Goal: Task Accomplishment & Management: Use online tool/utility

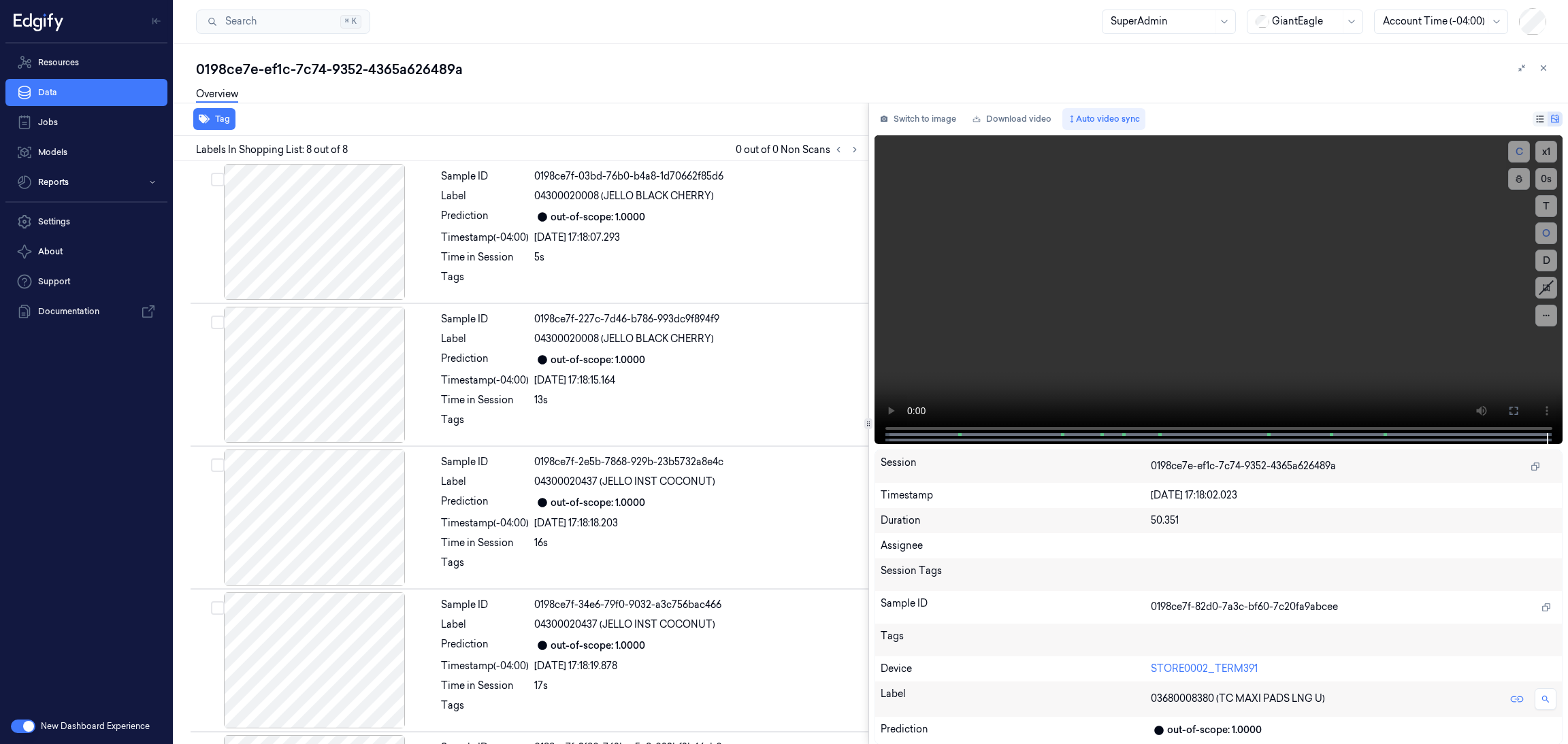
scroll to position [564, 0]
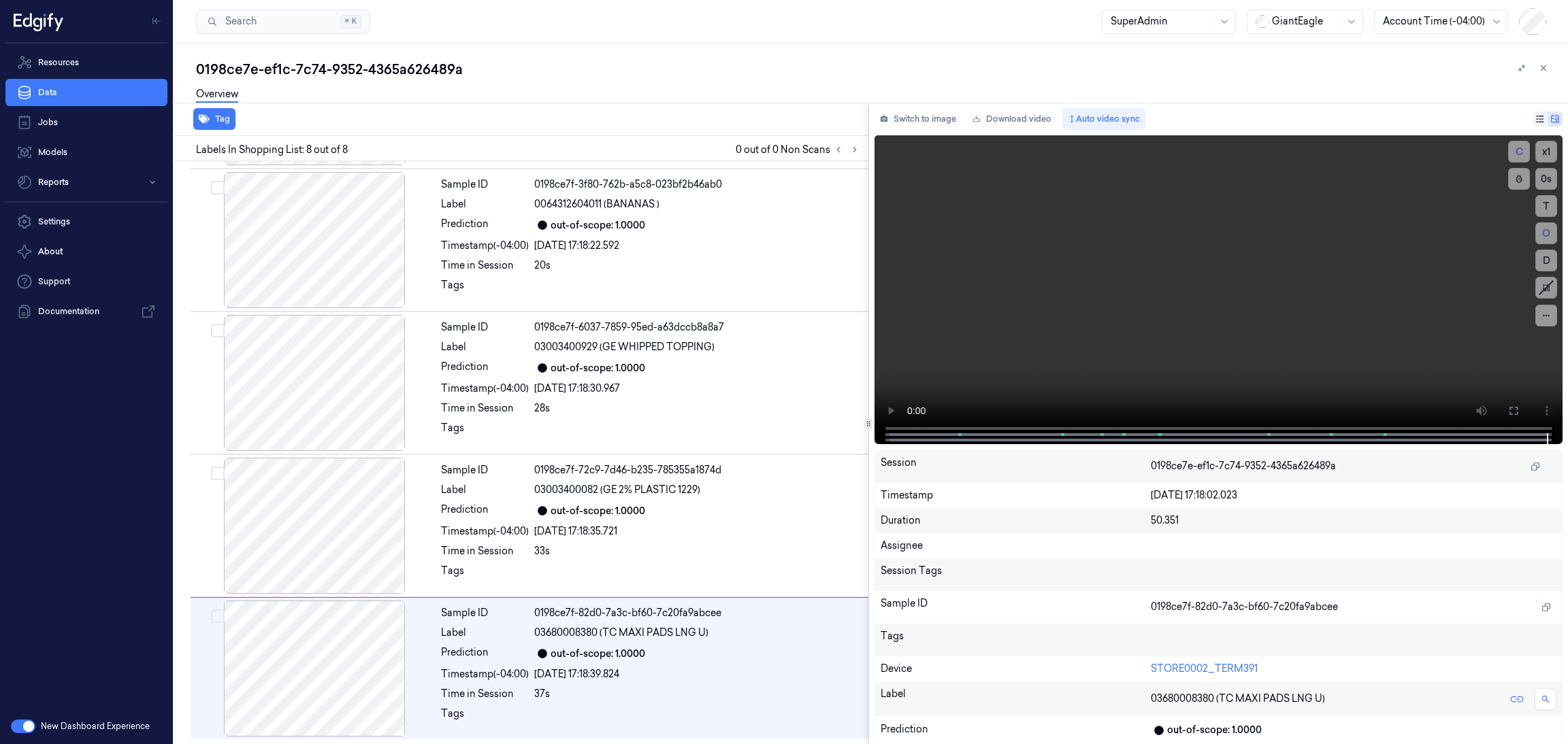
click at [1309, 20] on div at bounding box center [1305, 22] width 68 height 14
click at [1280, 49] on div "DollarGeneral" at bounding box center [1297, 51] width 84 height 14
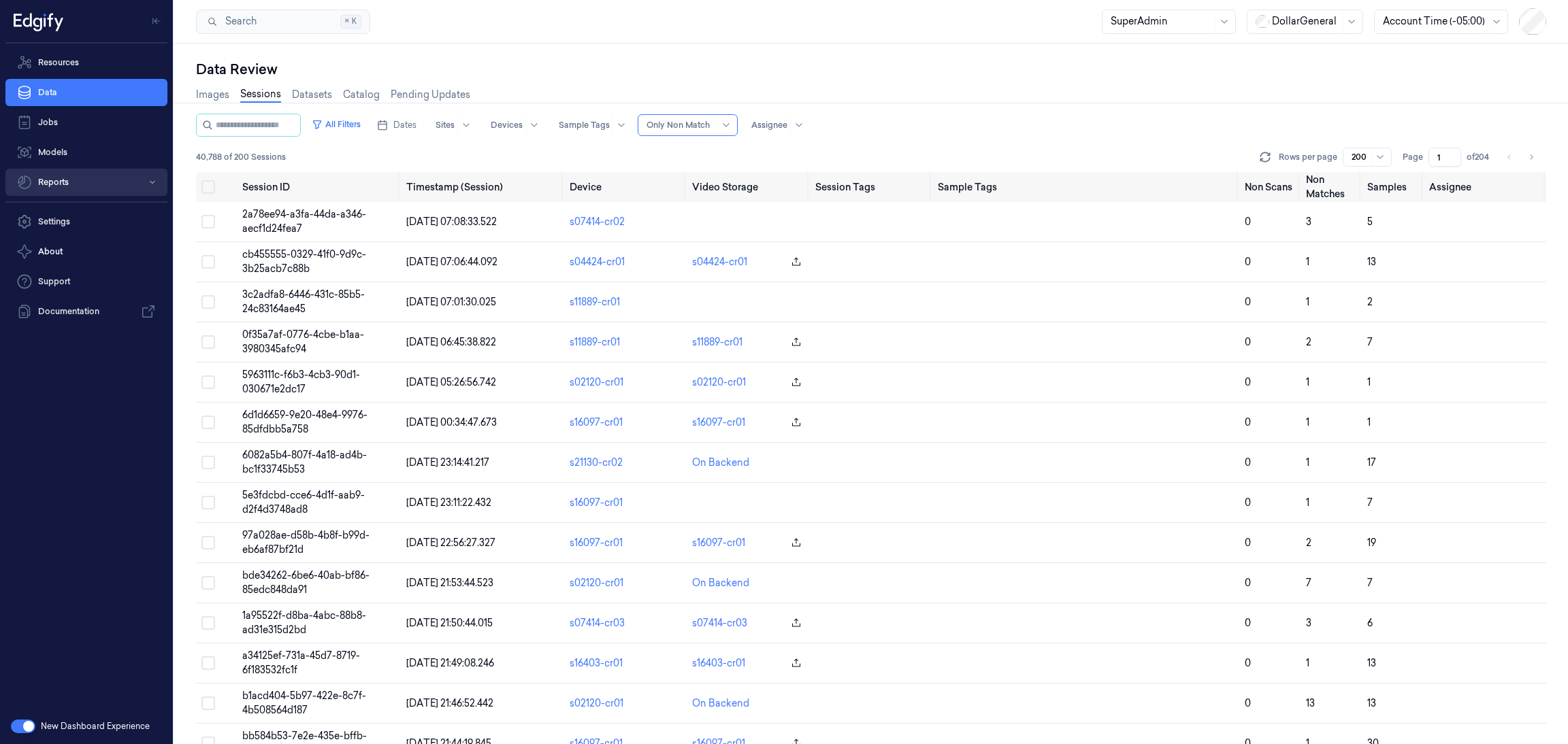
click at [57, 189] on button "Reports" at bounding box center [86, 182] width 162 height 27
drag, startPoint x: 77, startPoint y: 216, endPoint x: 160, endPoint y: 221, distance: 83.2
click at [77, 214] on link "Loss Prevention" at bounding box center [97, 210] width 141 height 23
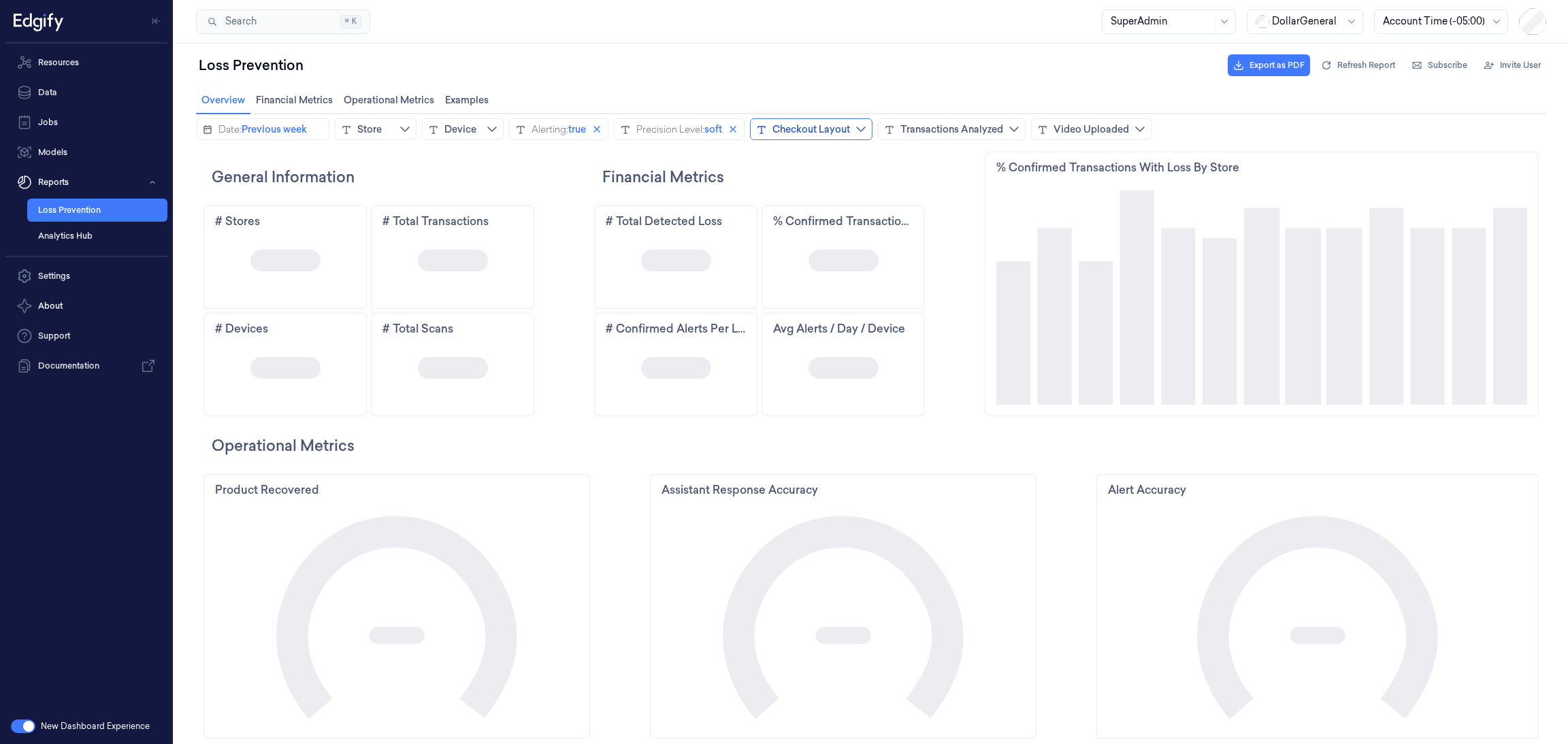
click at [848, 135] on div "Checkout Layout" at bounding box center [810, 129] width 77 height 14
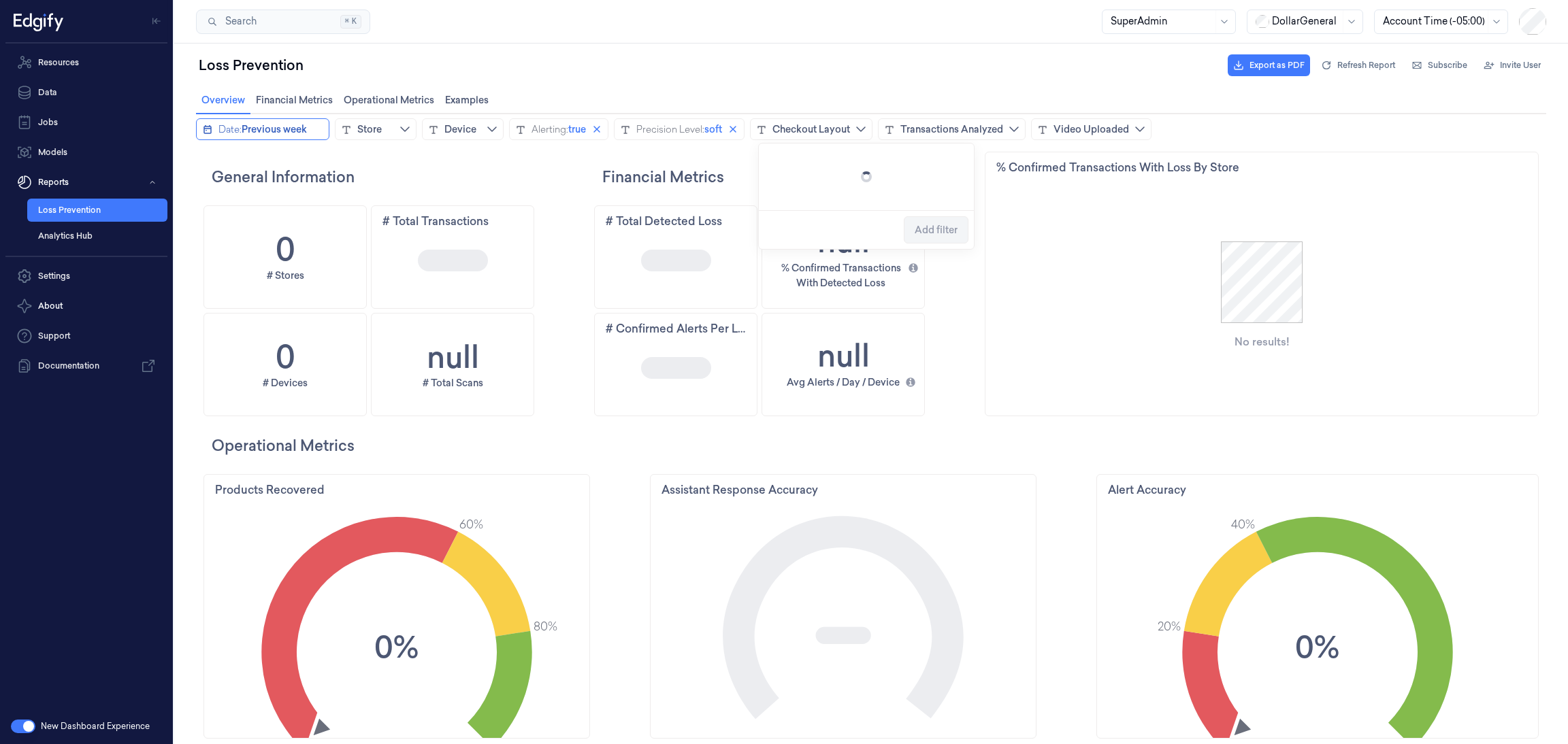
click at [217, 132] on button "Date: Previous week" at bounding box center [262, 129] width 133 height 22
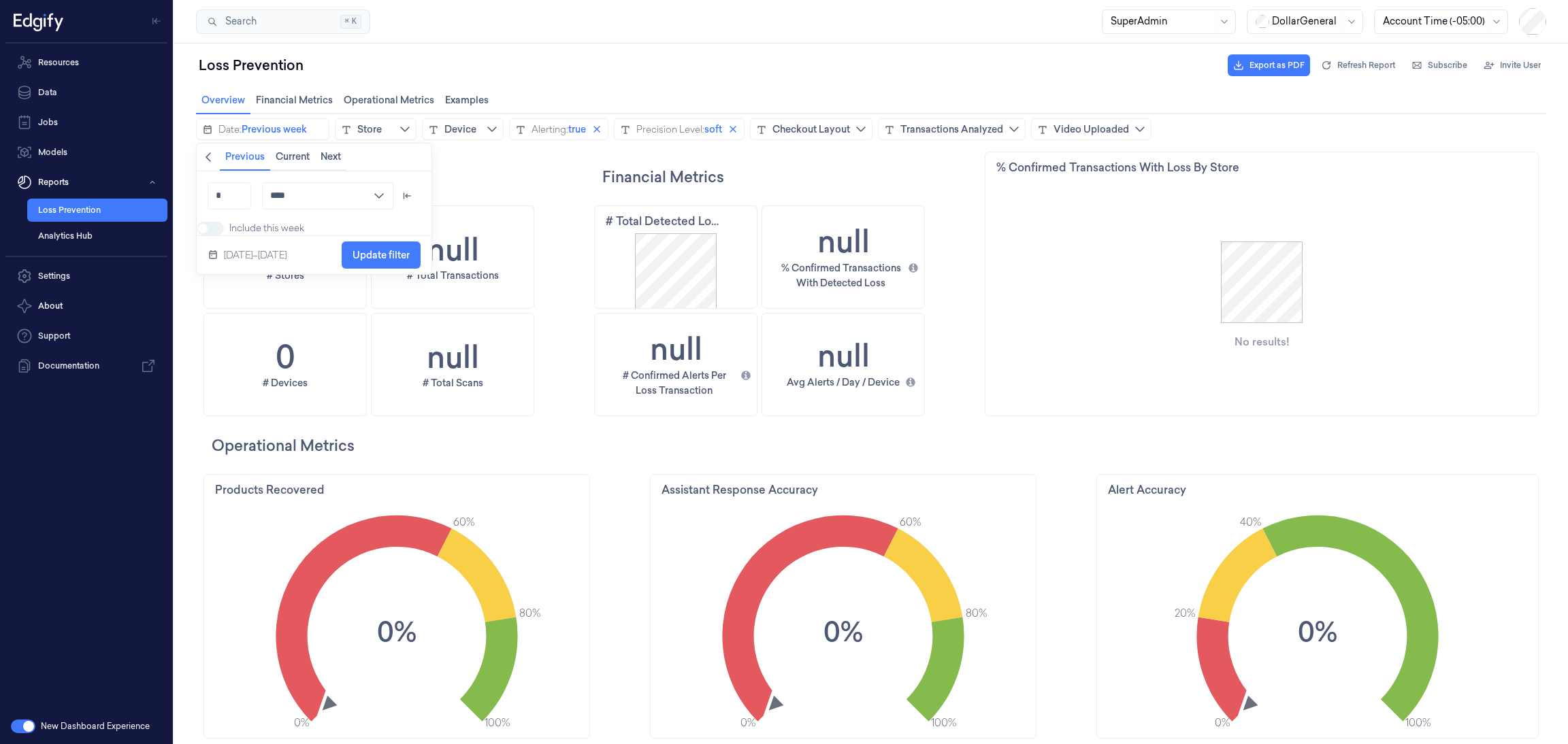
click at [211, 163] on span "Back" at bounding box center [208, 157] width 11 height 15
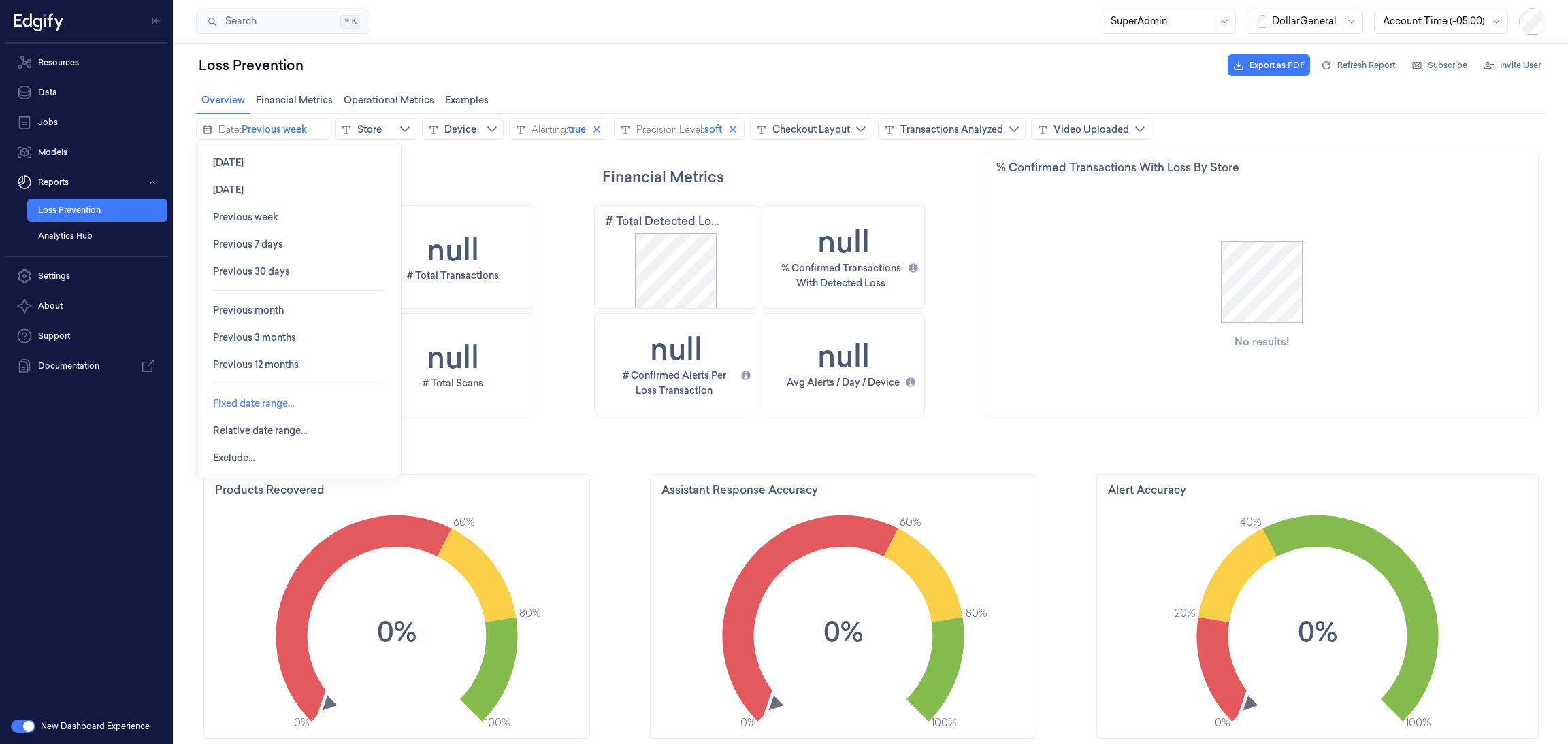
click at [247, 401] on span "Fixed date range…" at bounding box center [254, 404] width 81 height 11
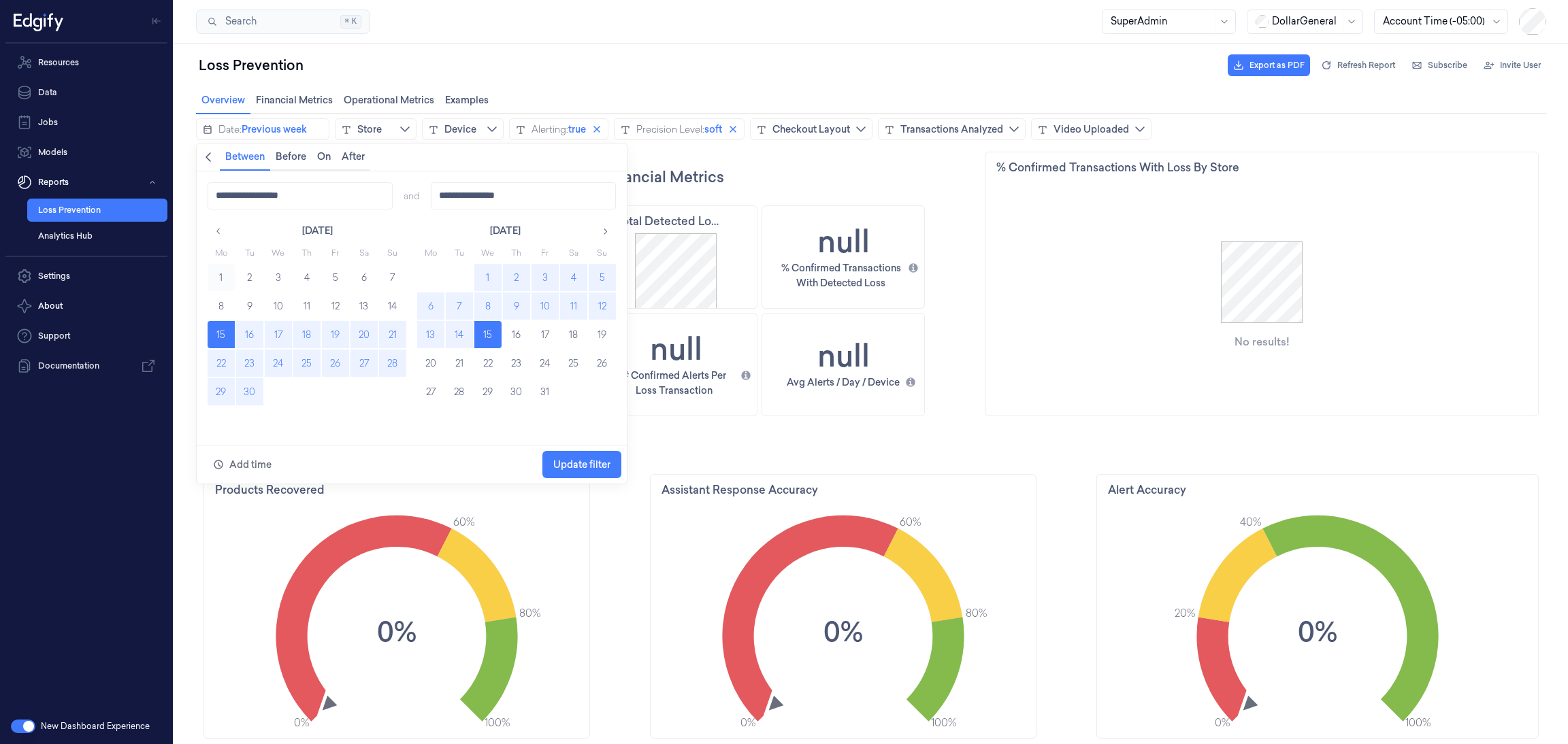
click at [216, 275] on button "1" at bounding box center [221, 278] width 27 height 27
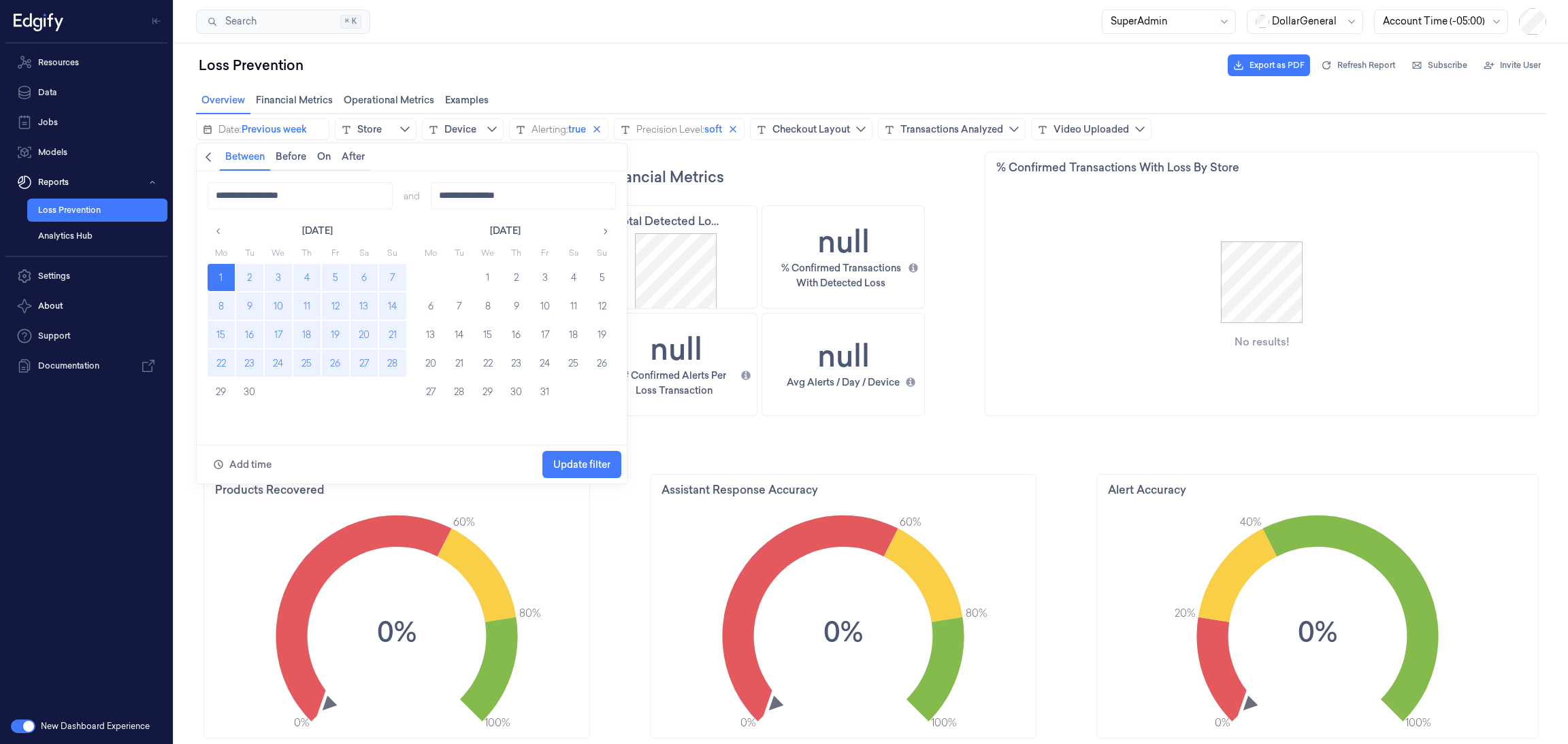
click at [396, 355] on button "28" at bounding box center [393, 363] width 27 height 27
type input "**********"
drag, startPoint x: 564, startPoint y: 458, endPoint x: 568, endPoint y: 445, distance: 13.6
click at [565, 459] on span "Update filter" at bounding box center [582, 465] width 57 height 11
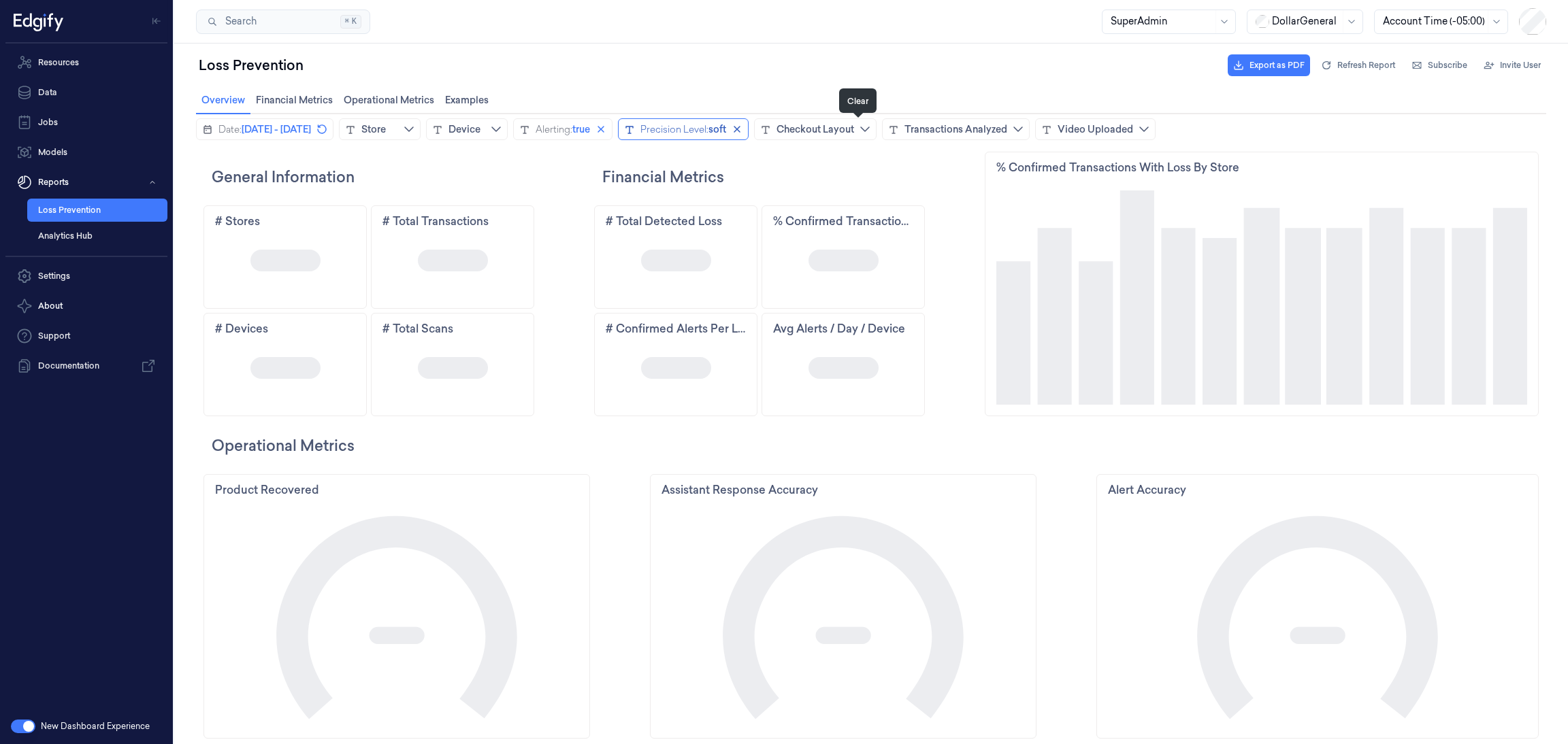
click at [742, 131] on icon "close icon" at bounding box center [737, 129] width 11 height 11
click at [606, 130] on icon "close icon" at bounding box center [601, 129] width 11 height 11
click at [972, 131] on div "Transactions Analyzed" at bounding box center [921, 129] width 103 height 14
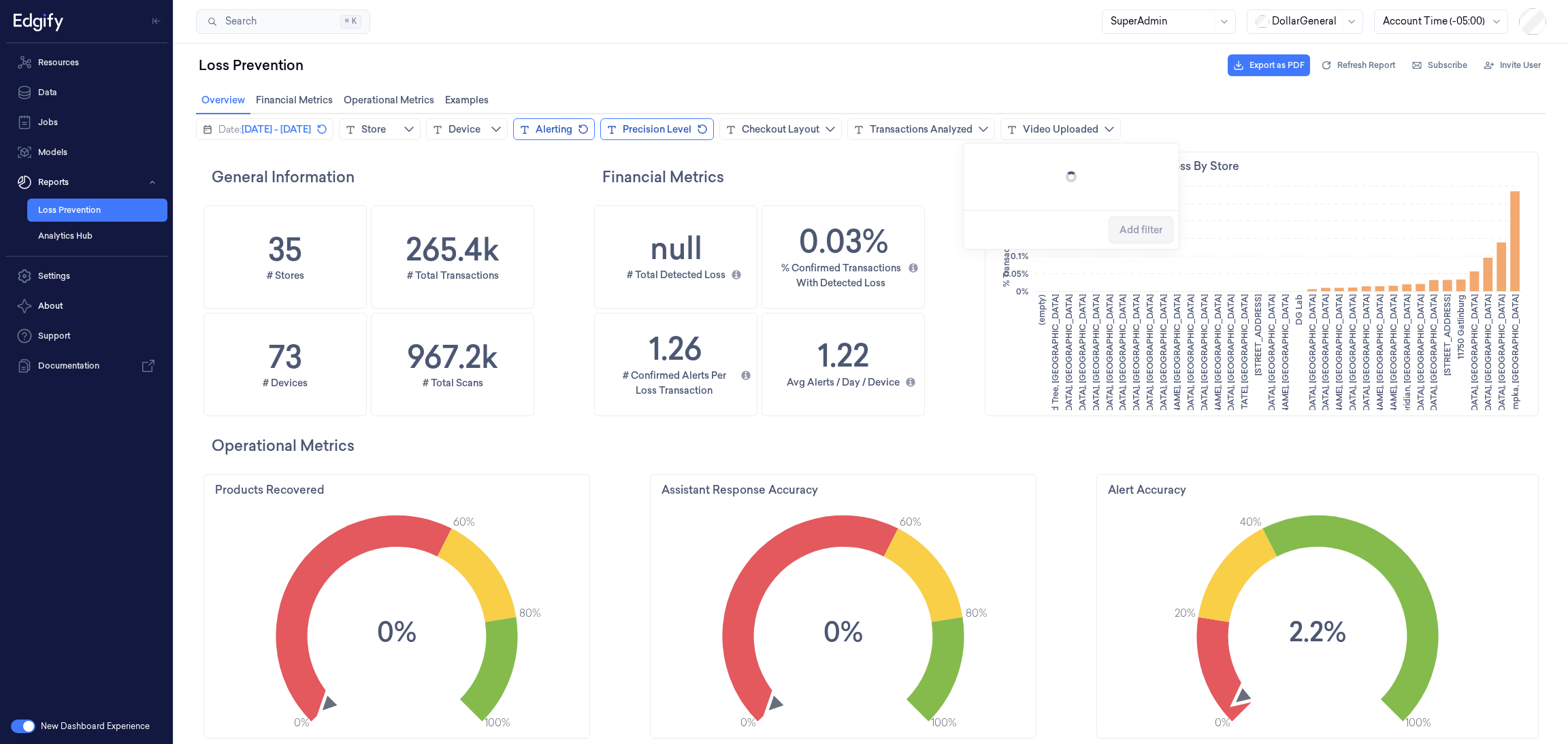
scroll to position [414, 567]
click at [932, 189] on div "Financial Metrics" at bounding box center [787, 176] width 386 height 49
click at [819, 135] on div "Checkout Layout" at bounding box center [780, 129] width 77 height 14
click at [1011, 307] on span "Add filter" at bounding box center [1013, 306] width 43 height 11
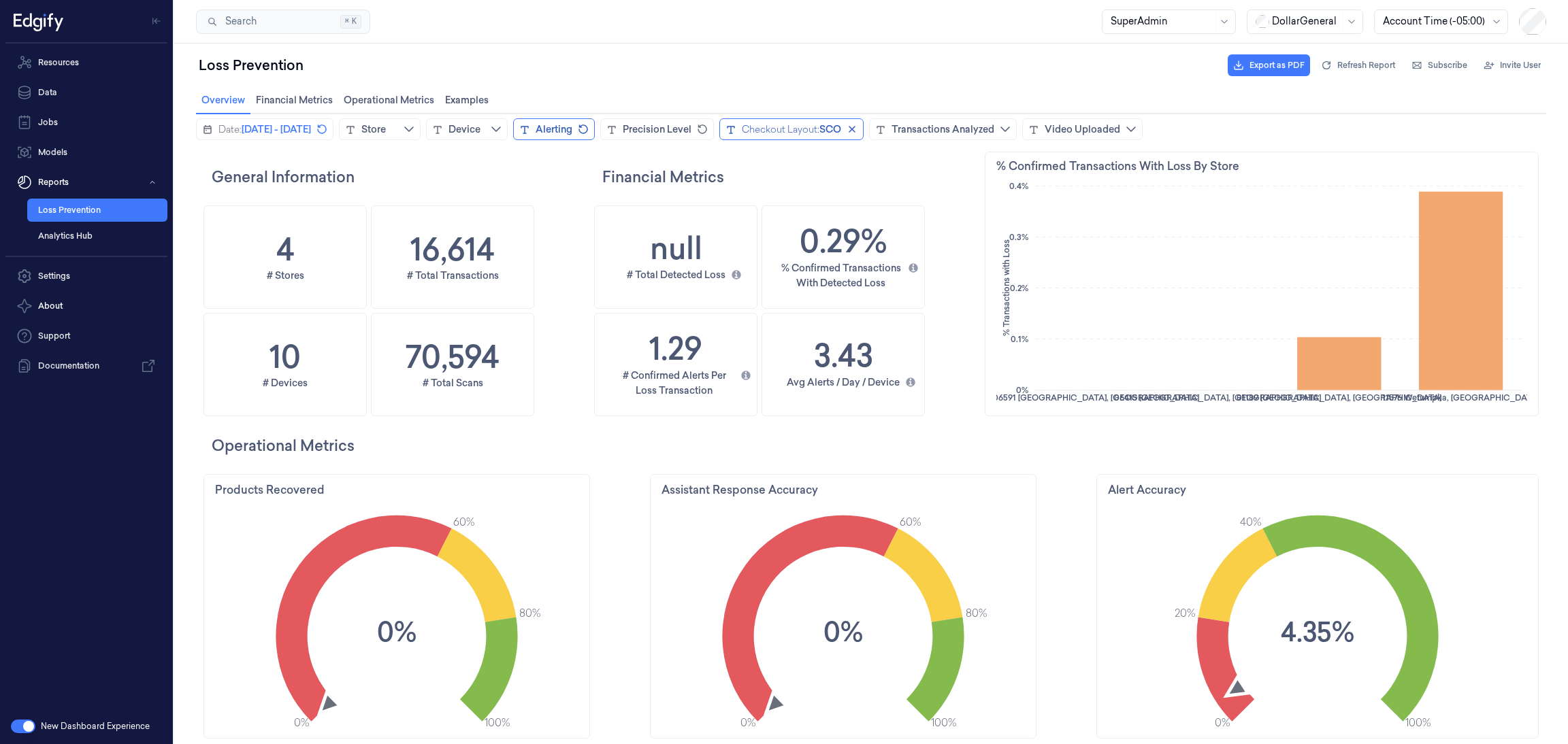
click at [819, 131] on div "Checkout Layout:" at bounding box center [780, 129] width 77 height 14
click at [695, 167] on h2 "Financial Metrics" at bounding box center [791, 176] width 378 height 22
click at [311, 135] on span "[DATE] - [DATE]" at bounding box center [276, 129] width 69 height 14
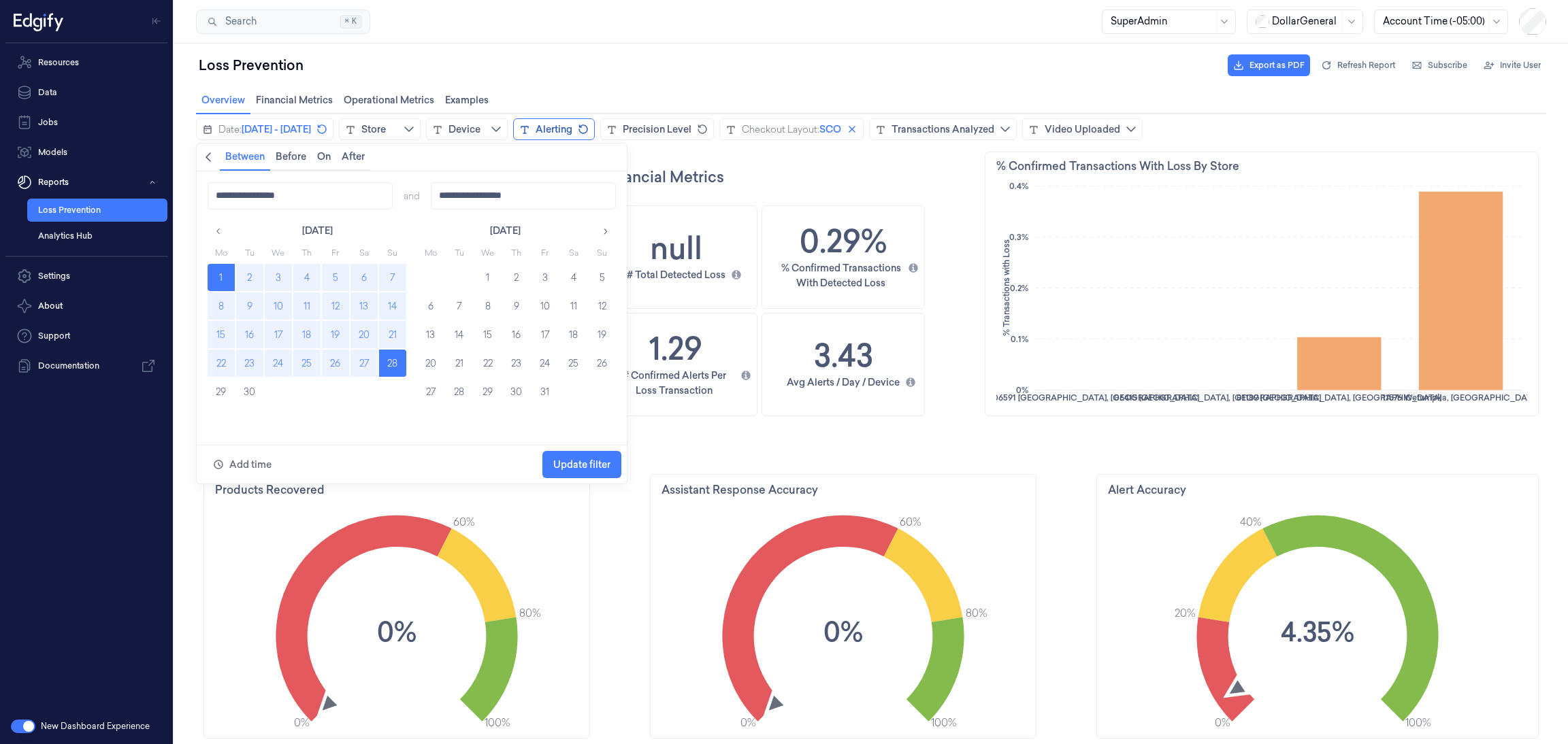
click at [229, 278] on button "1" at bounding box center [221, 278] width 27 height 27
click at [382, 270] on button "7" at bounding box center [393, 278] width 27 height 27
type input "**********"
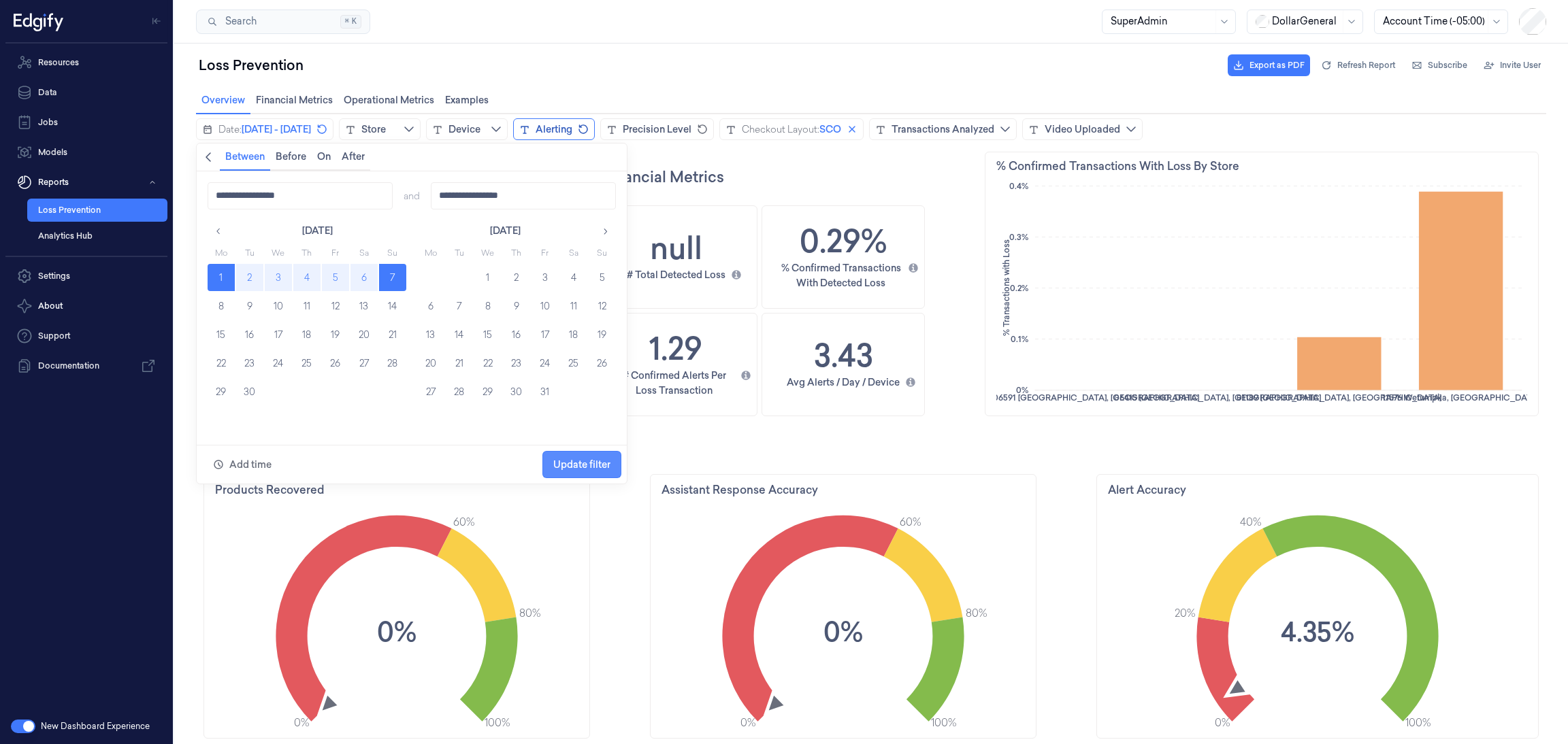
click at [588, 461] on span "Update filter" at bounding box center [582, 465] width 57 height 11
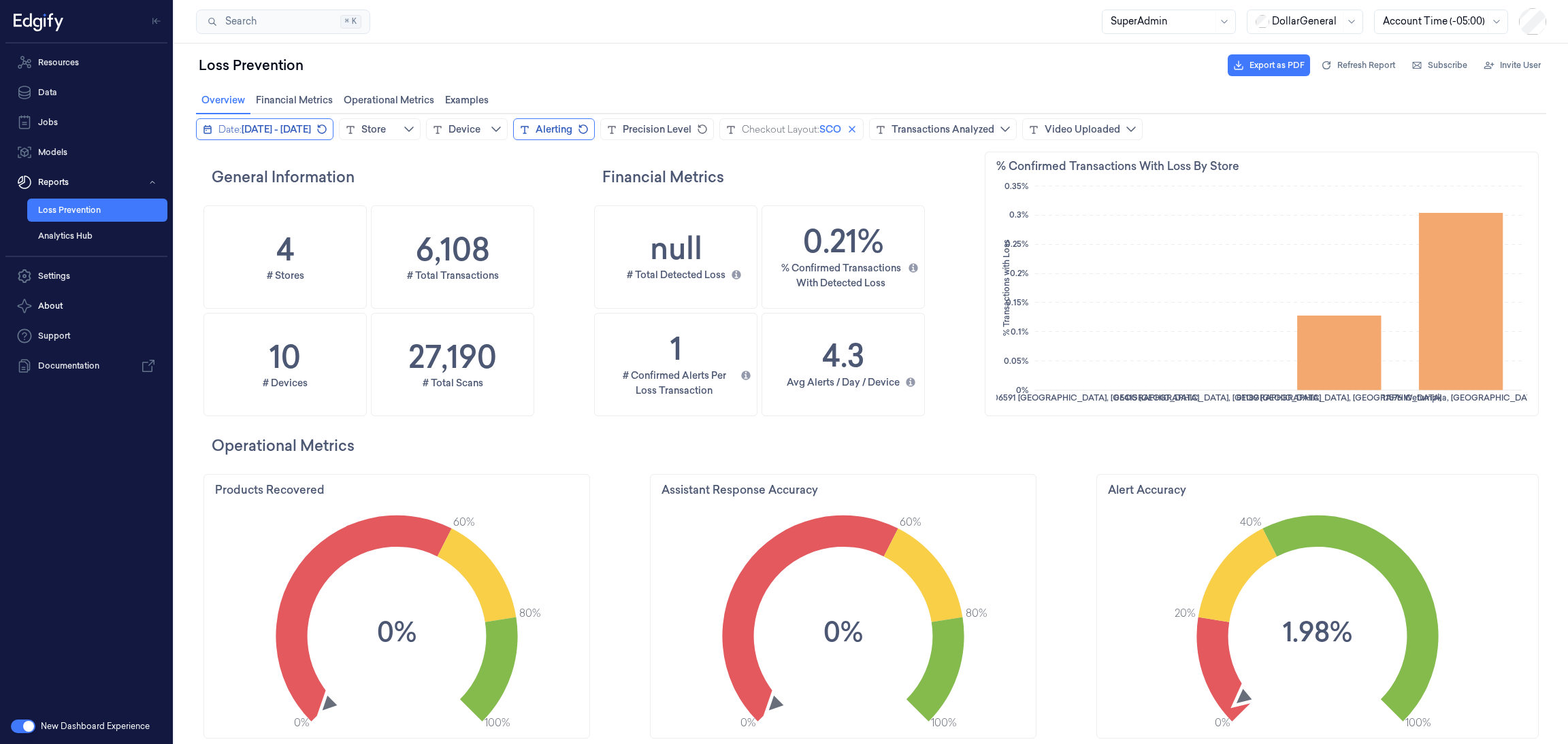
click at [311, 126] on span "[DATE] - [DATE]" at bounding box center [276, 129] width 69 height 14
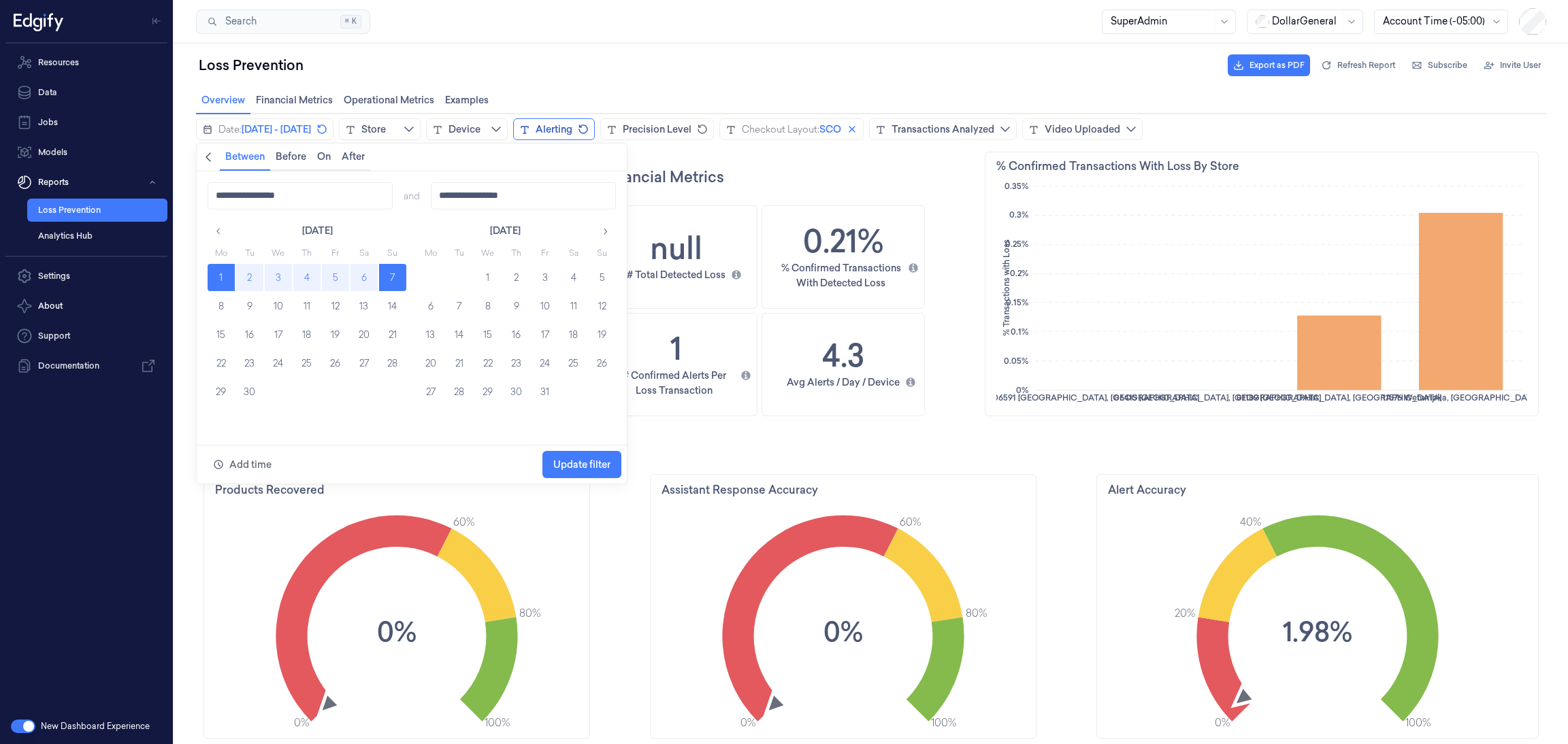
click at [219, 279] on button "1" at bounding box center [221, 278] width 27 height 27
click at [397, 275] on button "7" at bounding box center [393, 278] width 27 height 27
click at [560, 461] on span "Update filter" at bounding box center [582, 465] width 57 height 11
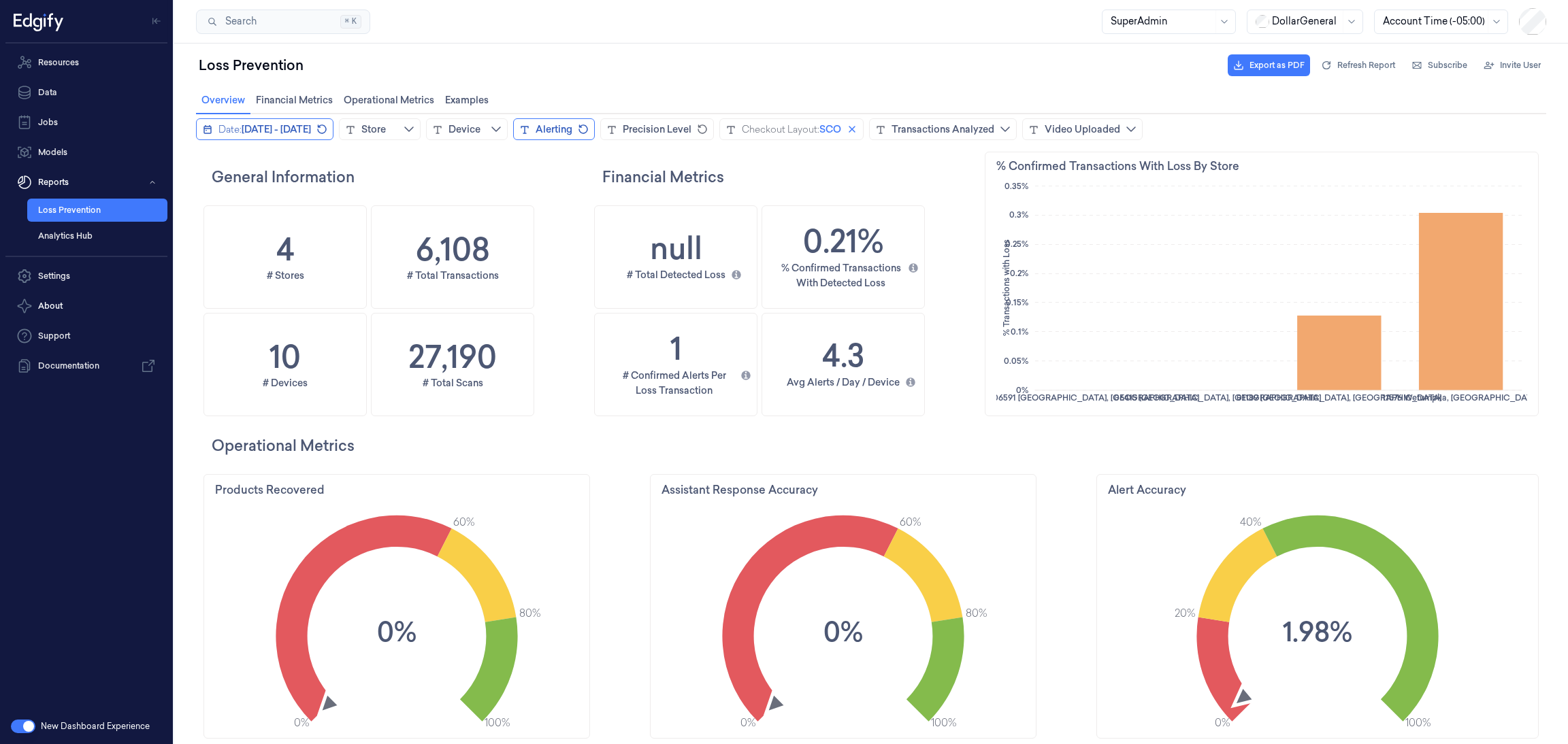
click at [311, 126] on span "[DATE] - [DATE]" at bounding box center [276, 129] width 69 height 14
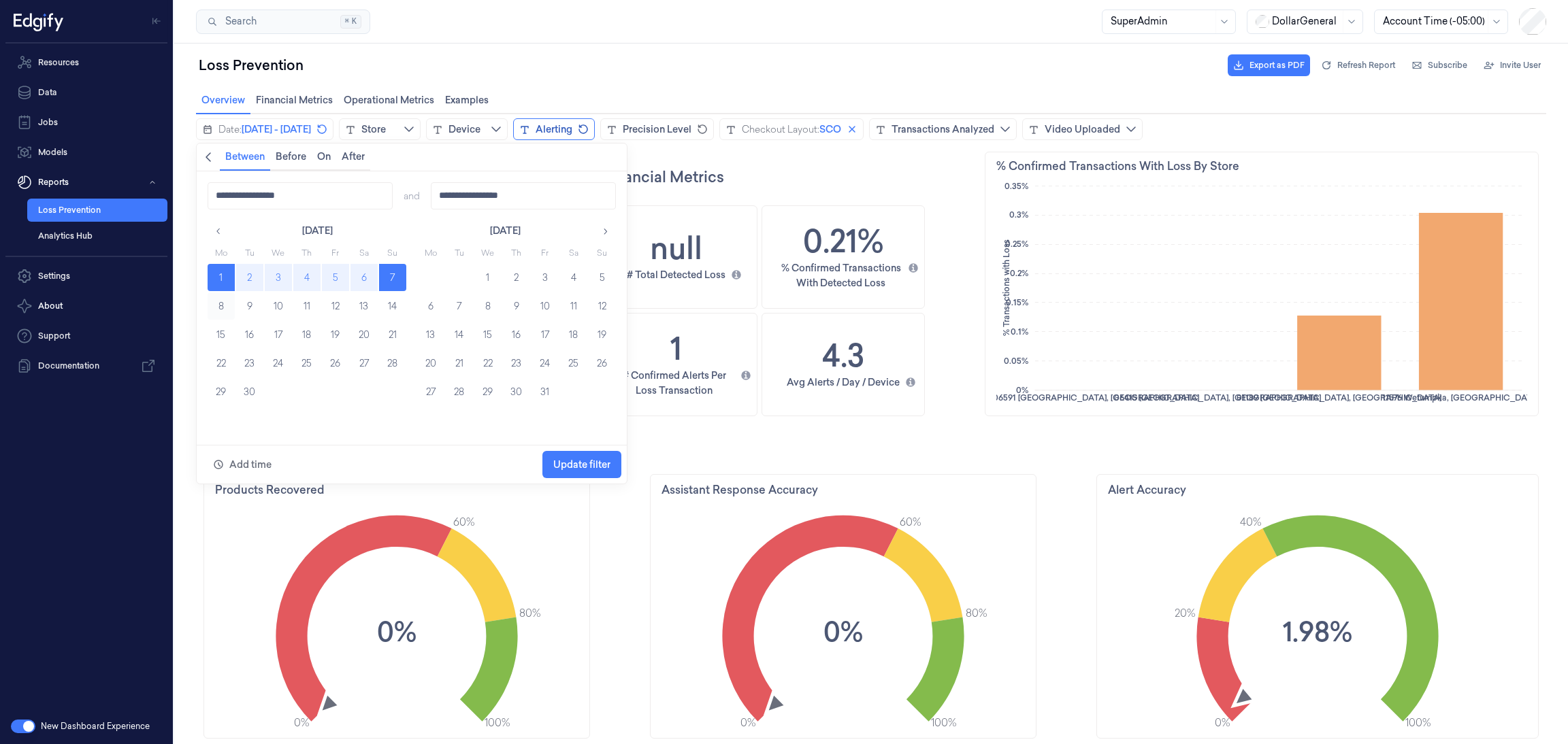
click at [225, 307] on button "8" at bounding box center [221, 306] width 27 height 27
click at [393, 304] on button "14" at bounding box center [393, 306] width 27 height 27
type input "**********"
click at [570, 463] on span "Update filter" at bounding box center [582, 465] width 57 height 11
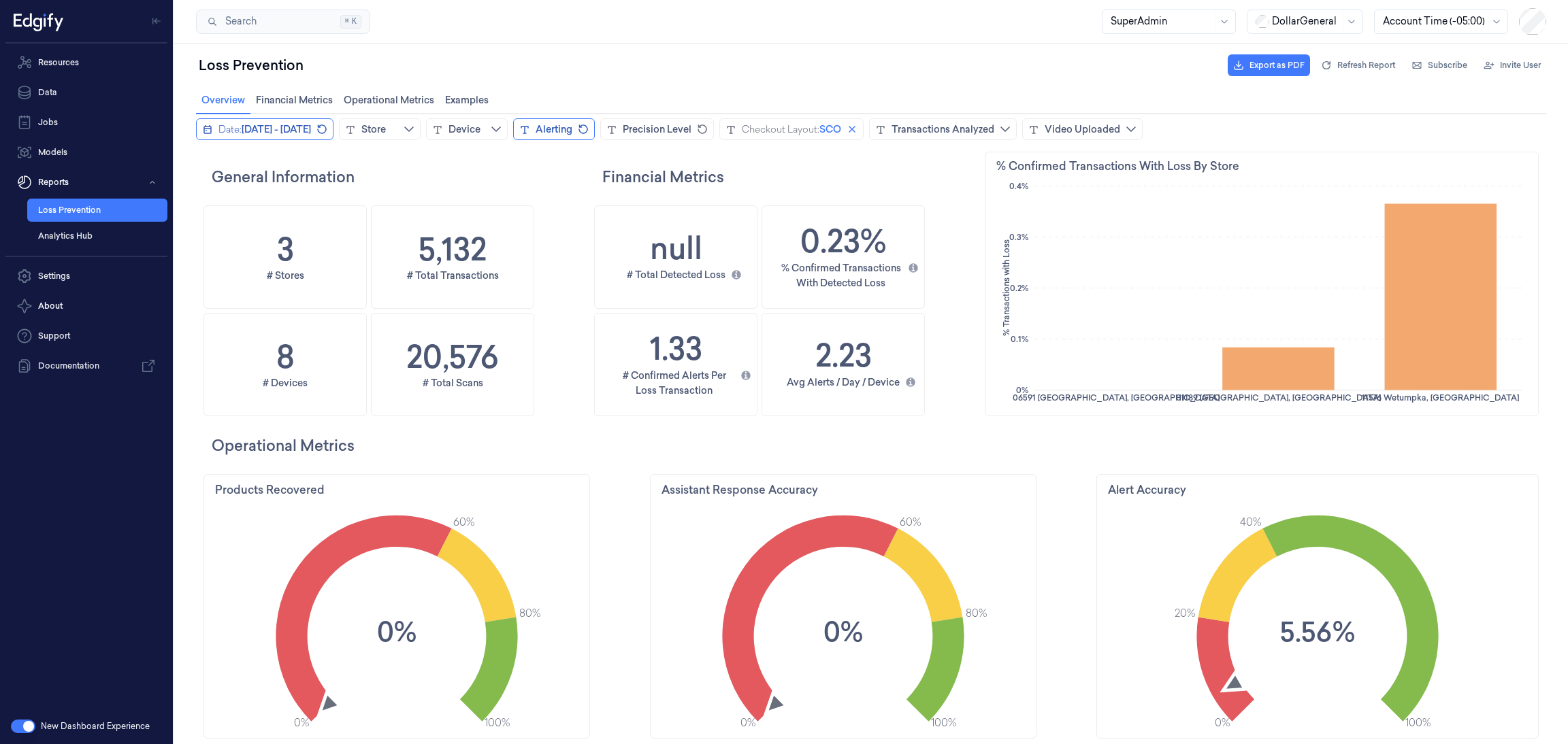
click at [308, 130] on span "[DATE] - [DATE]" at bounding box center [276, 129] width 69 height 14
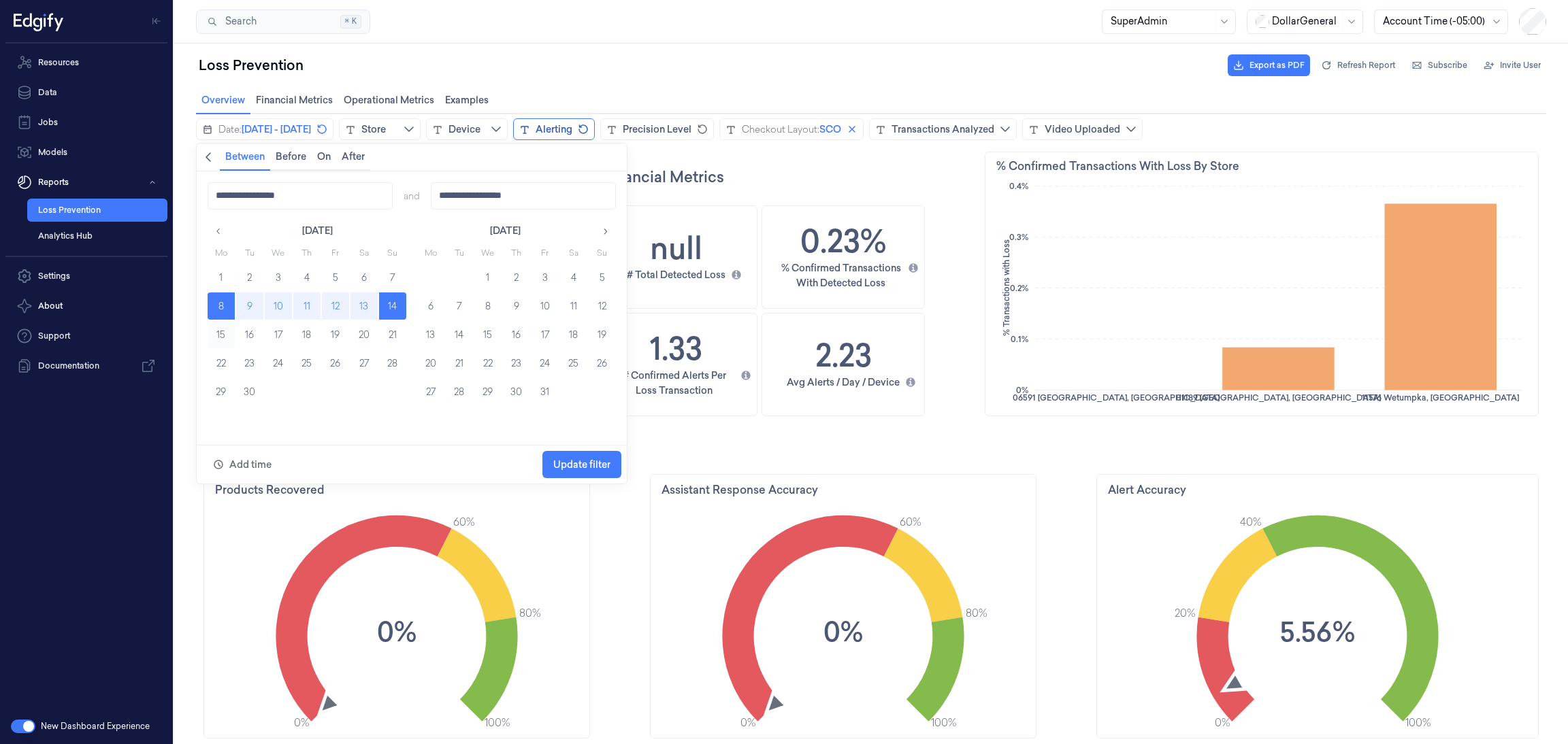
click at [219, 332] on button "15" at bounding box center [221, 334] width 27 height 27
click at [410, 335] on div "[DATE] Mo Tu We Th Fr Sa Su 1 2 3 4 5 6 7 8 9 10 11 12 13 14 15 16 17 18 19 20 …" at bounding box center [411, 313] width 408 height 185
click at [600, 470] on span "Update filter" at bounding box center [582, 465] width 57 height 26
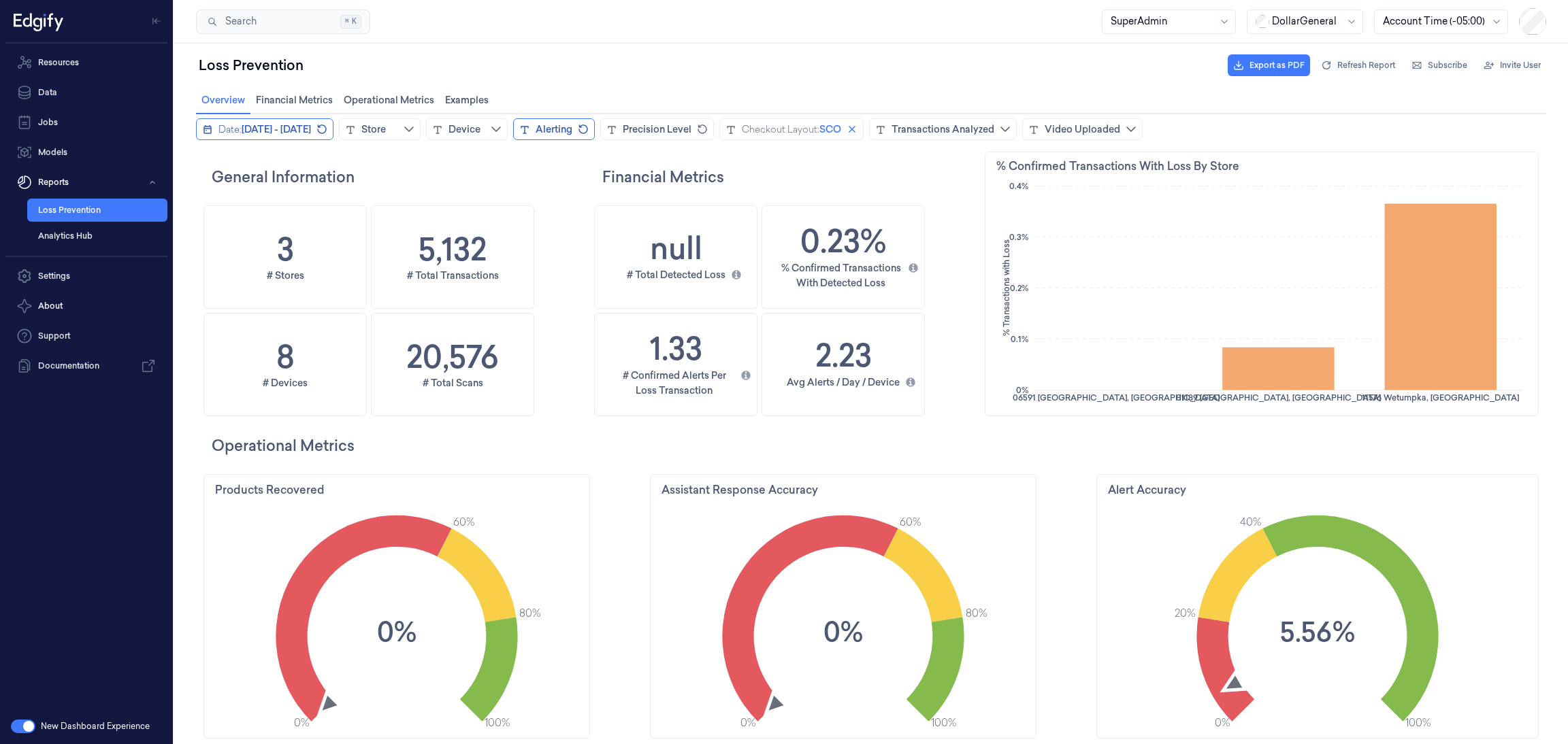
click at [311, 131] on span "[DATE] - [DATE]" at bounding box center [276, 129] width 69 height 14
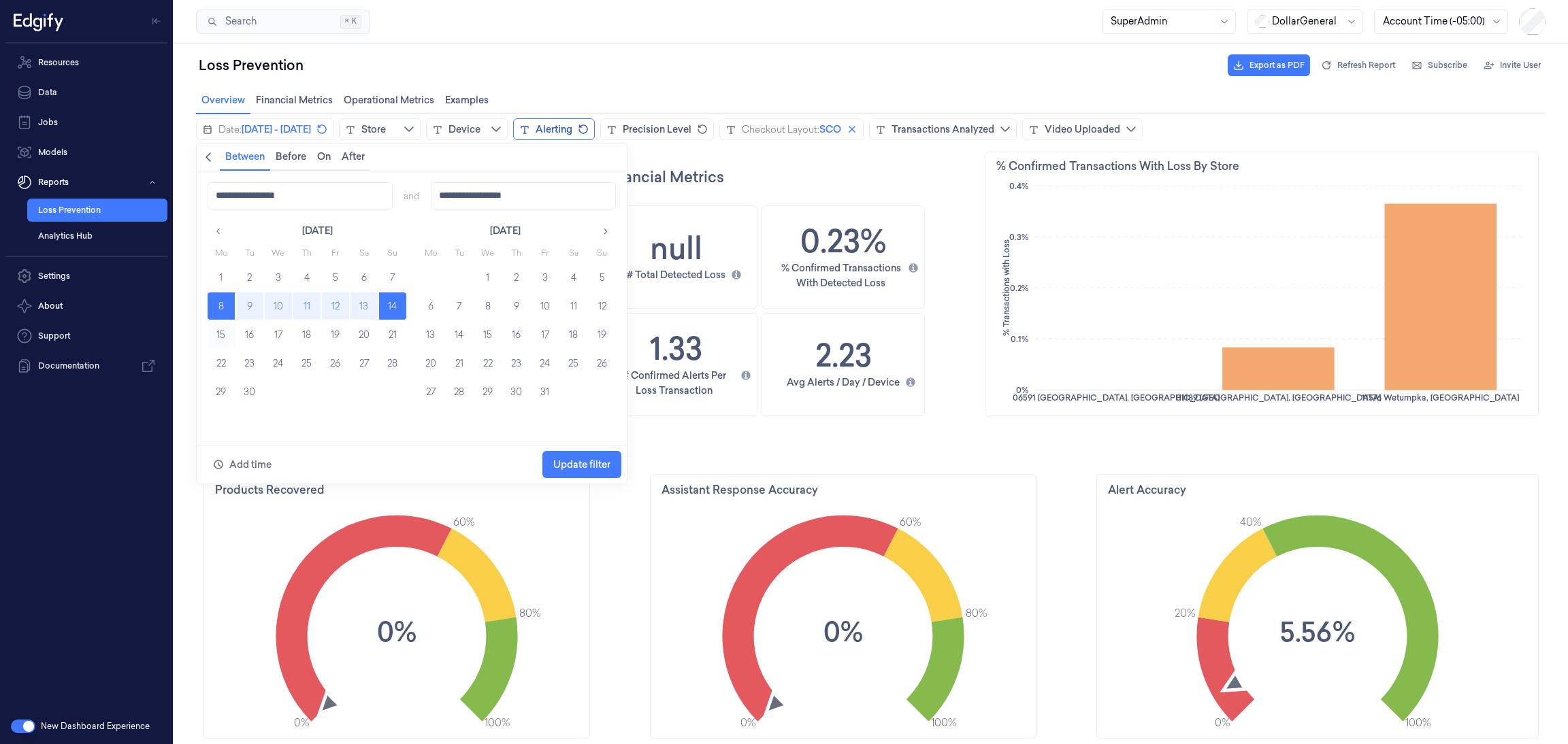
click at [225, 337] on button "15" at bounding box center [221, 334] width 27 height 27
click at [393, 327] on button "21" at bounding box center [393, 334] width 27 height 27
type input "**********"
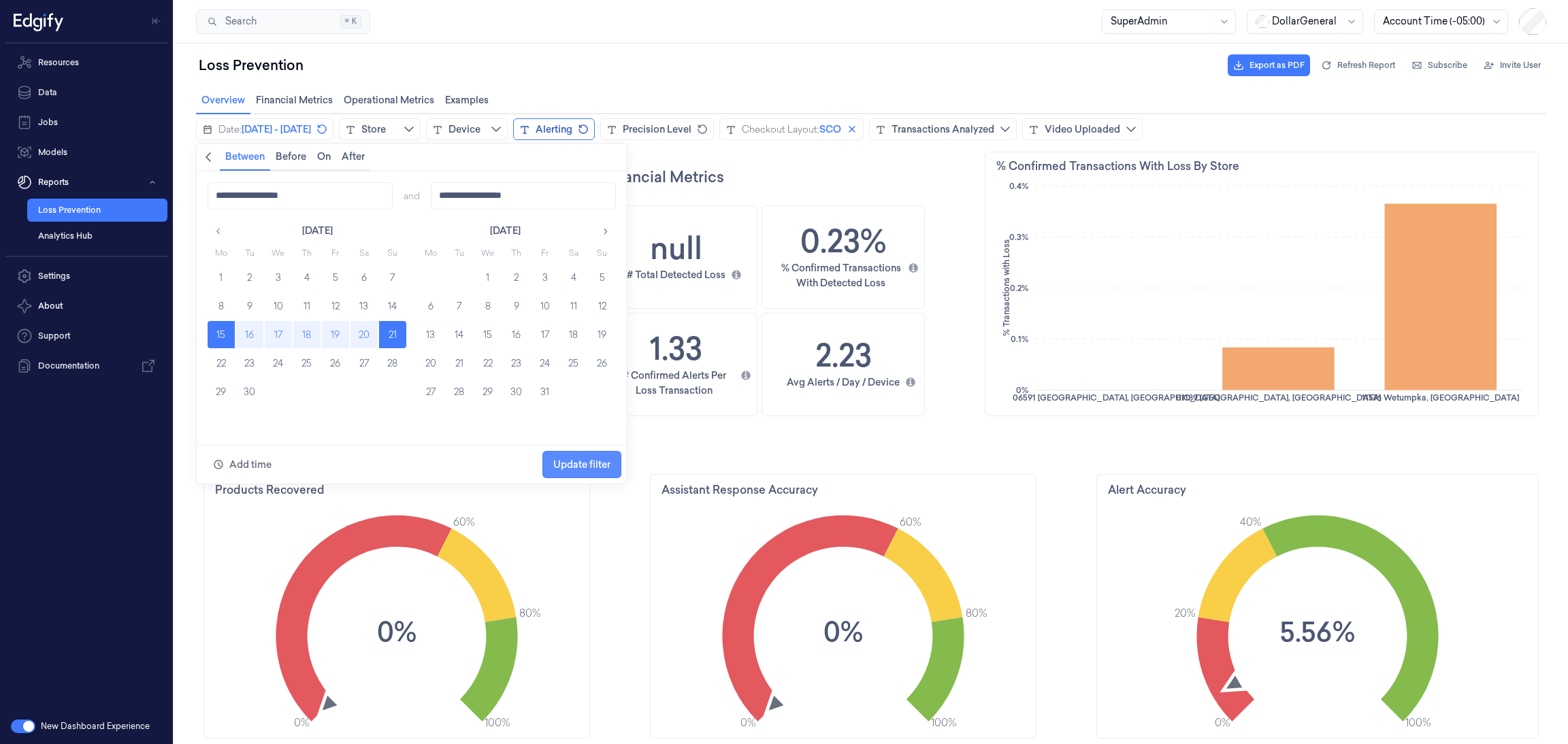
click at [564, 461] on span "Update filter" at bounding box center [582, 465] width 57 height 11
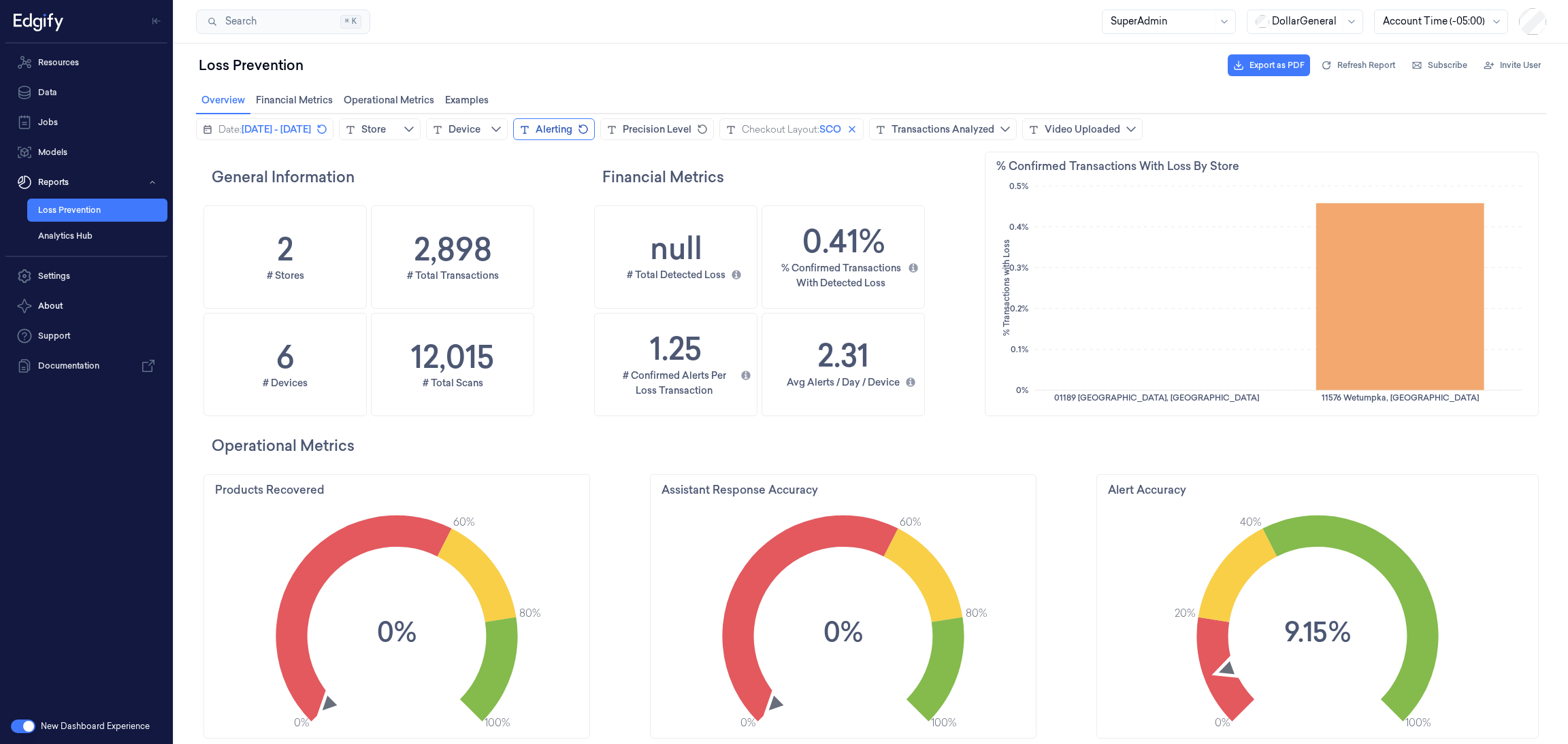
scroll to position [414, 65]
click at [264, 127] on span "[DATE] - [DATE]" at bounding box center [276, 129] width 69 height 14
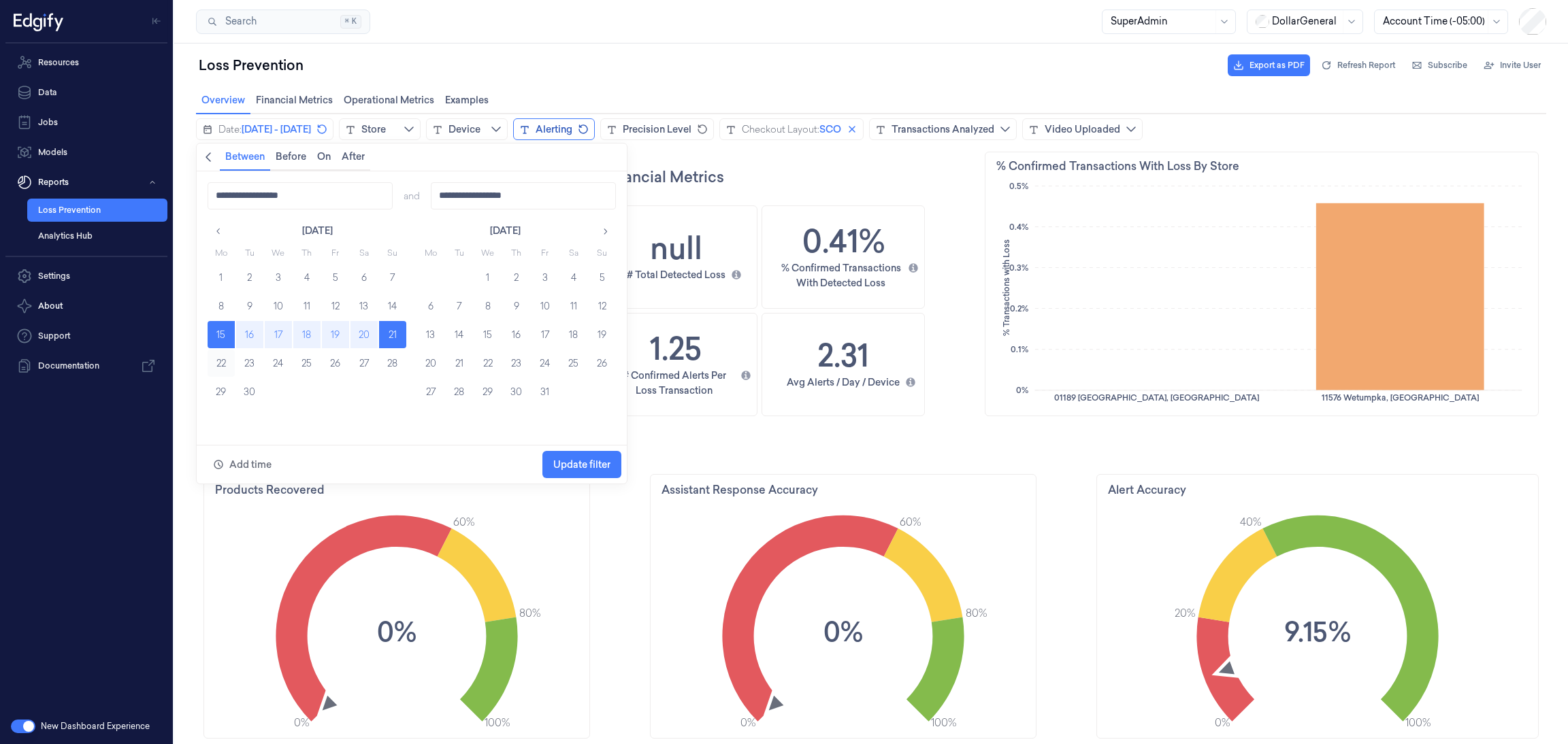
click at [222, 363] on button "22" at bounding box center [221, 363] width 27 height 27
click at [396, 363] on button "28" at bounding box center [393, 363] width 27 height 27
type input "**********"
click at [606, 466] on span "Update filter" at bounding box center [582, 465] width 57 height 11
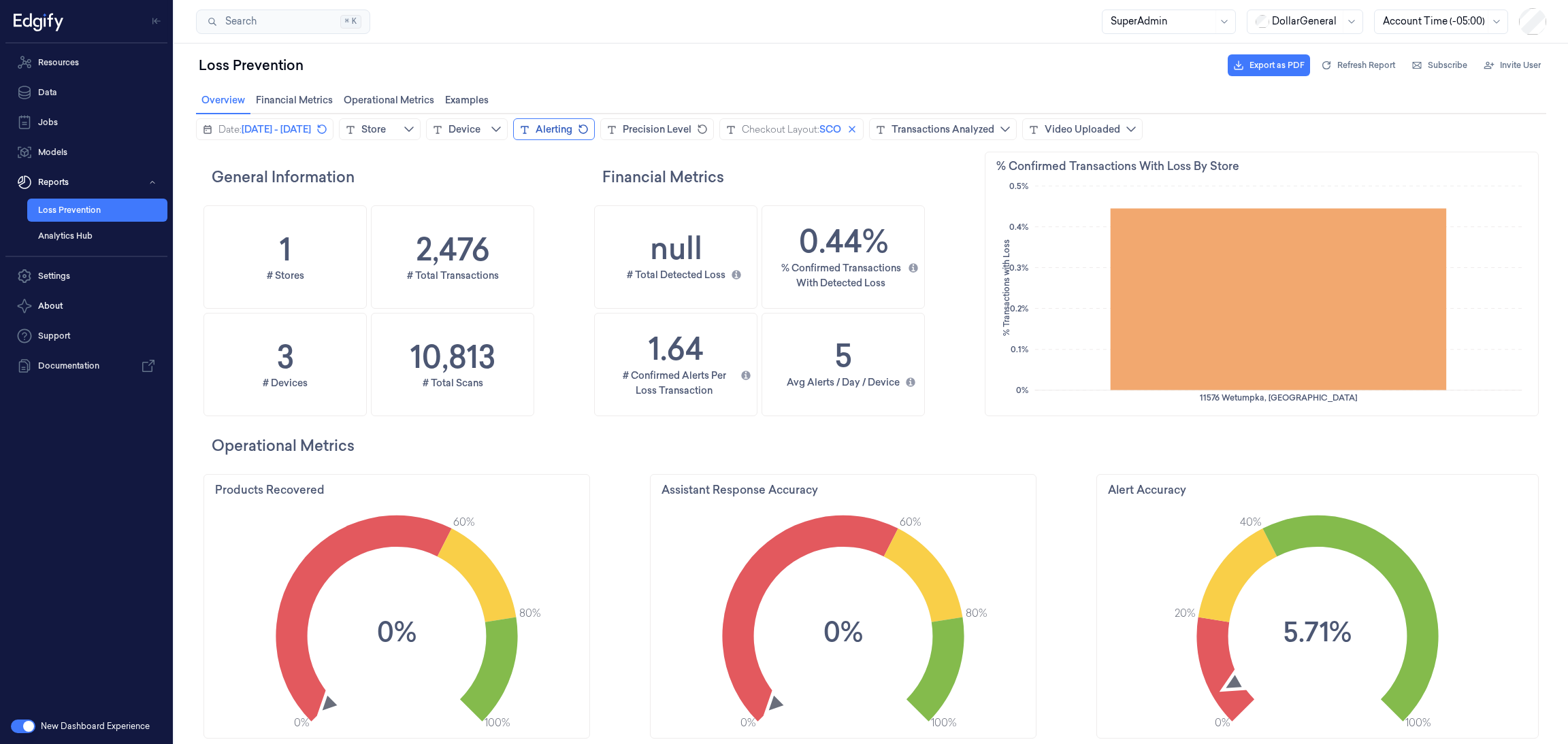
scroll to position [414, 567]
click at [298, 135] on span "[DATE] - [DATE]" at bounding box center [276, 129] width 69 height 14
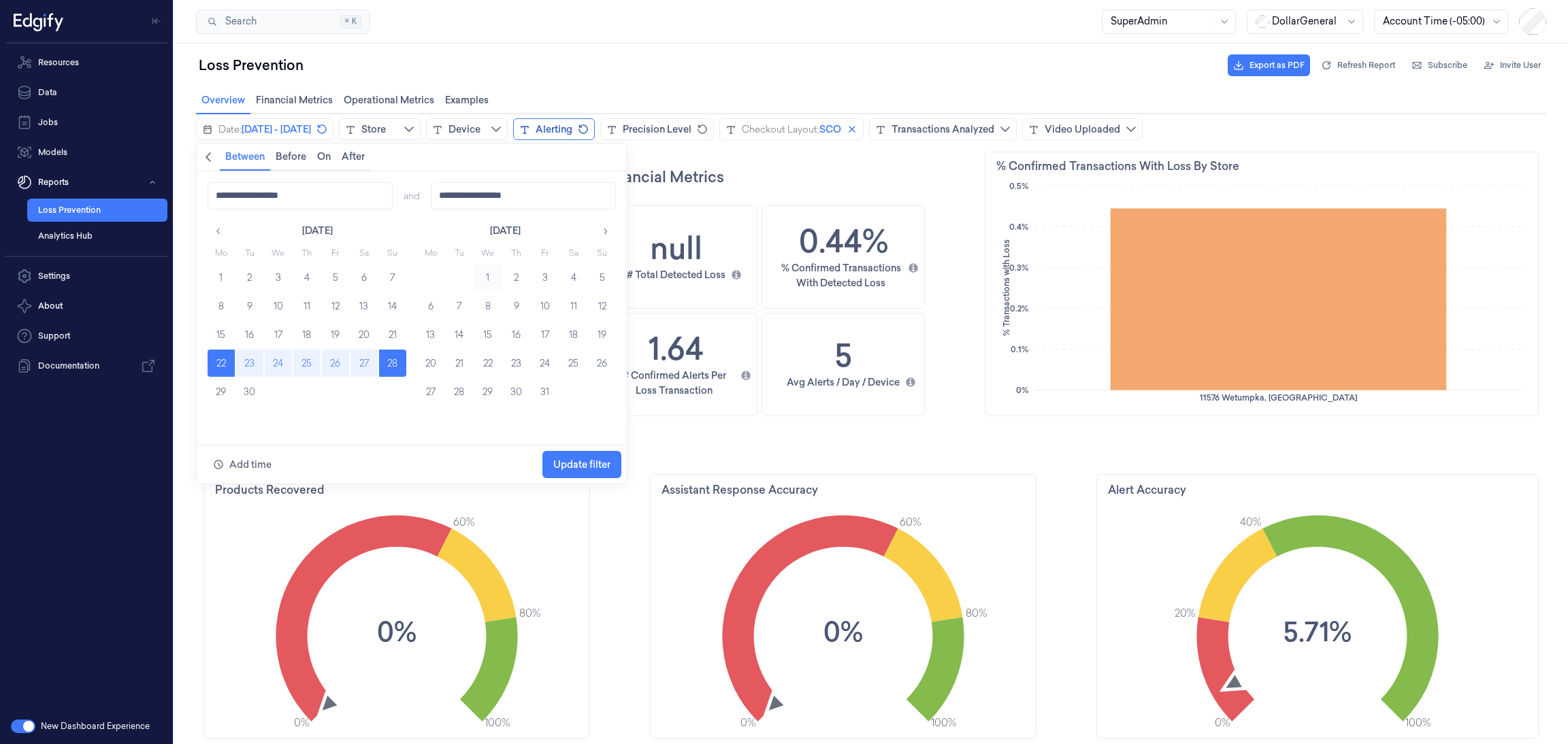
click at [486, 273] on button "1" at bounding box center [488, 278] width 27 height 27
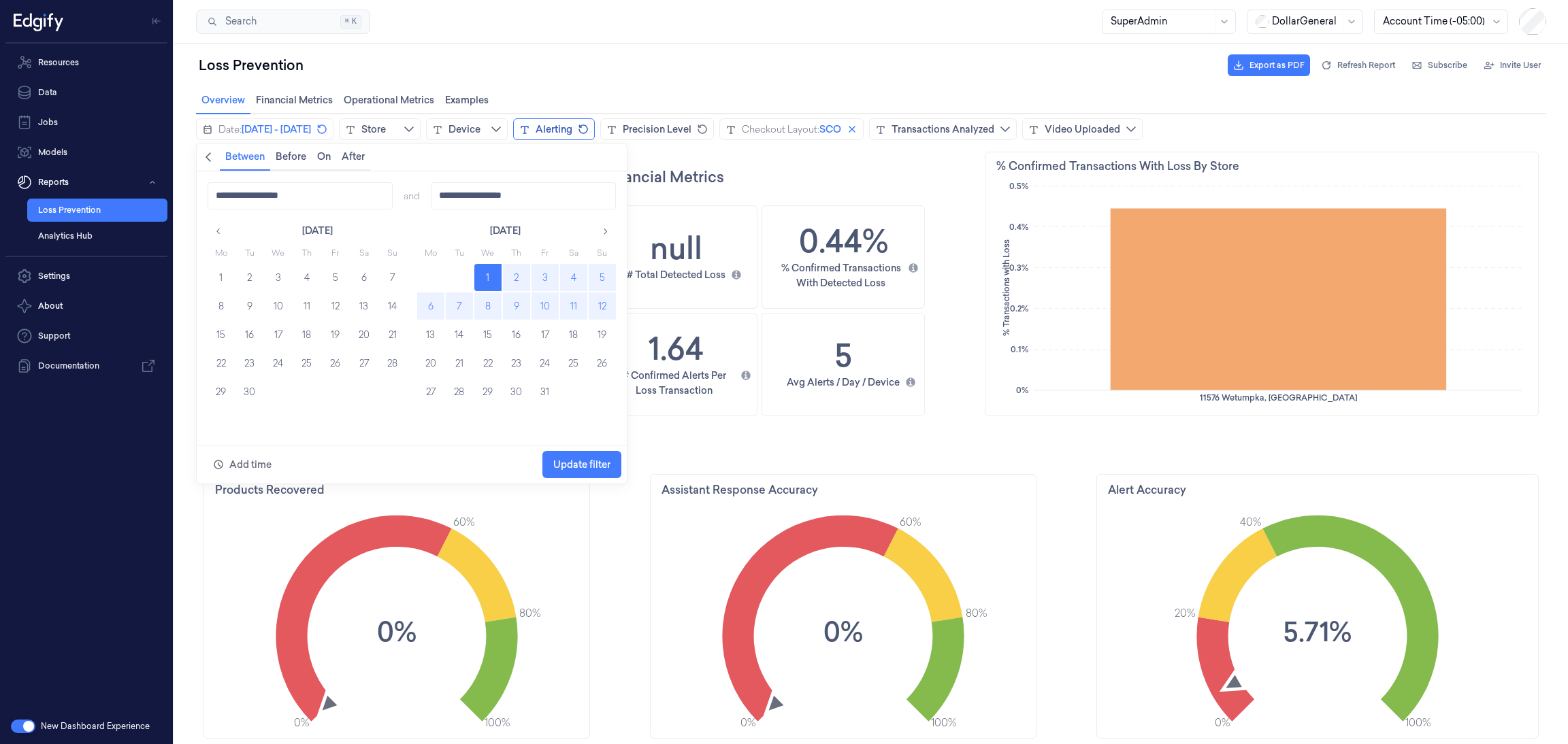
click at [600, 308] on button "12" at bounding box center [602, 306] width 27 height 27
type input "**********"
click at [601, 461] on span "Update filter" at bounding box center [582, 465] width 57 height 11
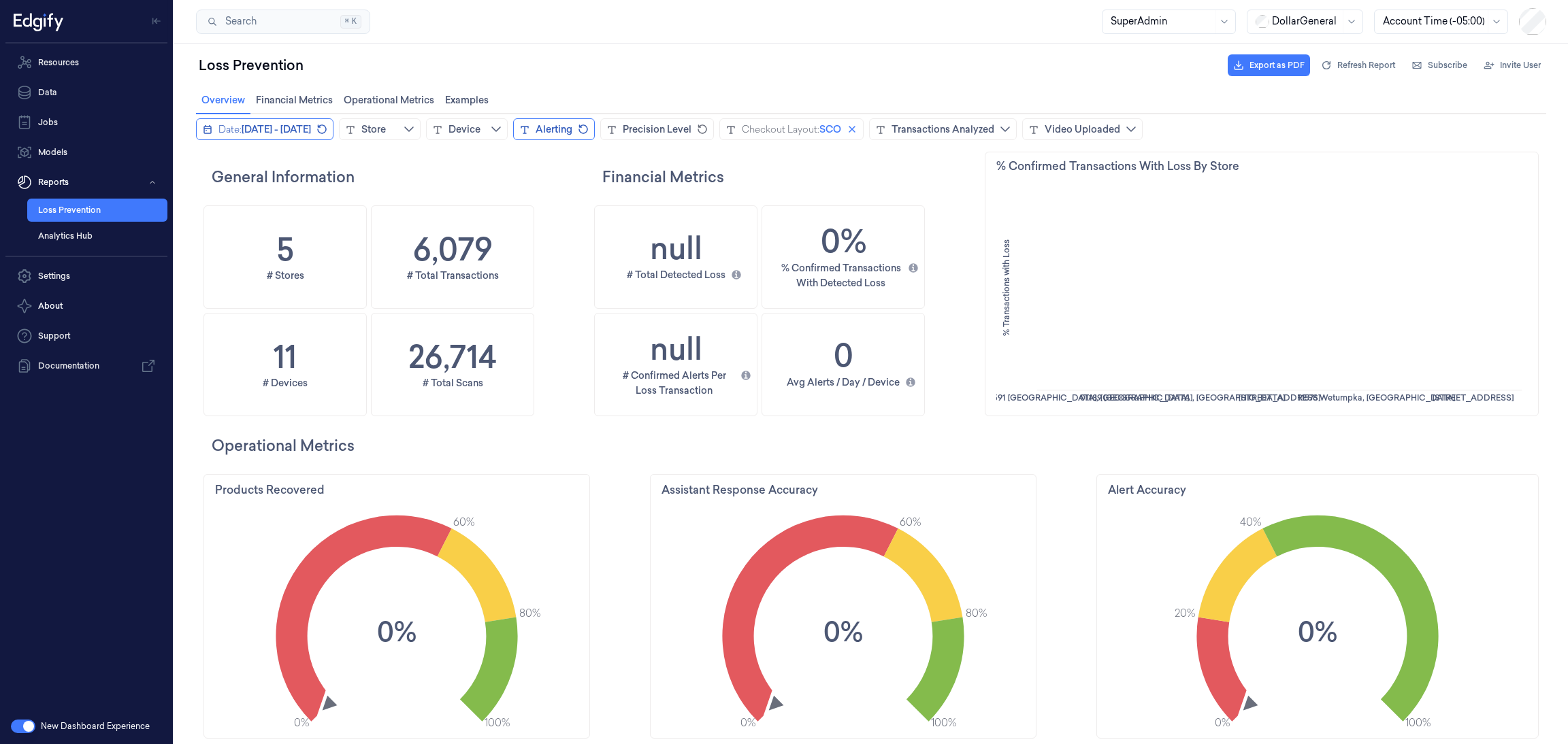
click at [311, 133] on span "[DATE] - [DATE]" at bounding box center [276, 129] width 69 height 14
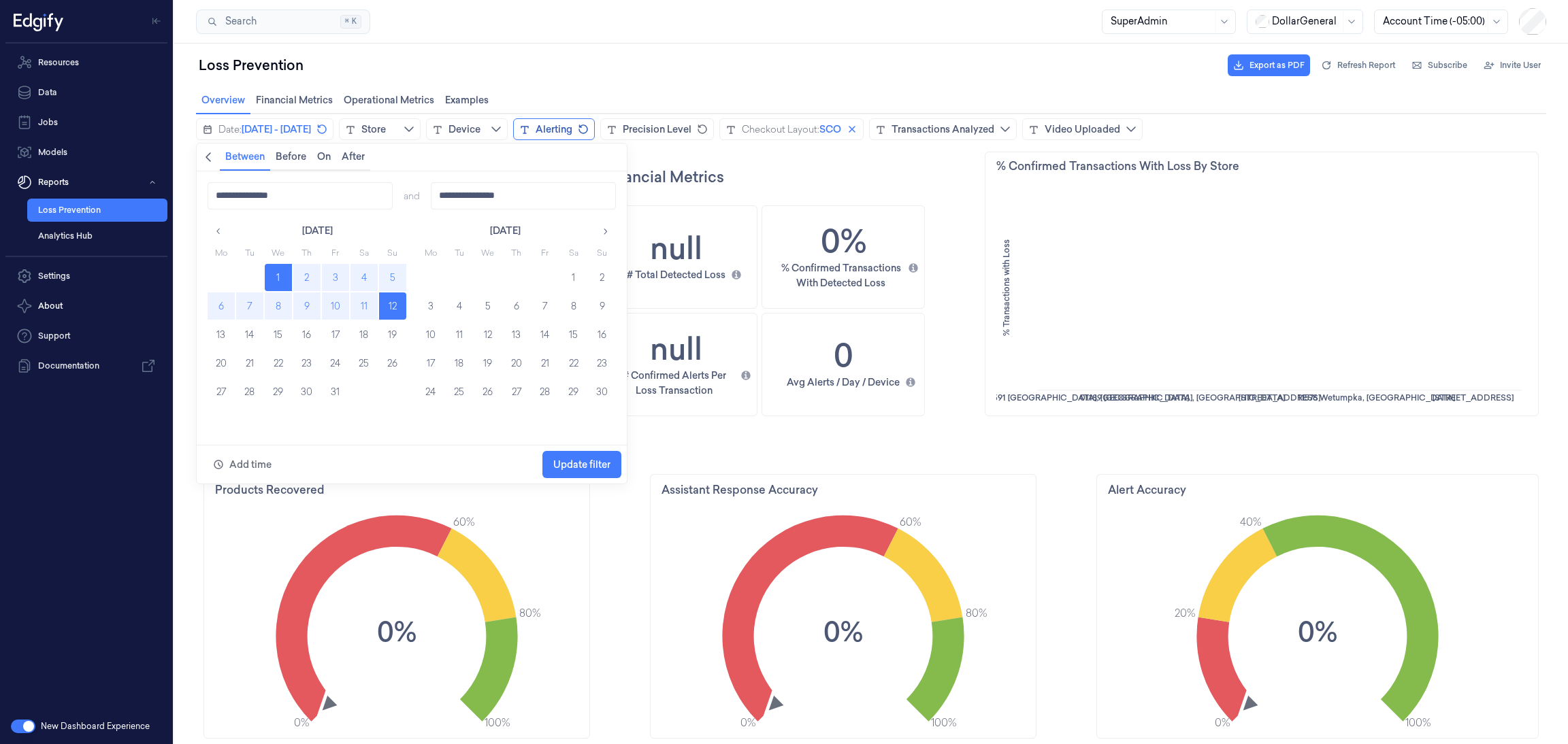
click at [274, 278] on button "1" at bounding box center [279, 278] width 27 height 27
click at [223, 231] on icon "button" at bounding box center [219, 232] width 10 height 10
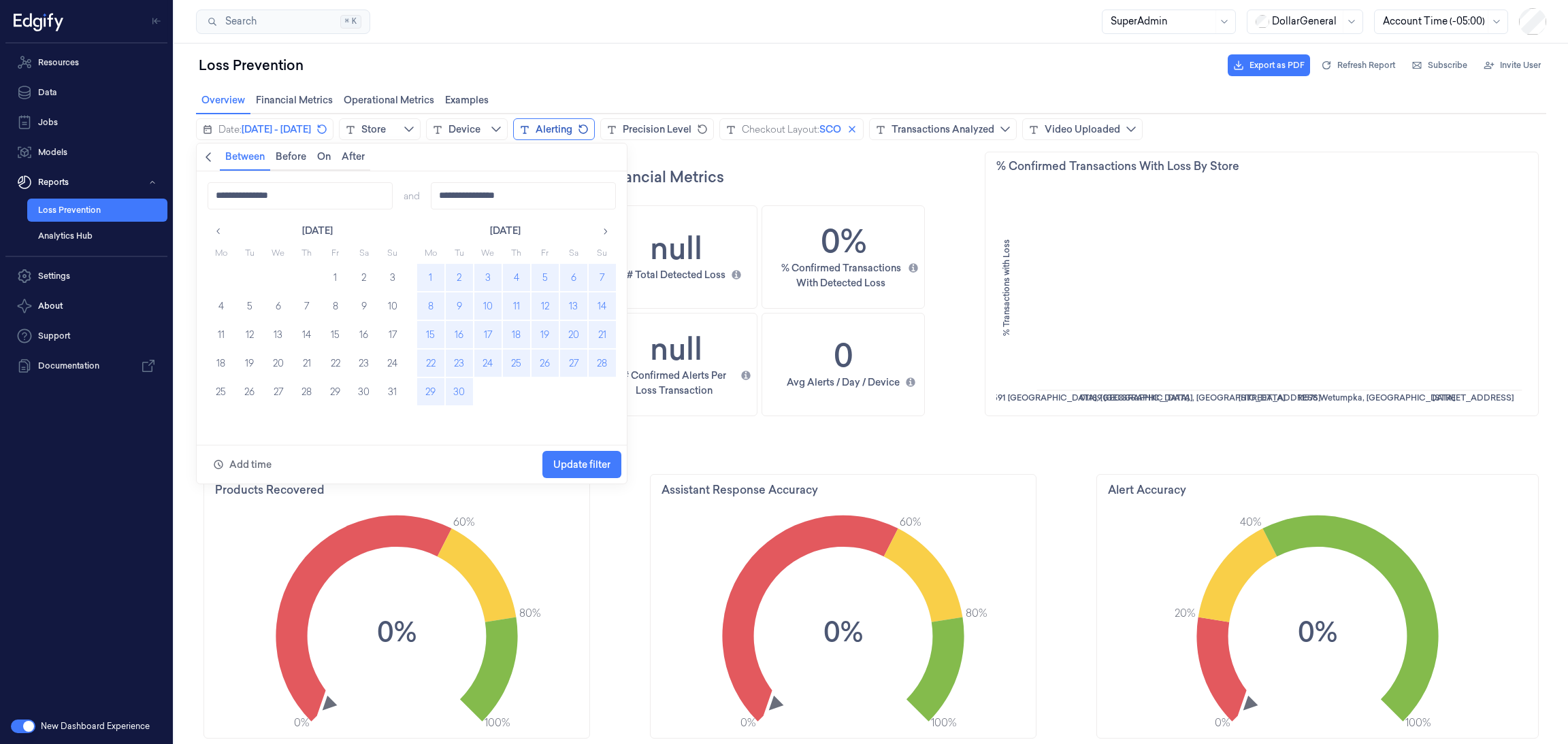
click at [426, 275] on button "1" at bounding box center [430, 278] width 27 height 27
type input "**********"
click at [473, 395] on td "1" at bounding box center [488, 391] width 29 height 28
click at [470, 396] on button "30" at bounding box center [459, 392] width 27 height 27
click at [430, 267] on button "1" at bounding box center [430, 278] width 27 height 27
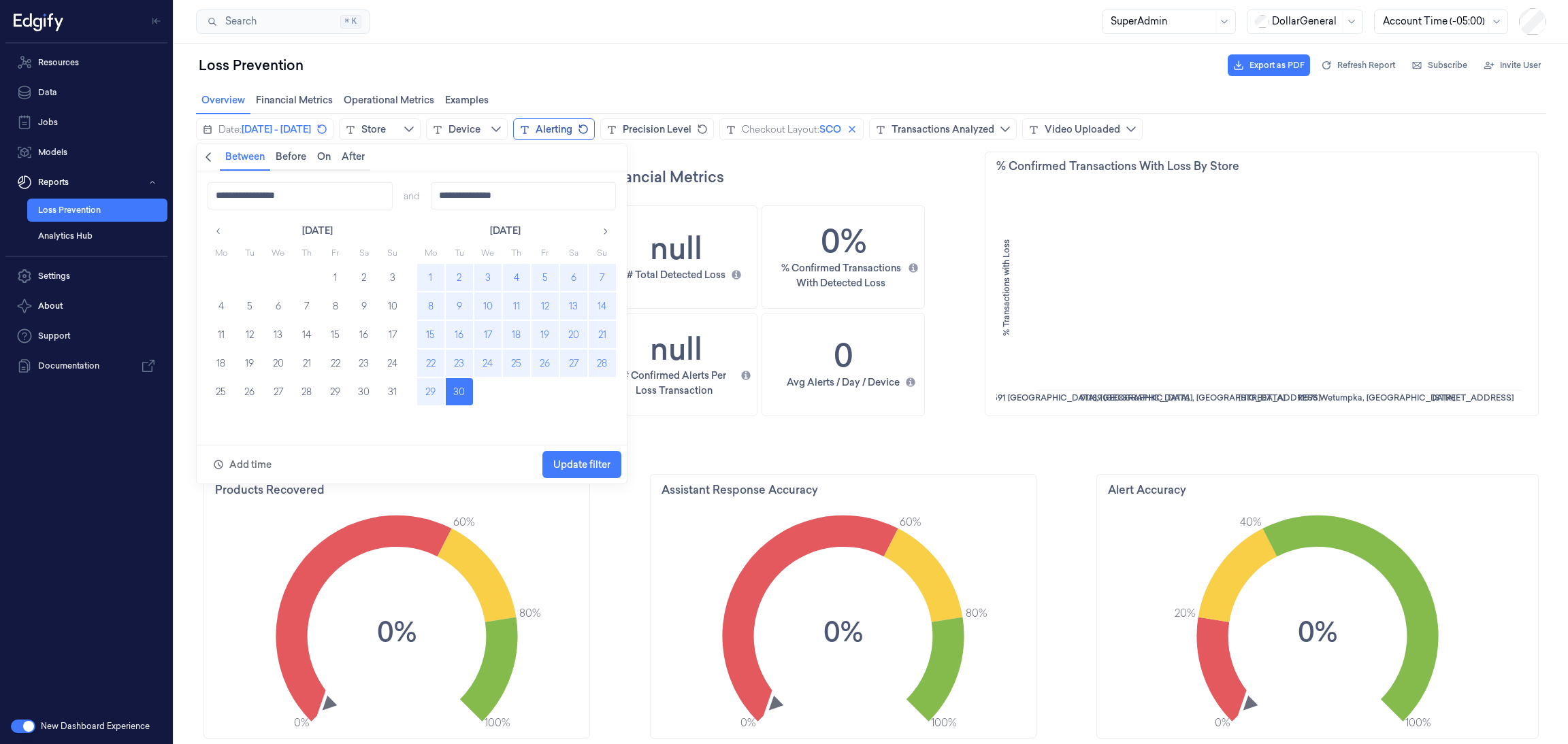
type input "**********"
click at [560, 455] on span "Update filter" at bounding box center [582, 465] width 57 height 26
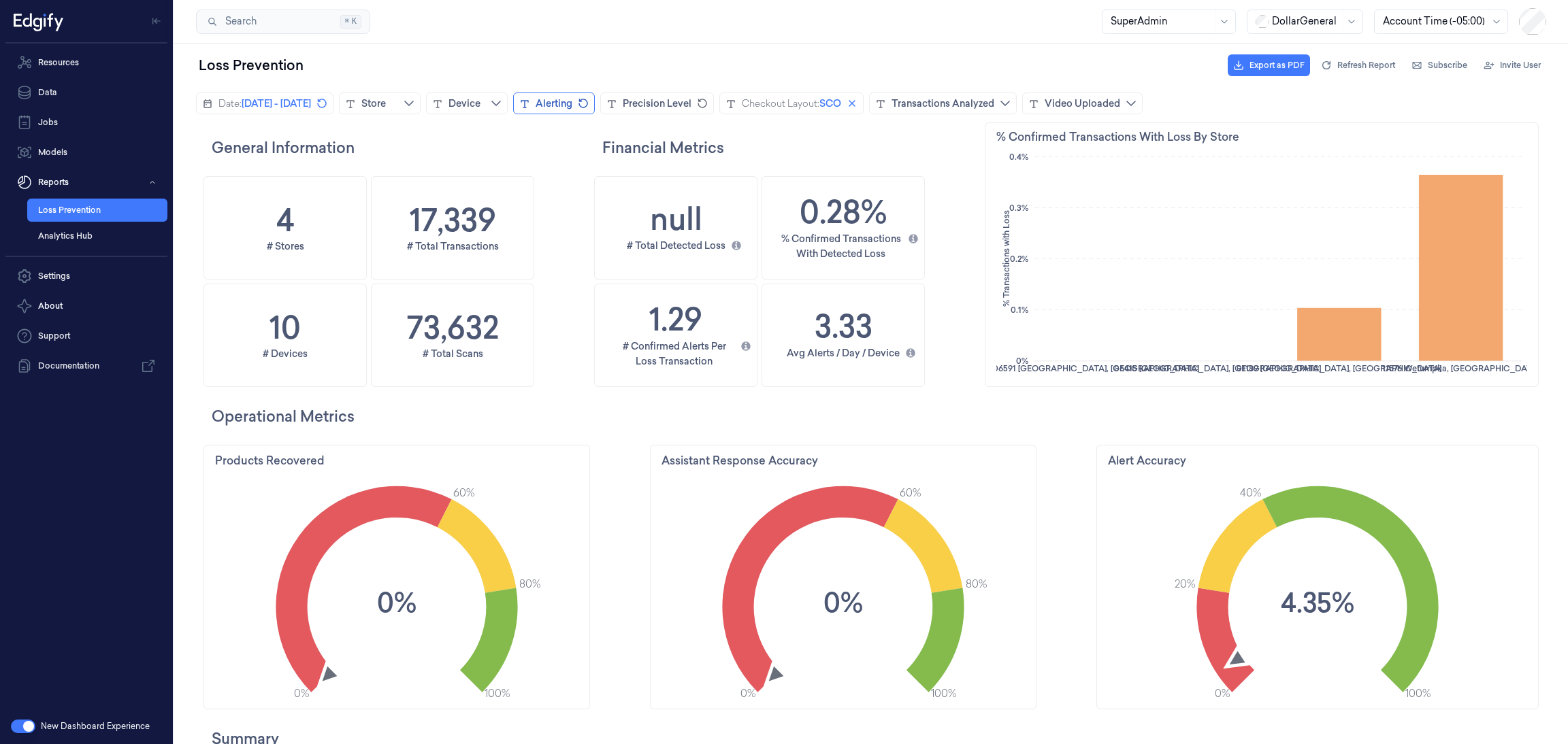
scroll to position [0, 0]
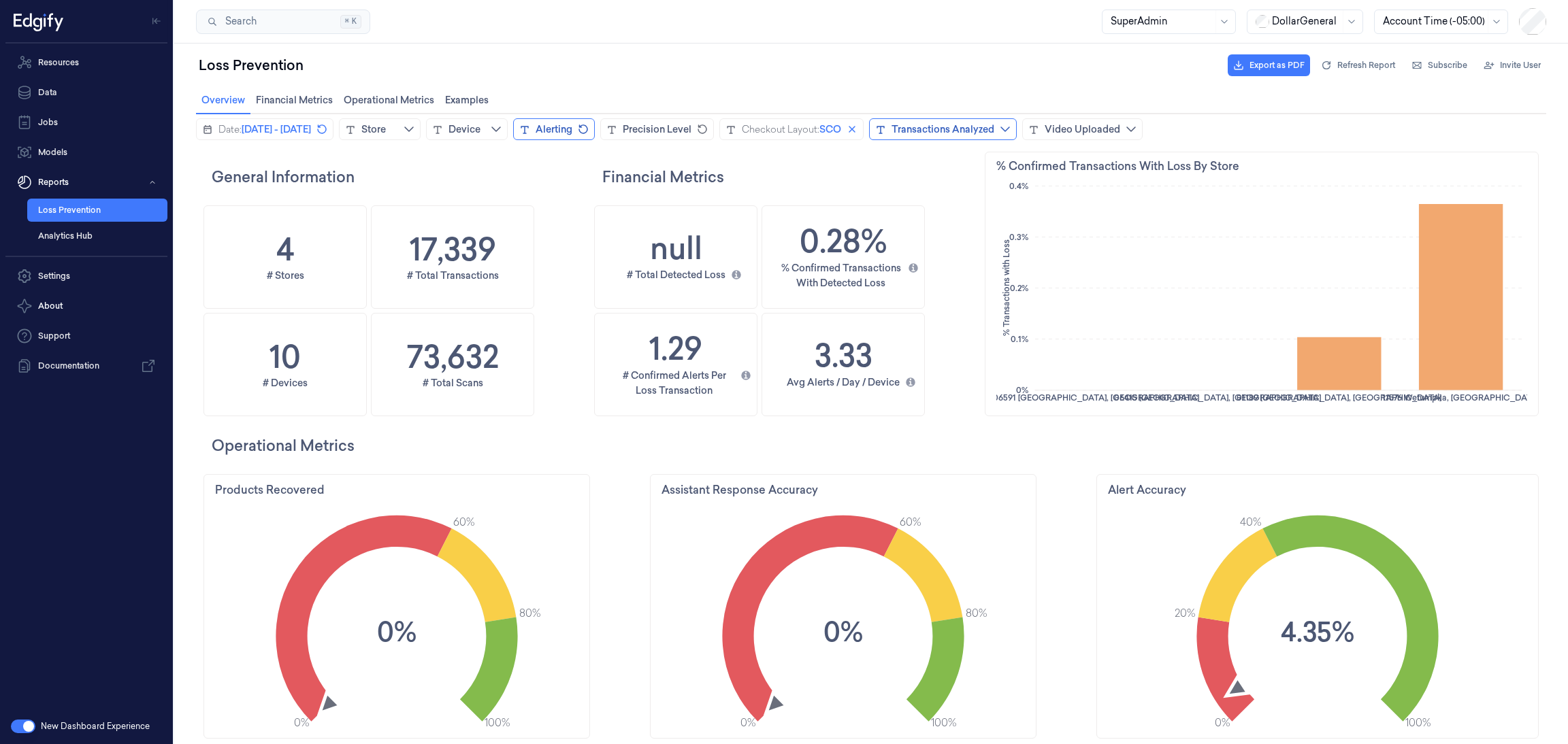
click at [994, 125] on div "Transactions Analyzed" at bounding box center [942, 129] width 103 height 14
click at [970, 193] on div "Financial Metrics" at bounding box center [787, 176] width 386 height 49
click at [994, 129] on div "Transactions Analyzed" at bounding box center [942, 129] width 103 height 14
click at [997, 224] on ul "Select all false true" at bounding box center [1095, 215] width 204 height 81
click at [1017, 239] on li "true" at bounding box center [1095, 243] width 193 height 25
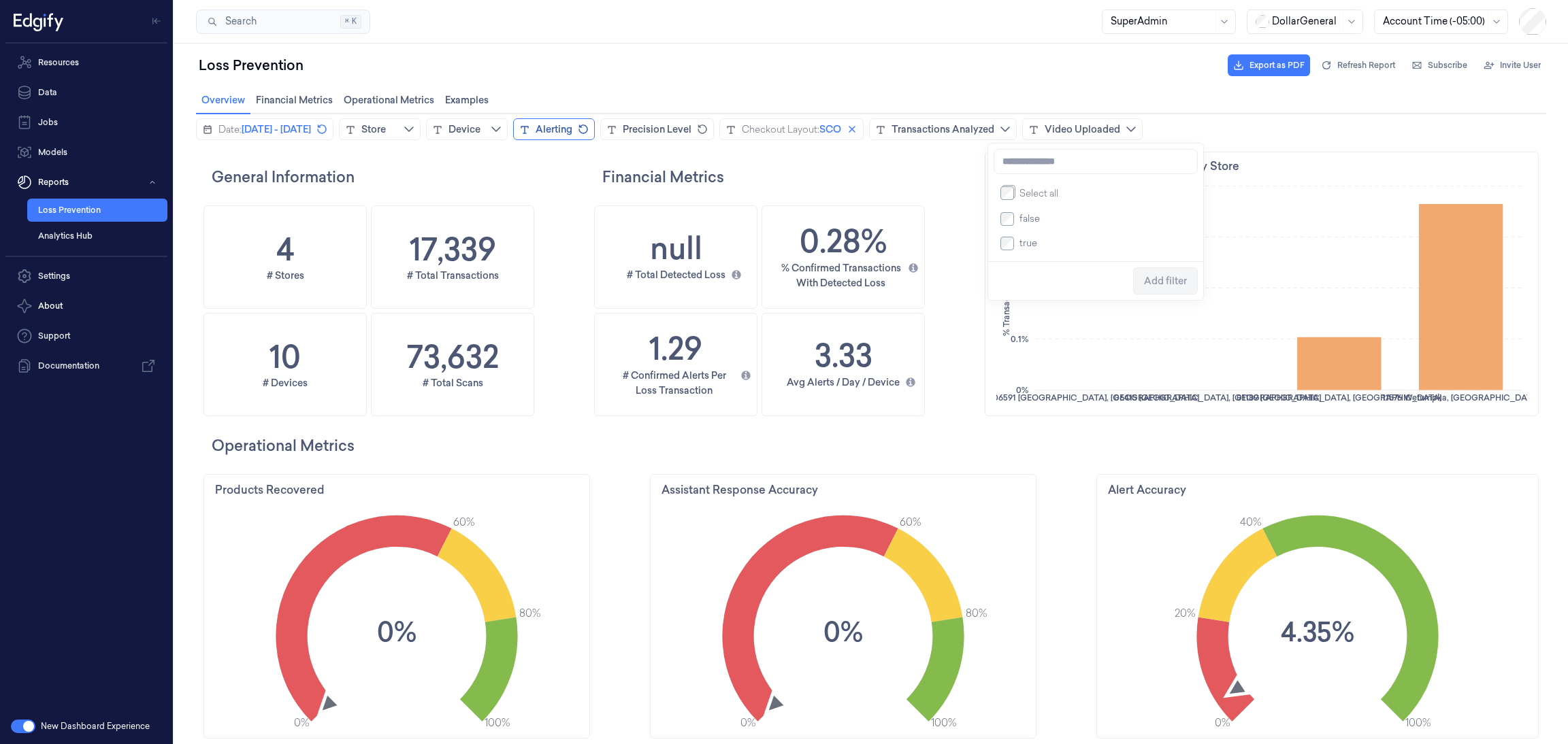
click at [1014, 246] on label "true" at bounding box center [1025, 243] width 23 height 11
click at [1150, 274] on span "Add filter" at bounding box center [1166, 281] width 43 height 26
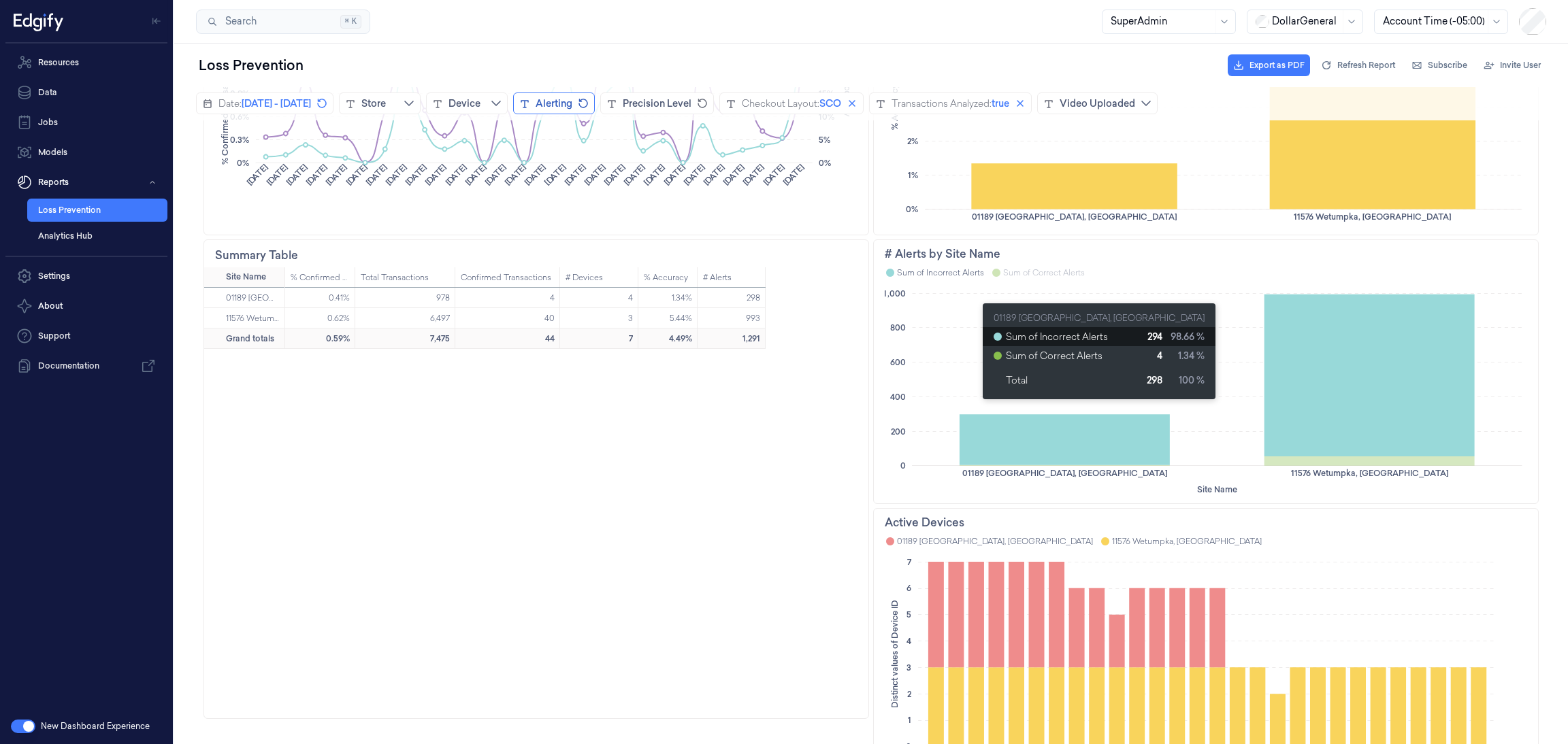
scroll to position [859, 0]
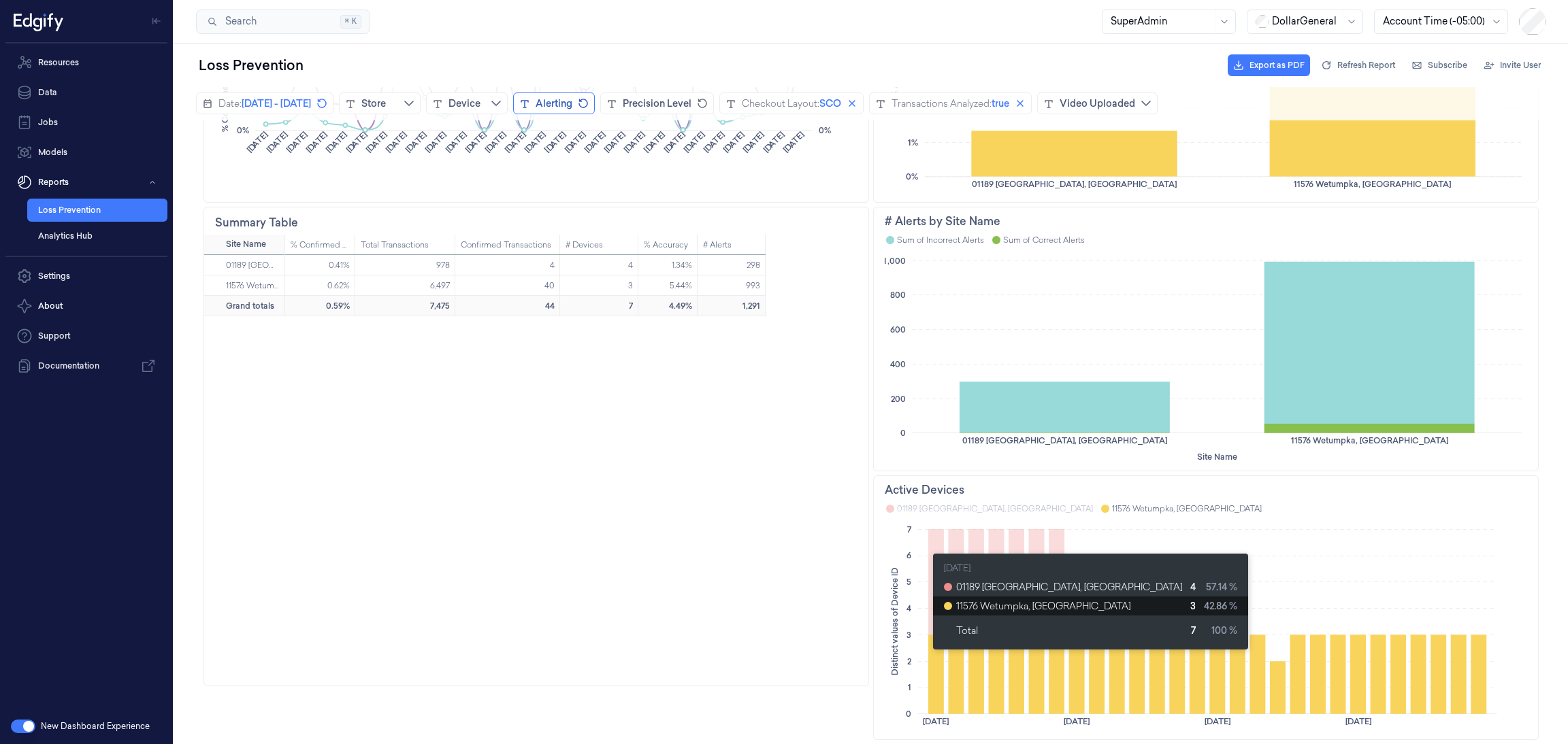
click at [929, 656] on icon at bounding box center [936, 675] width 16 height 79
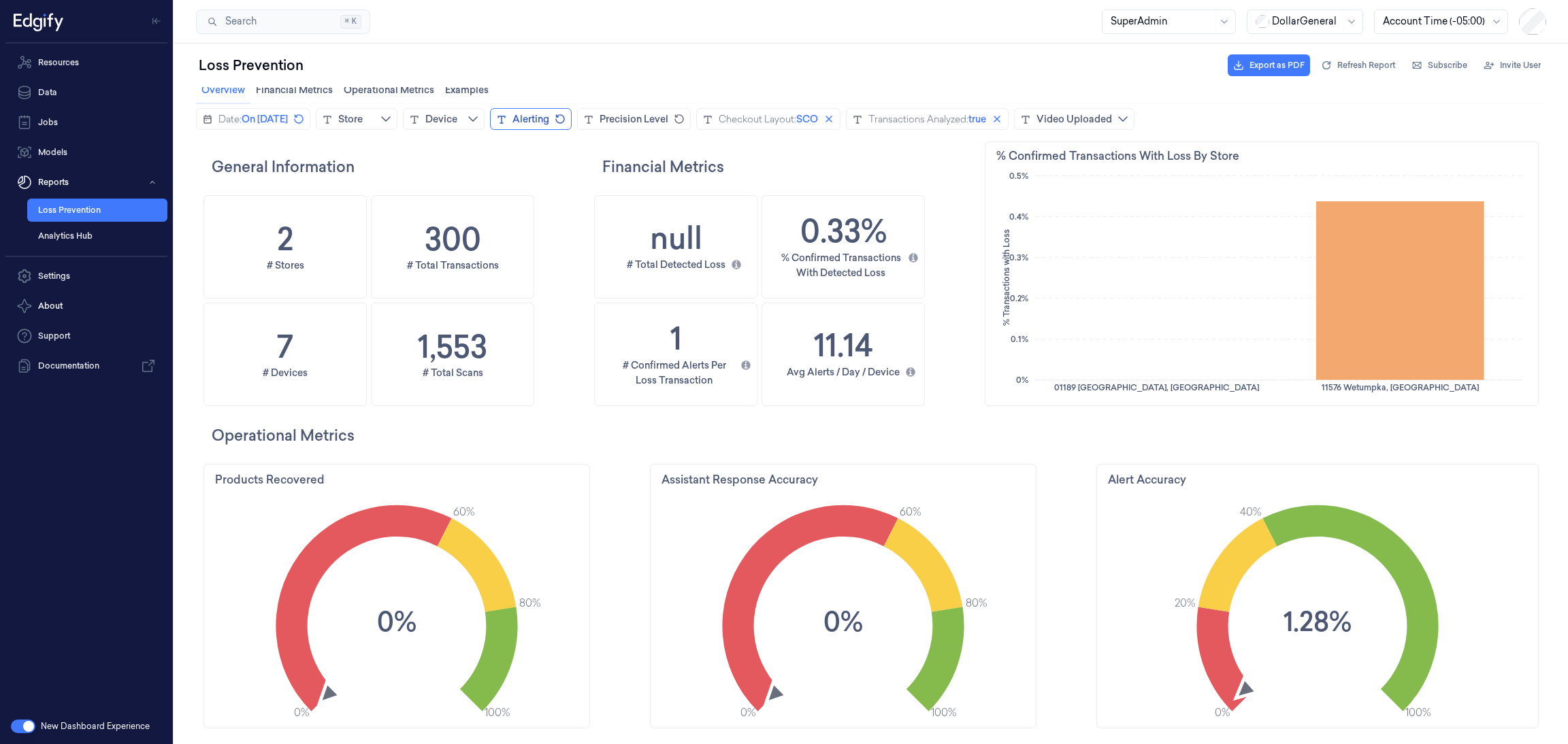
scroll to position [0, 0]
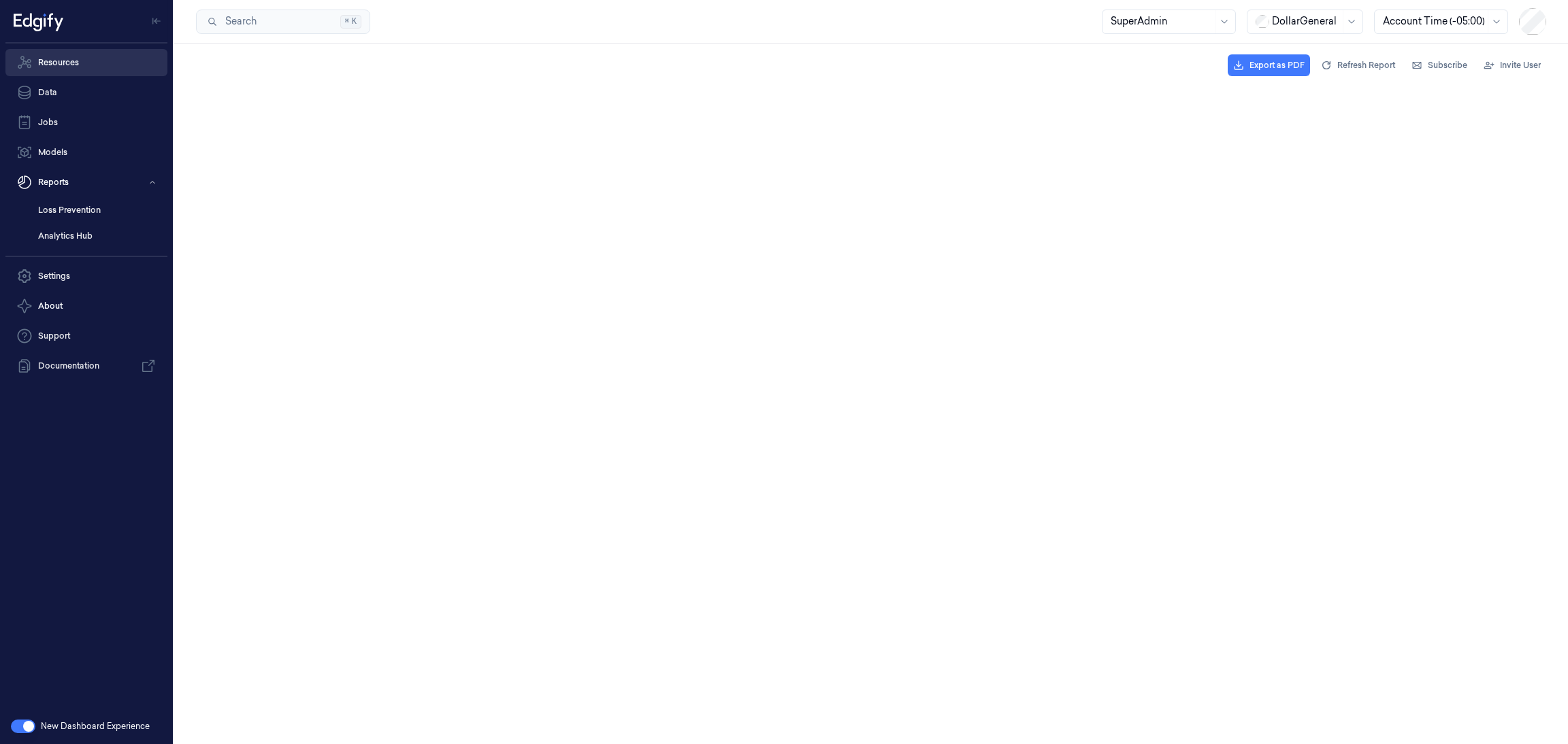
click at [84, 70] on link "Resources" at bounding box center [86, 62] width 162 height 27
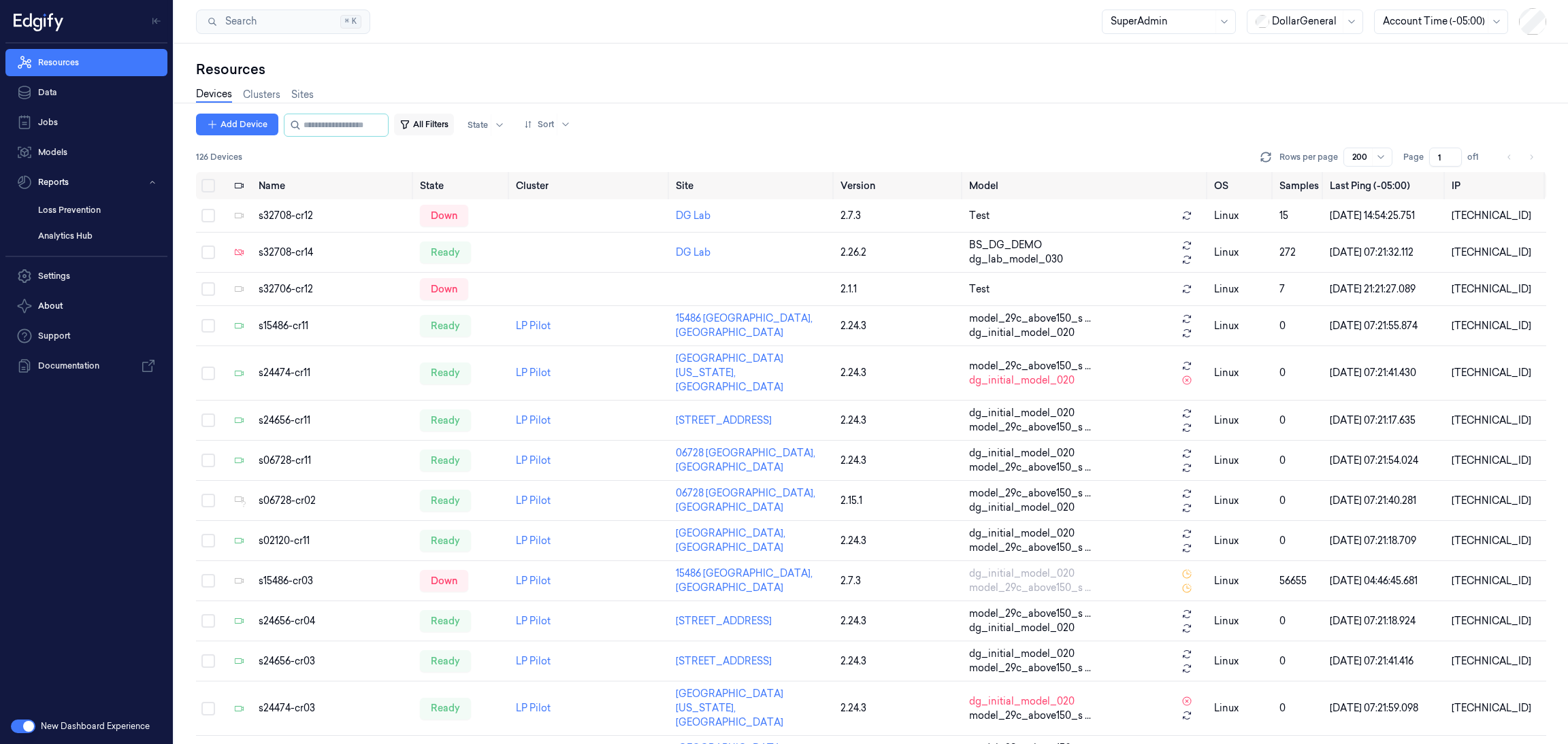
click at [438, 126] on button "All Filters" at bounding box center [423, 124] width 60 height 22
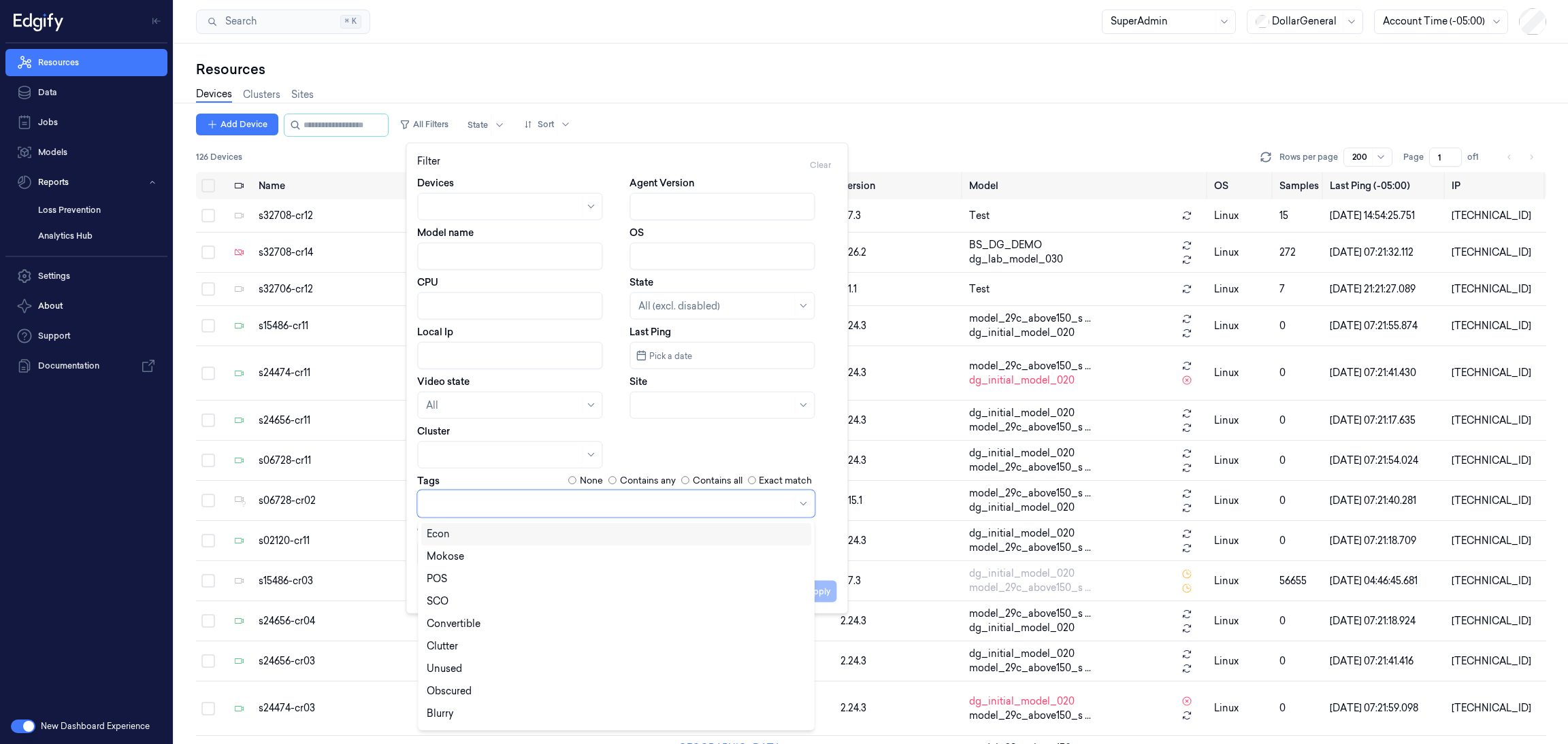
click at [497, 509] on div at bounding box center [609, 504] width 366 height 14
click at [477, 607] on div "SCO" at bounding box center [616, 602] width 380 height 14
click at [832, 568] on div "Devices Agent Version Model name OS CPU State All (excl. disabled) Local Ip Las…" at bounding box center [627, 373] width 441 height 394
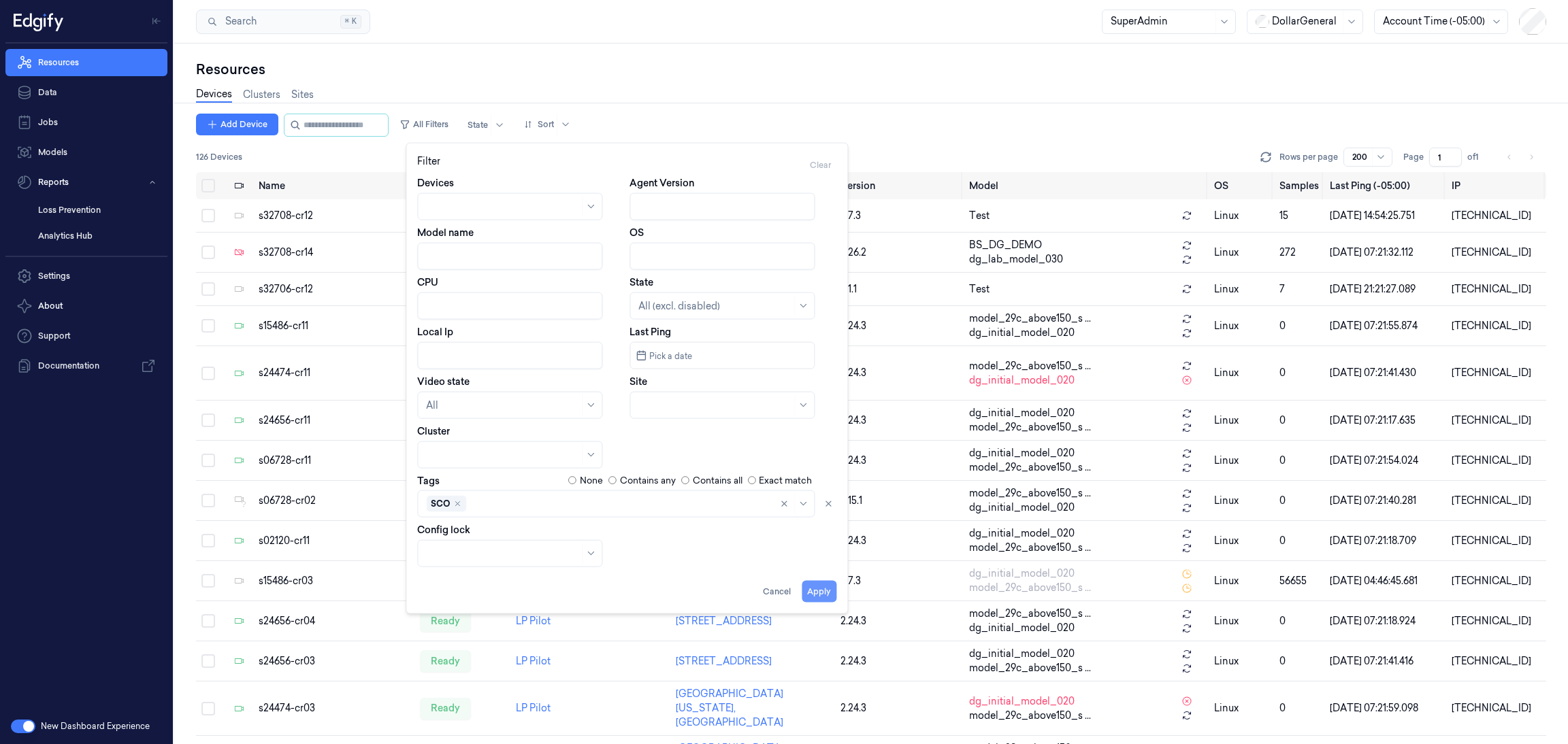
click at [826, 589] on button "Apply" at bounding box center [818, 591] width 34 height 22
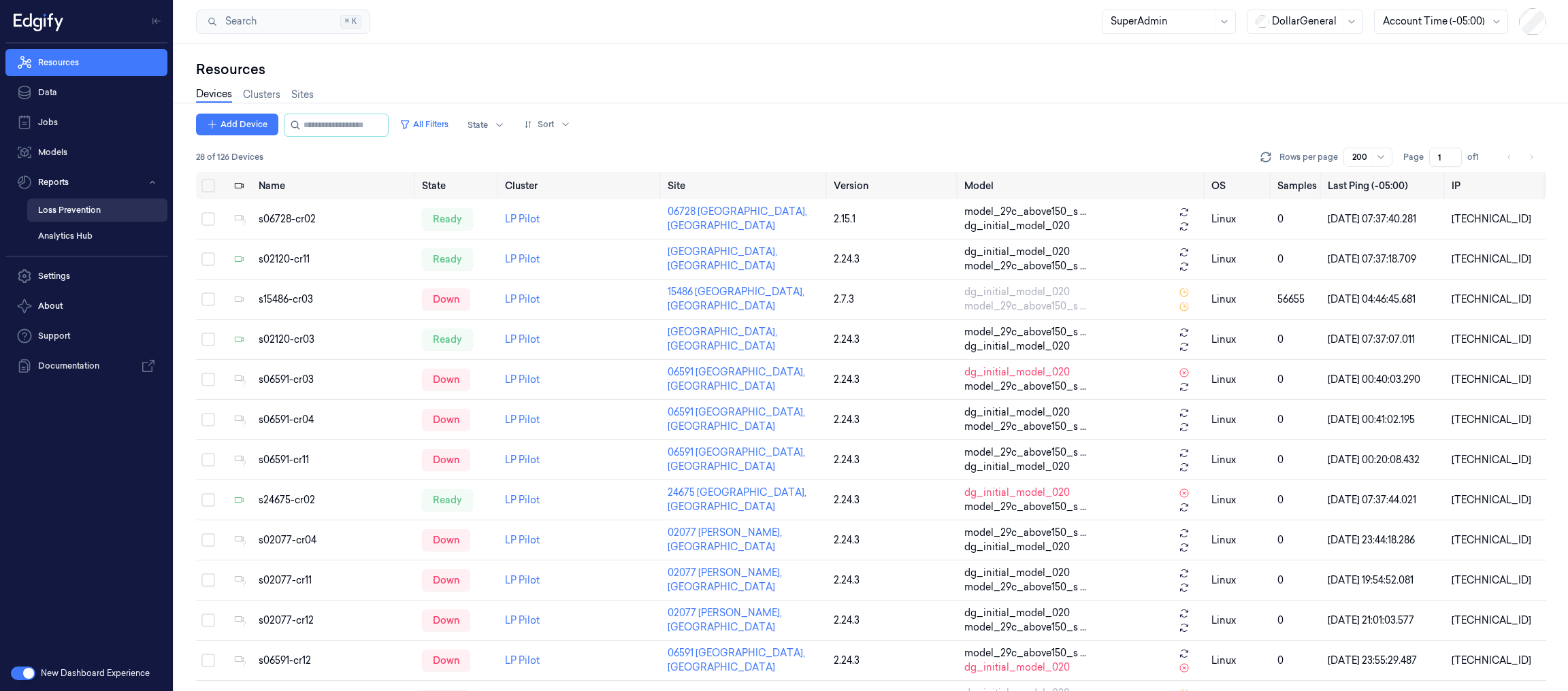
click at [104, 208] on link "Loss Prevention" at bounding box center [97, 210] width 141 height 23
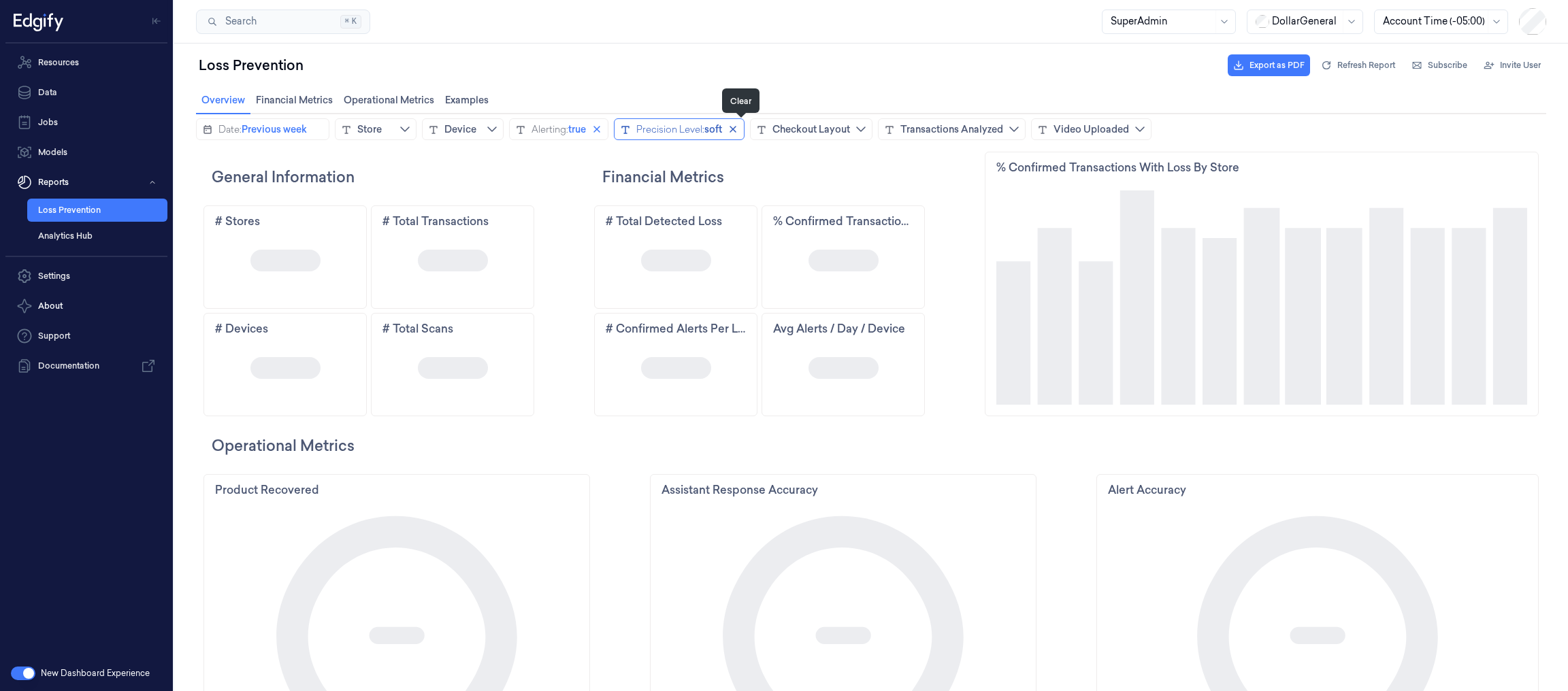
click at [737, 127] on icon "close icon" at bounding box center [733, 129] width 11 height 11
click at [597, 130] on icon "close icon" at bounding box center [597, 129] width 11 height 11
click at [258, 128] on span "Previous week" at bounding box center [275, 128] width 65 height 14
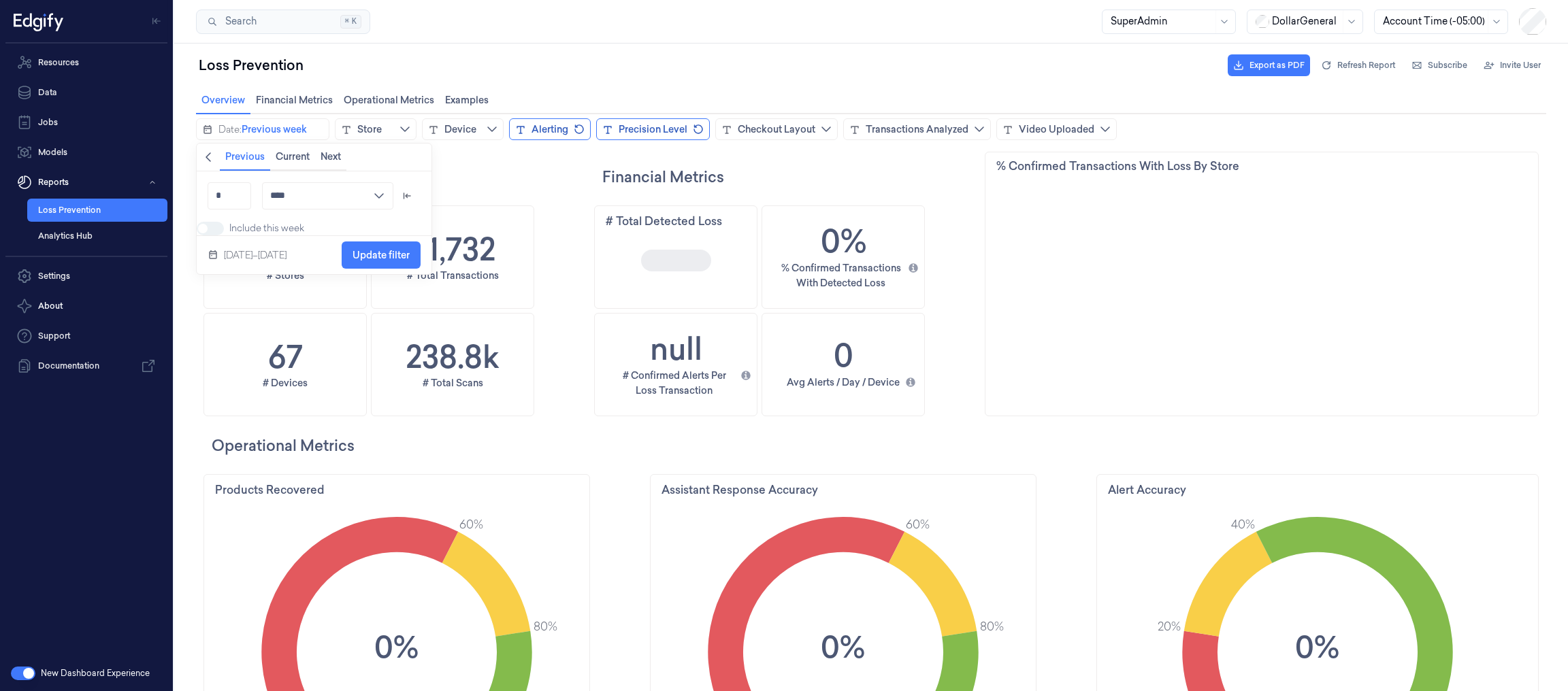
click at [205, 155] on icon "chevronleft icon" at bounding box center [208, 157] width 11 height 11
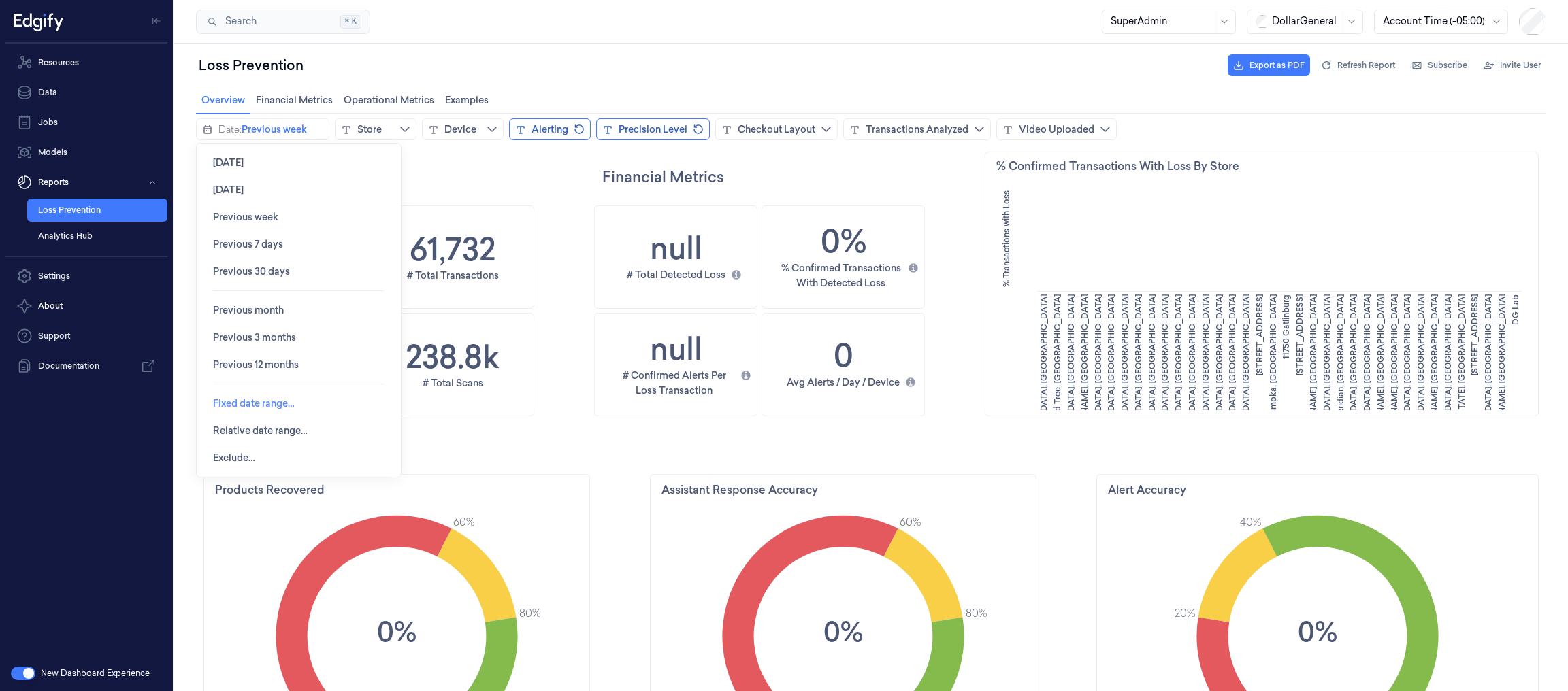
scroll to position [414, 65]
click at [257, 405] on span "Fixed date range…" at bounding box center [254, 404] width 81 height 11
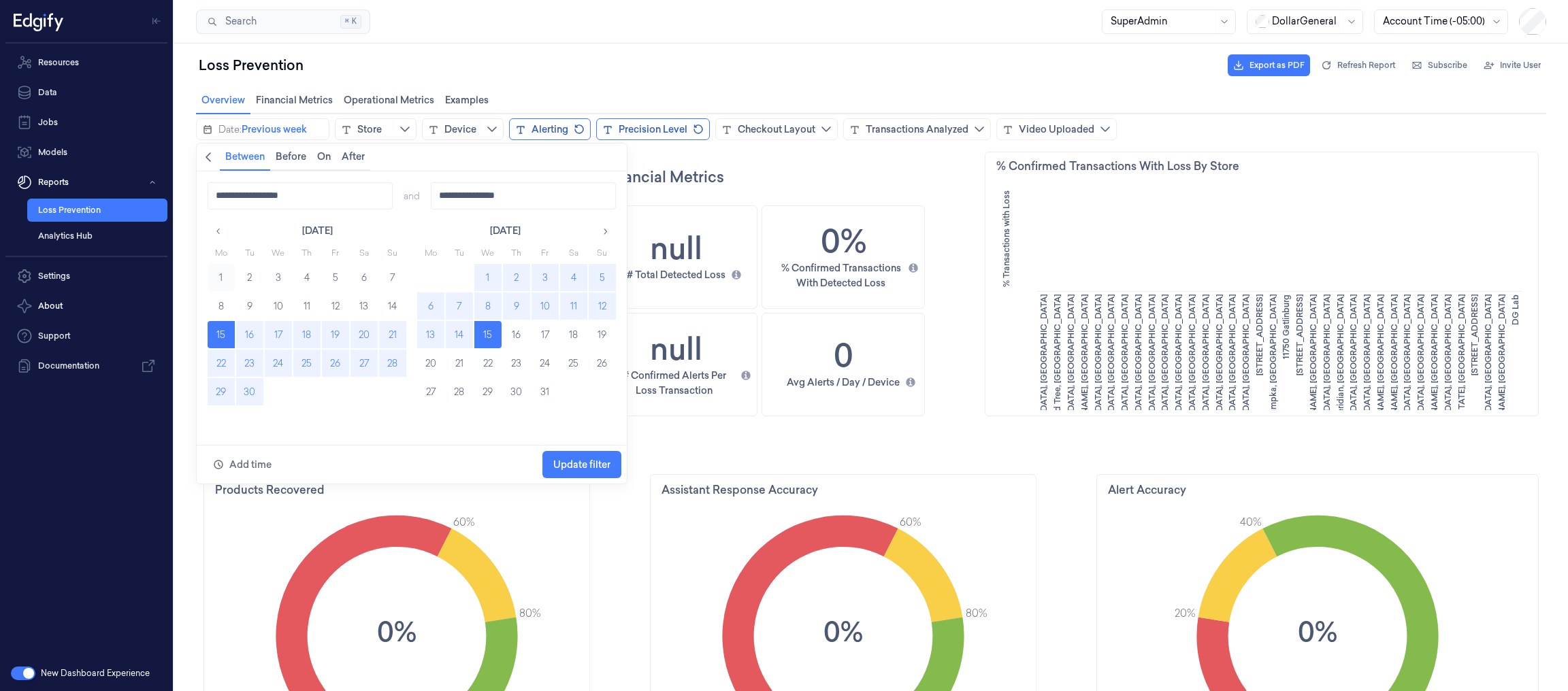
click at [224, 270] on button "1" at bounding box center [221, 278] width 27 height 27
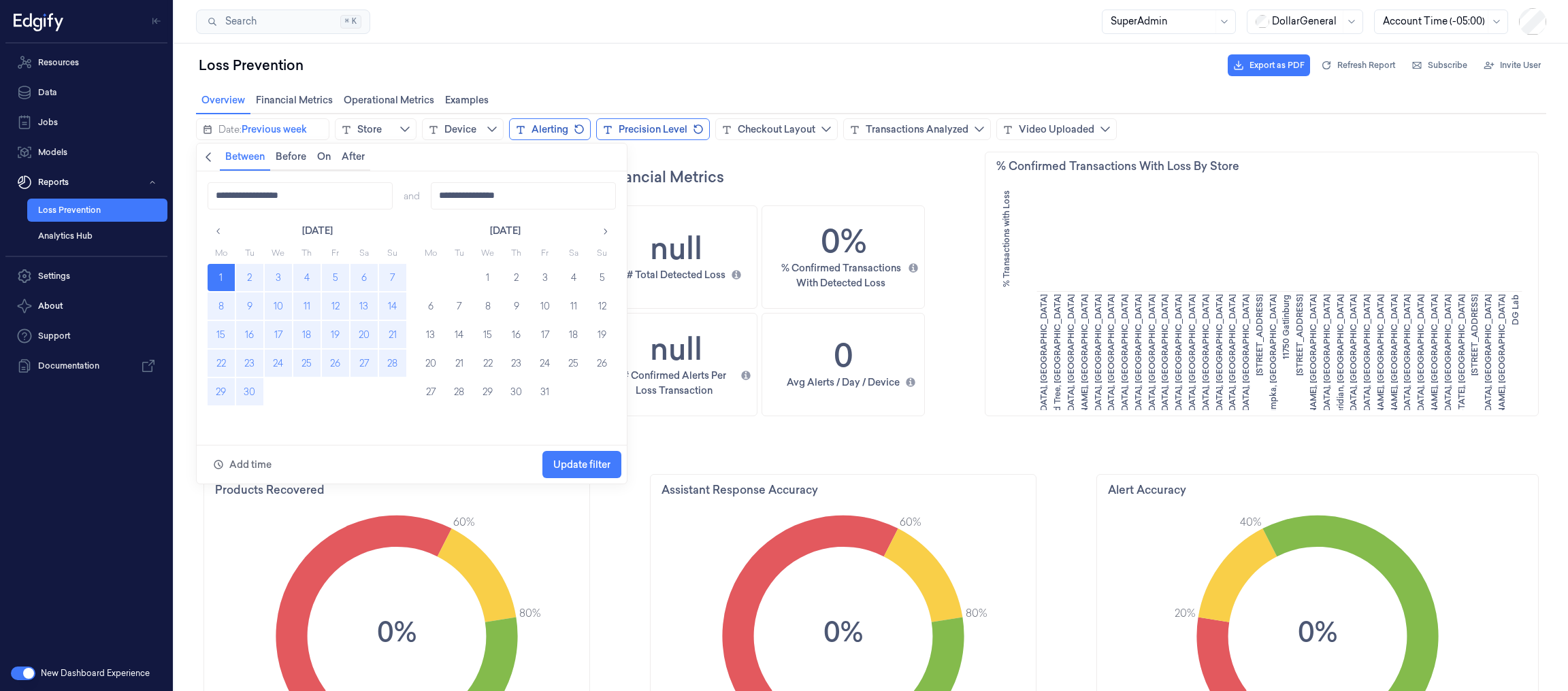
click at [251, 389] on button "30" at bounding box center [250, 392] width 27 height 27
type input "**********"
click at [226, 273] on button "1" at bounding box center [221, 278] width 27 height 27
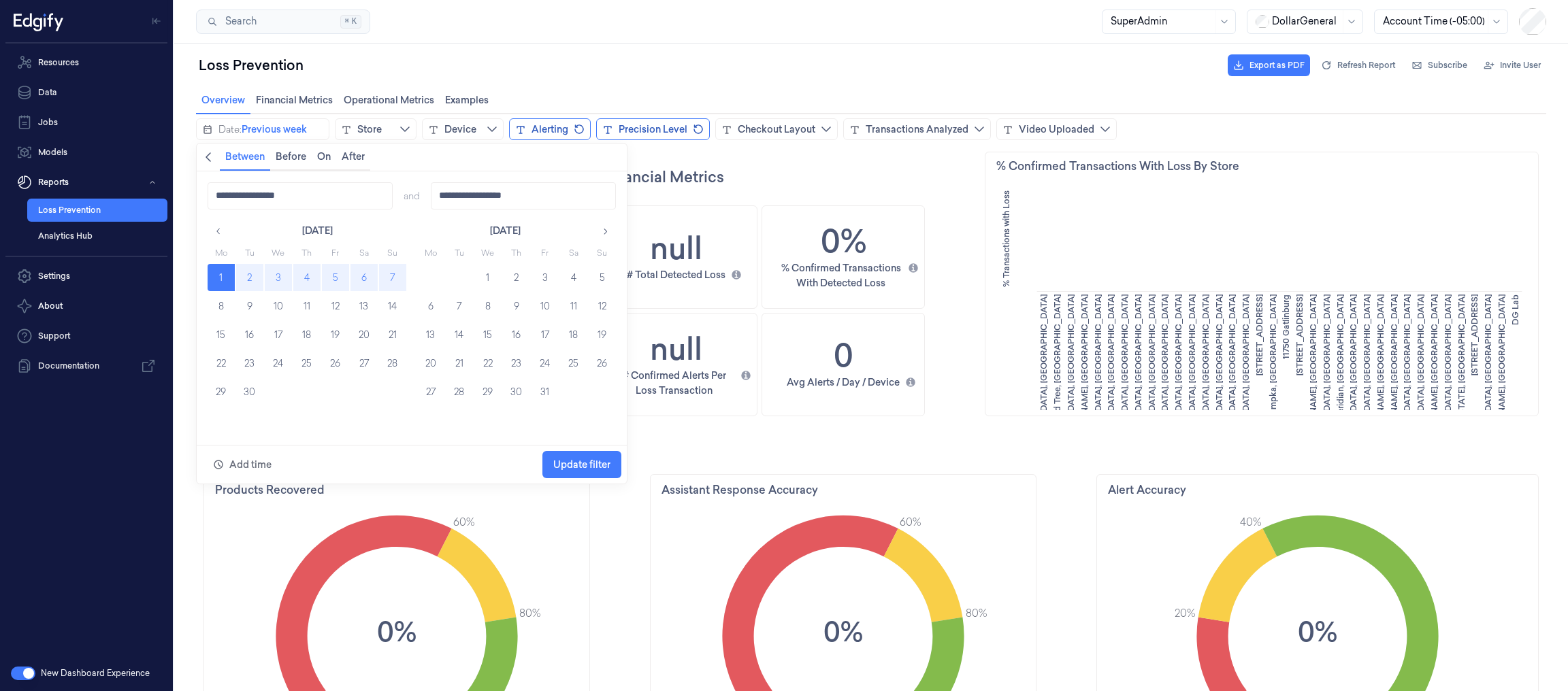
click at [382, 275] on button "7" at bounding box center [393, 278] width 27 height 27
type input "**********"
click at [578, 462] on span "Update filter" at bounding box center [582, 464] width 57 height 11
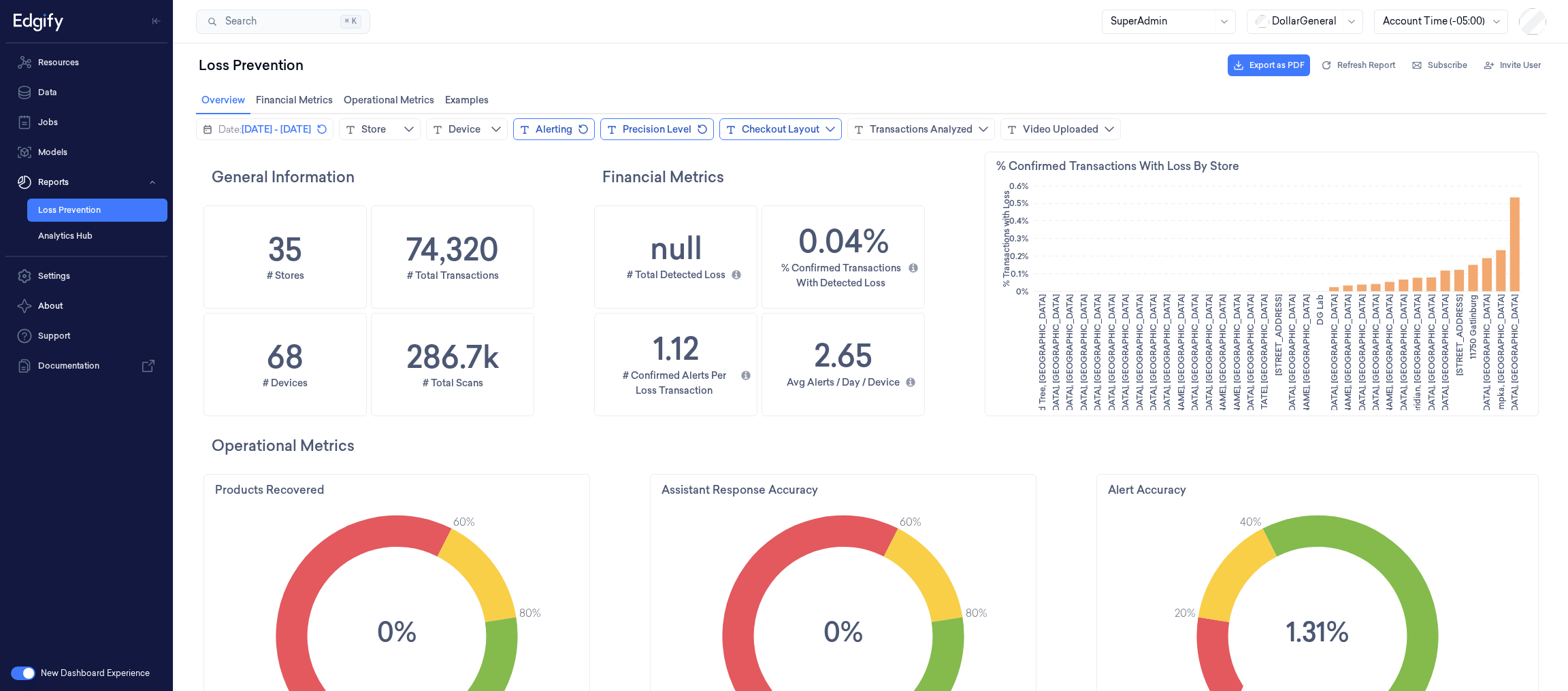
click at [819, 124] on div "Checkout Layout" at bounding box center [780, 128] width 77 height 14
click at [850, 279] on li "SCO" at bounding box center [937, 267] width 193 height 25
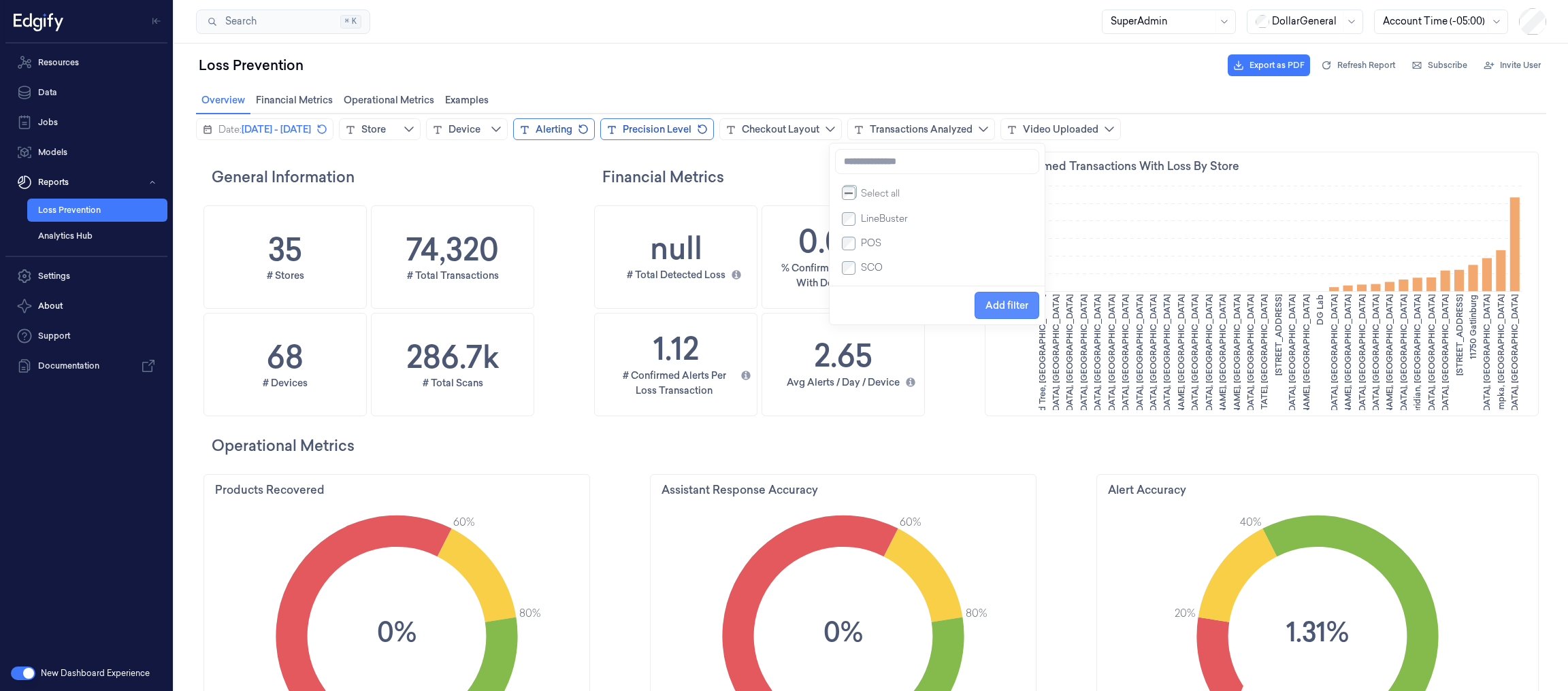
click at [1008, 306] on span "Add filter" at bounding box center [1007, 306] width 43 height 11
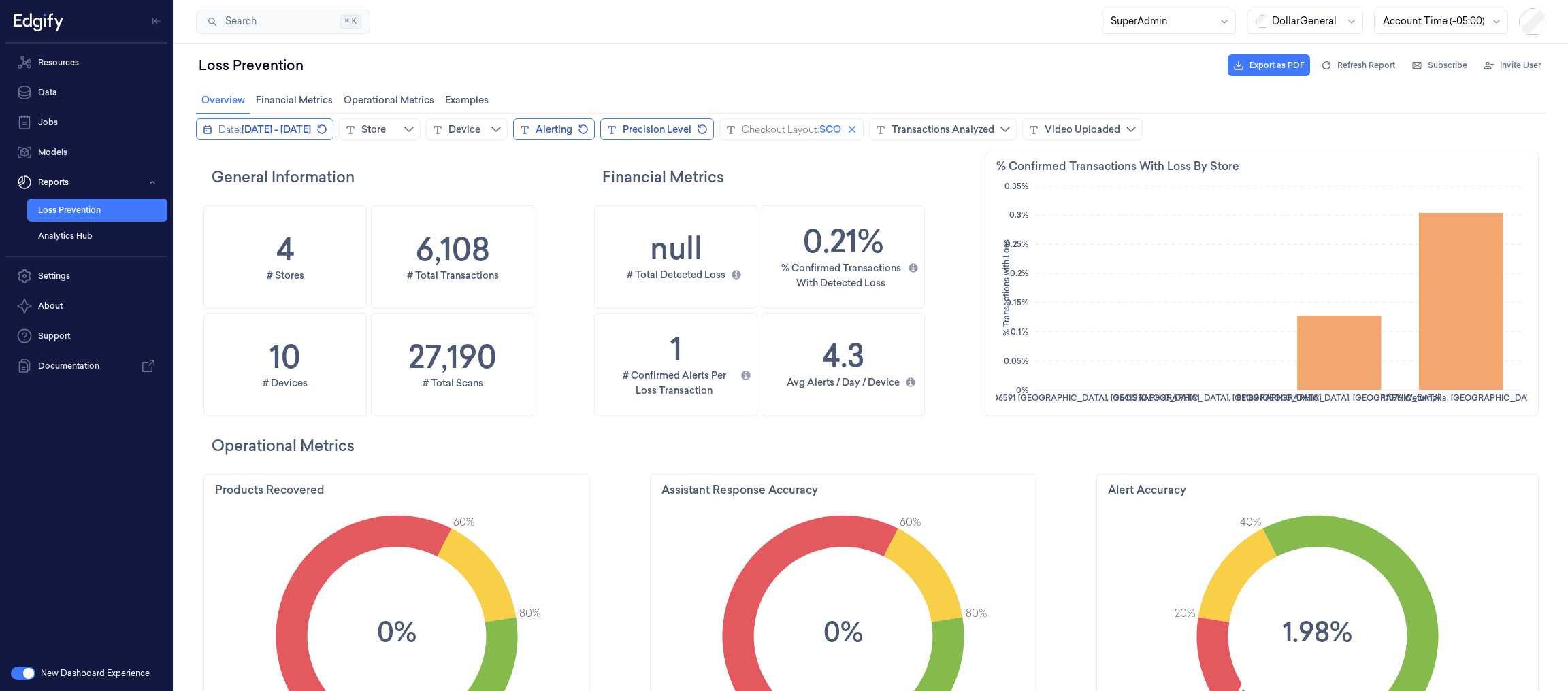
click at [311, 130] on span "[DATE] - [DATE]" at bounding box center [276, 128] width 69 height 14
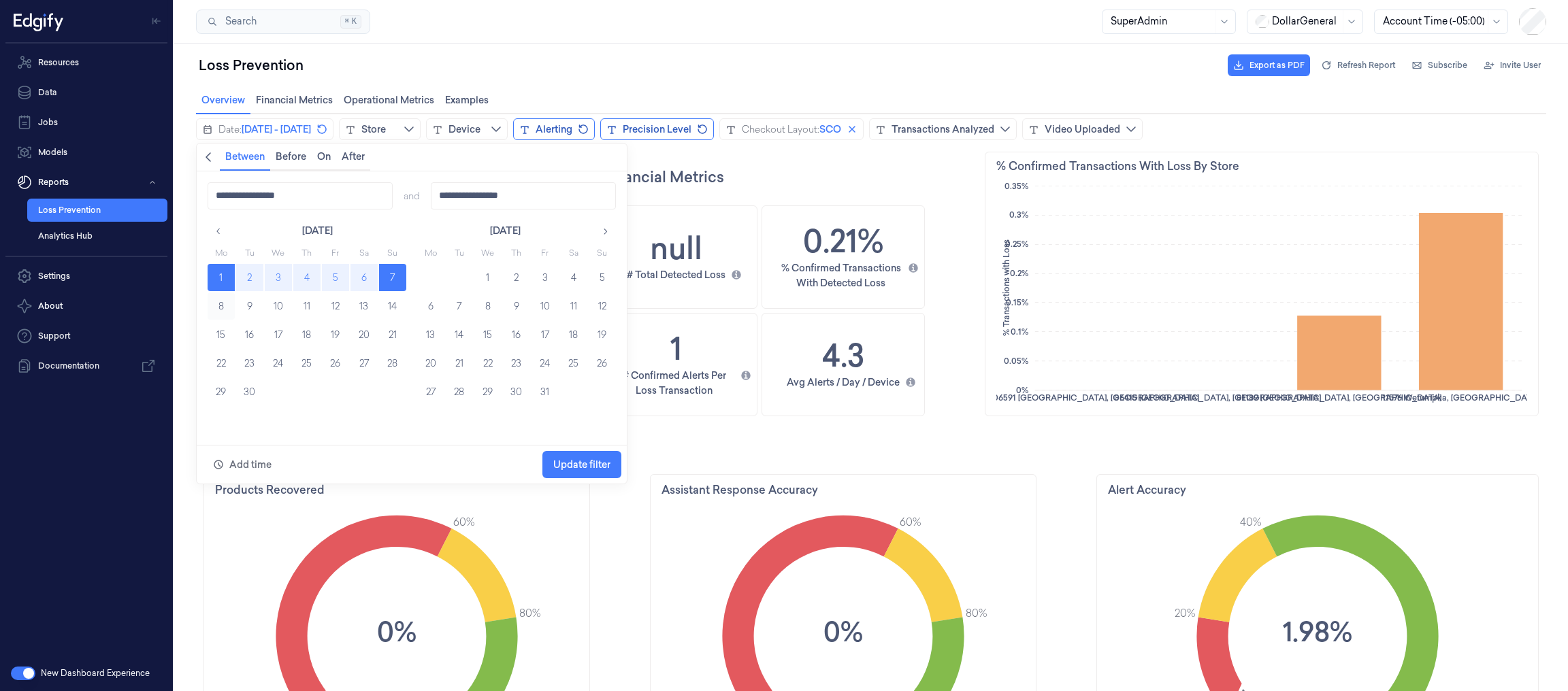
click at [225, 302] on button "8" at bounding box center [221, 306] width 27 height 27
click at [401, 310] on button "14" at bounding box center [393, 306] width 27 height 27
type input "**********"
drag, startPoint x: 573, startPoint y: 461, endPoint x: 549, endPoint y: 440, distance: 31.9
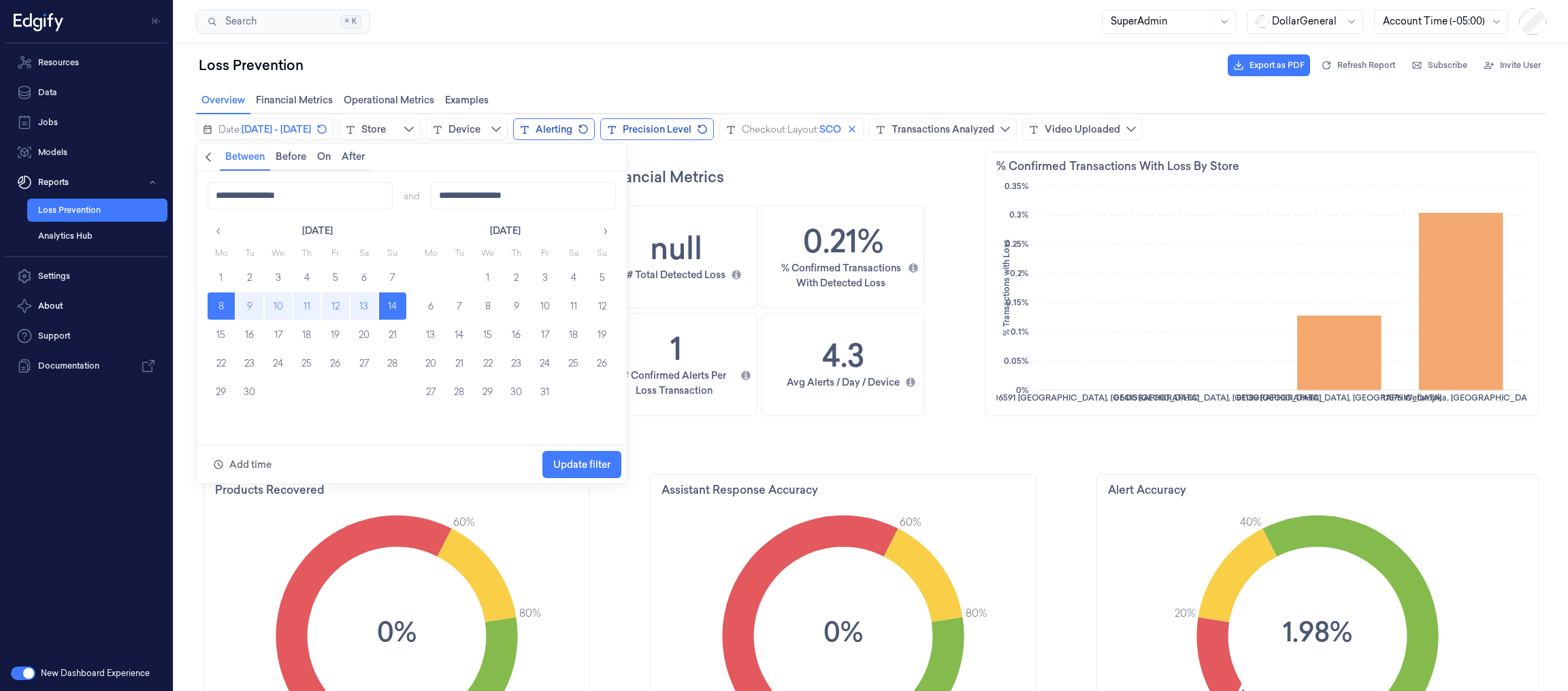
click at [574, 461] on span "Update filter" at bounding box center [582, 464] width 57 height 11
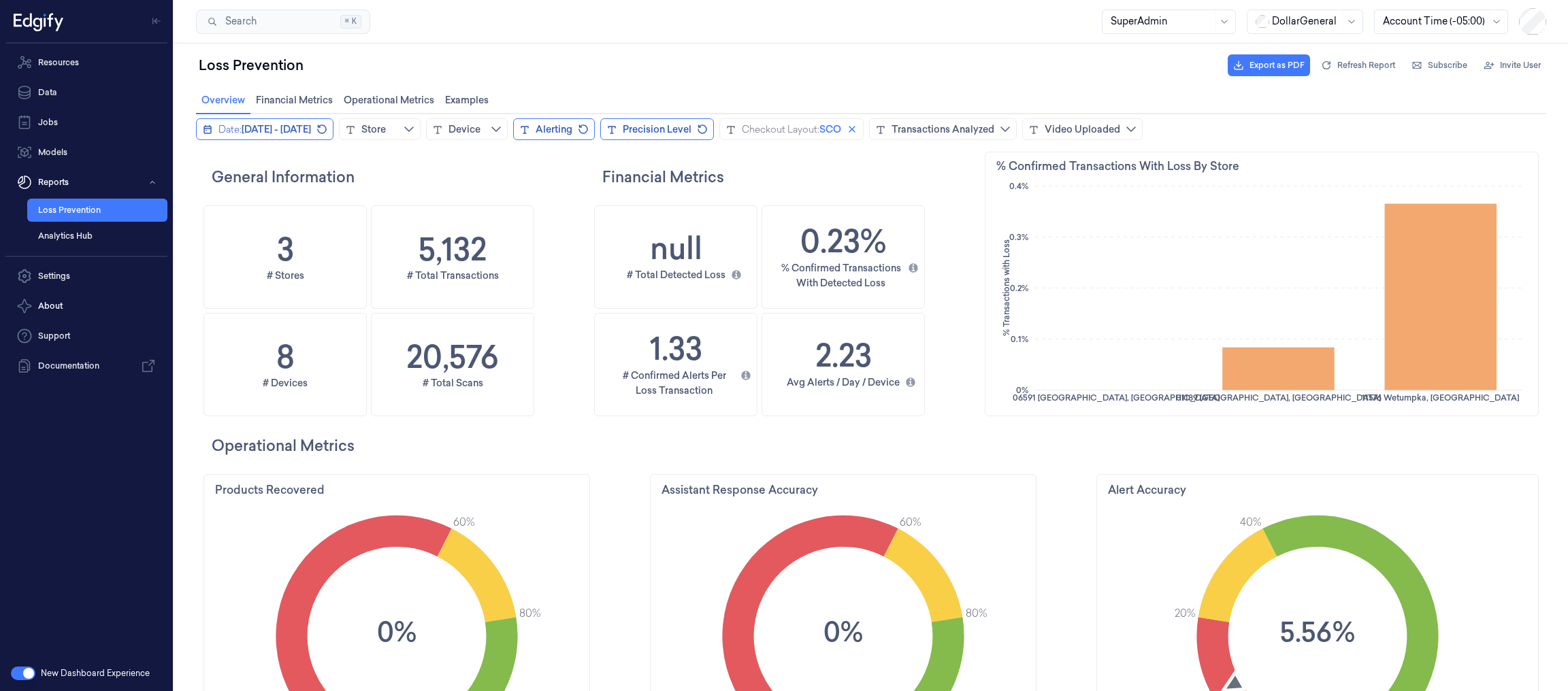
click at [311, 132] on span "[DATE] - [DATE]" at bounding box center [276, 128] width 69 height 14
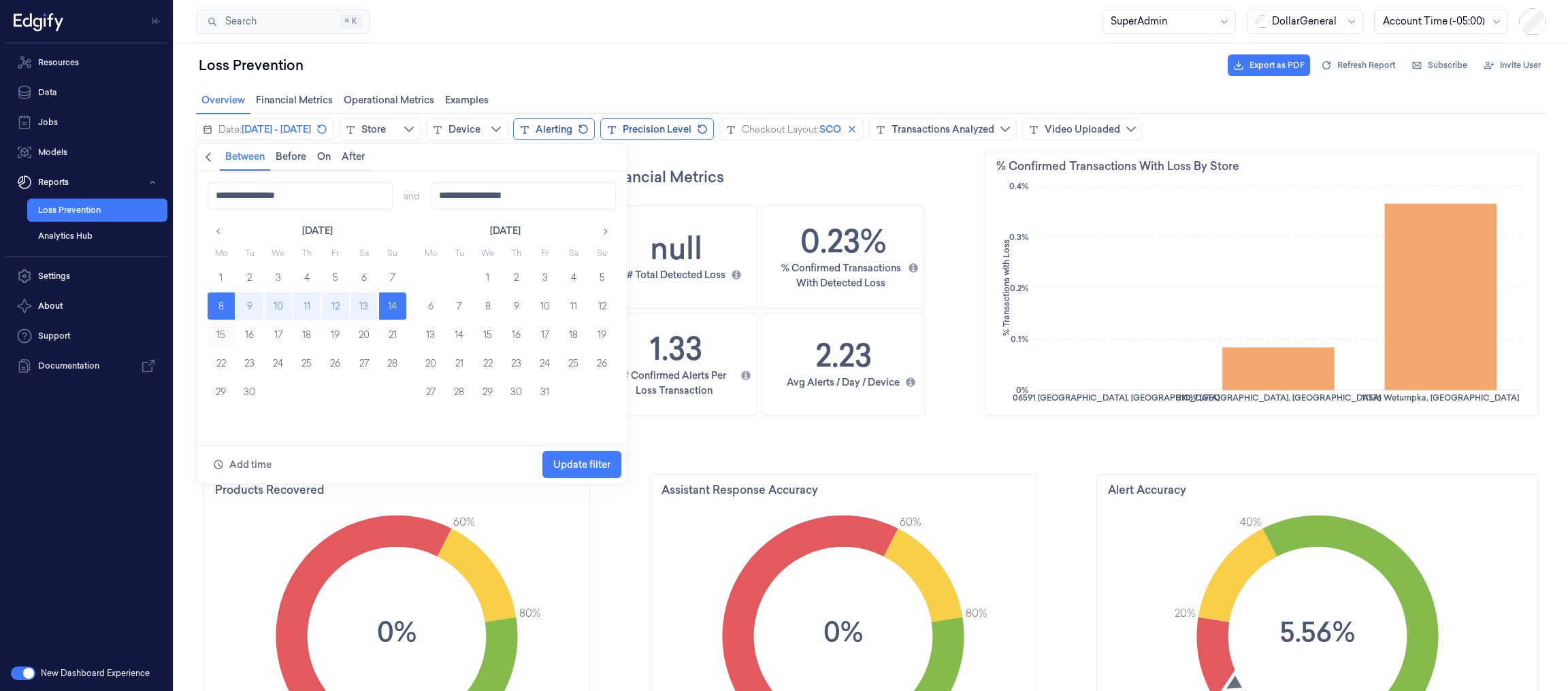
click at [222, 338] on button "15" at bounding box center [221, 334] width 27 height 27
click at [393, 334] on button "21" at bounding box center [393, 334] width 27 height 27
type input "**********"
click at [596, 458] on span "Update filter" at bounding box center [582, 464] width 57 height 26
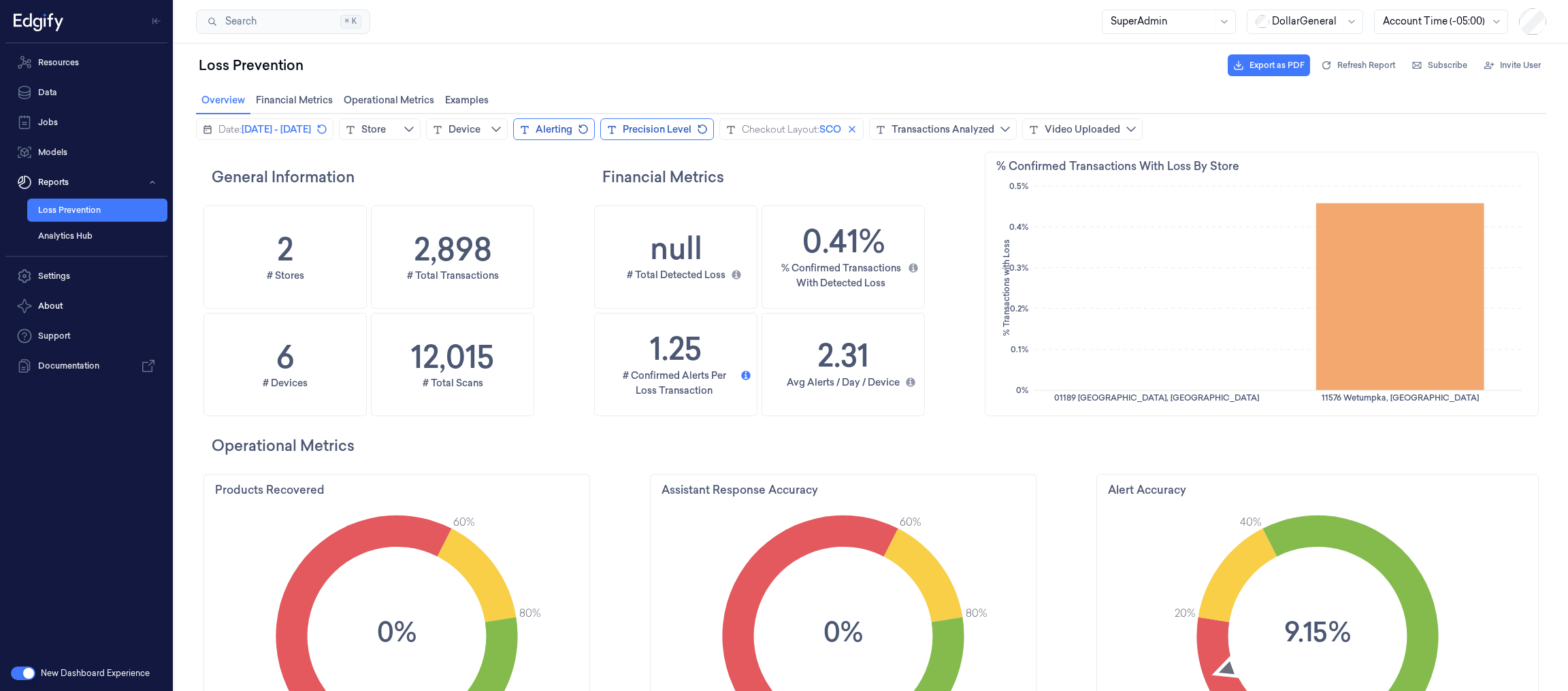
scroll to position [414, 567]
click at [994, 127] on div "Transactions Analyzed" at bounding box center [942, 128] width 103 height 14
click at [1168, 286] on span "Add filter" at bounding box center [1168, 281] width 43 height 11
click at [311, 132] on span "[DATE] - [DATE]" at bounding box center [276, 128] width 69 height 14
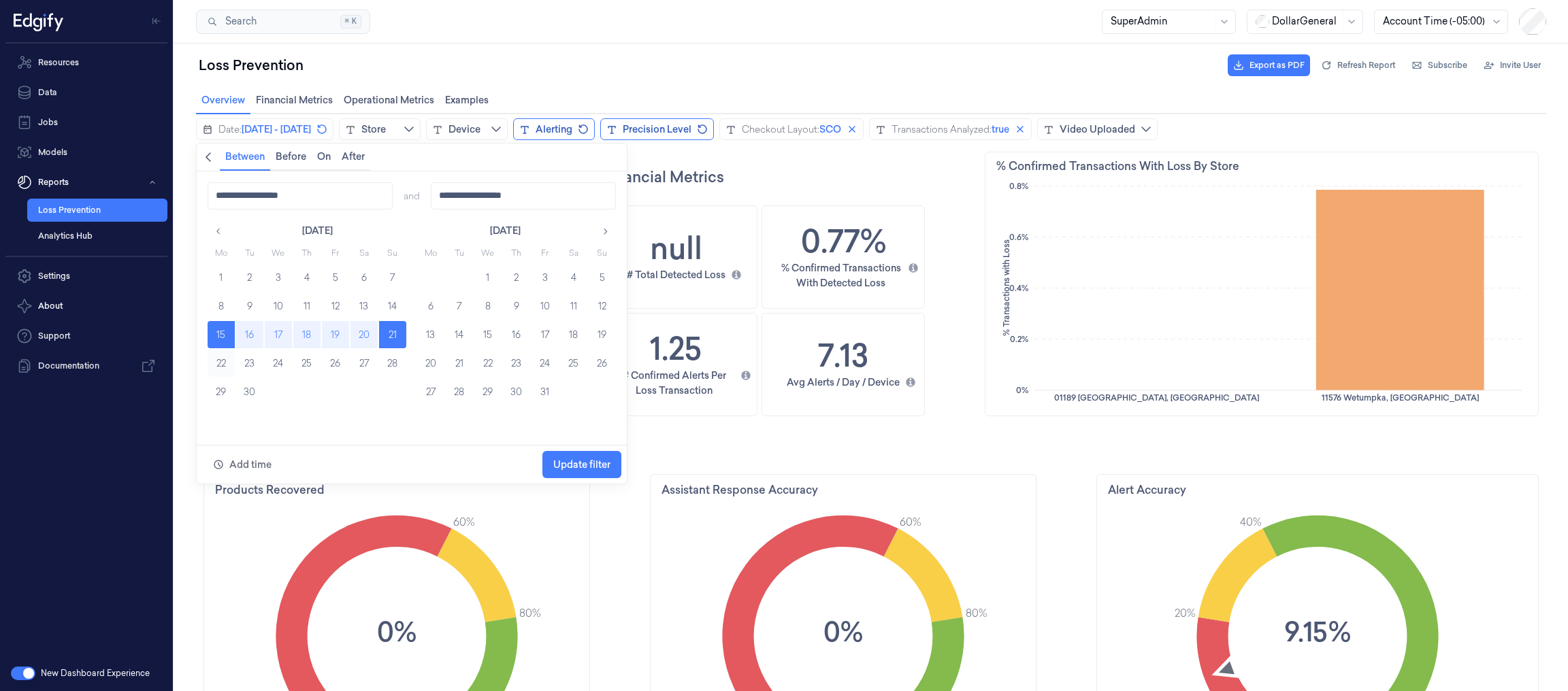
drag, startPoint x: 224, startPoint y: 365, endPoint x: 233, endPoint y: 365, distance: 9.0
click at [225, 365] on button "22" at bounding box center [221, 363] width 27 height 27
click at [393, 359] on button "28" at bounding box center [393, 363] width 27 height 27
type input "**********"
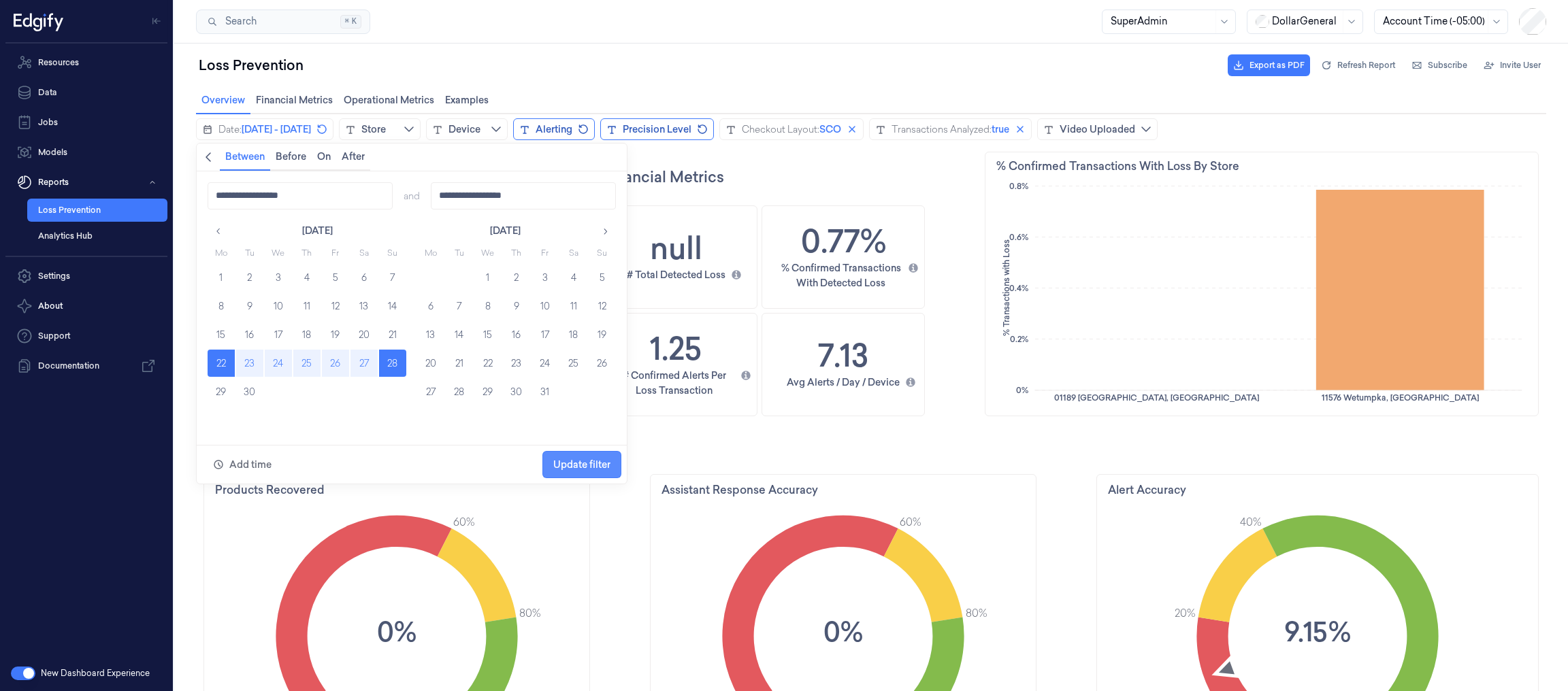
click at [619, 463] on button "Update filter" at bounding box center [581, 464] width 79 height 27
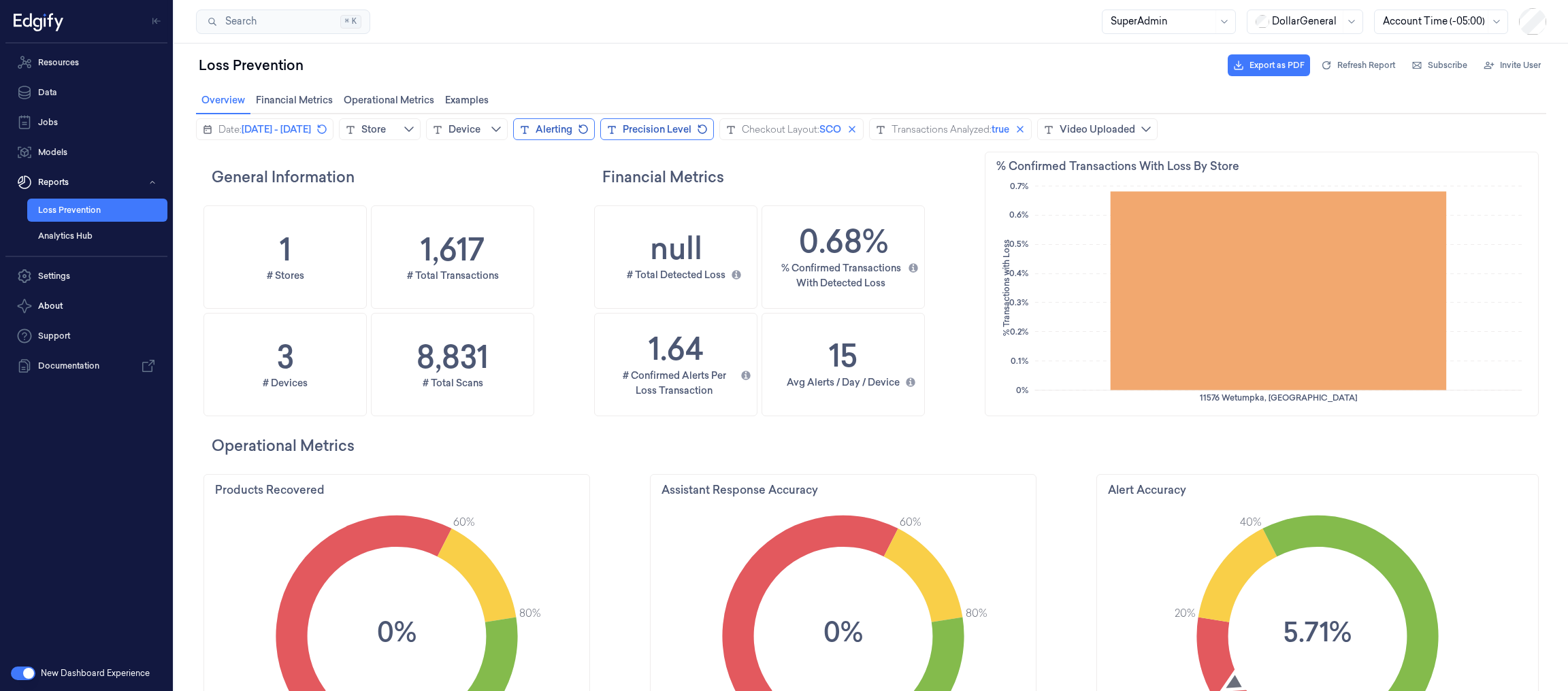
scroll to position [414, 567]
click at [307, 136] on button "Date: [DATE] - [DATE]" at bounding box center [264, 128] width 137 height 22
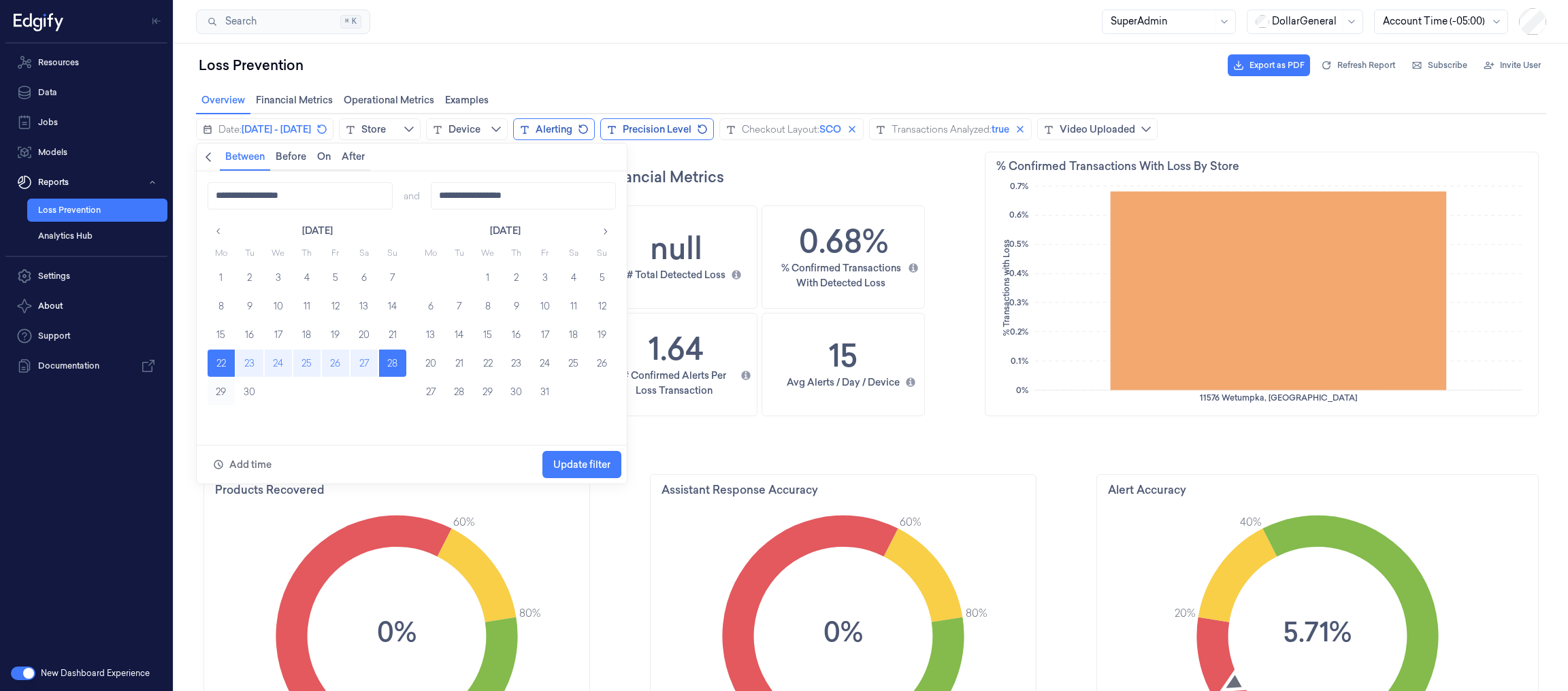
click at [223, 389] on button "29" at bounding box center [221, 392] width 27 height 27
click at [597, 271] on button "5" at bounding box center [602, 278] width 27 height 27
type input "**********"
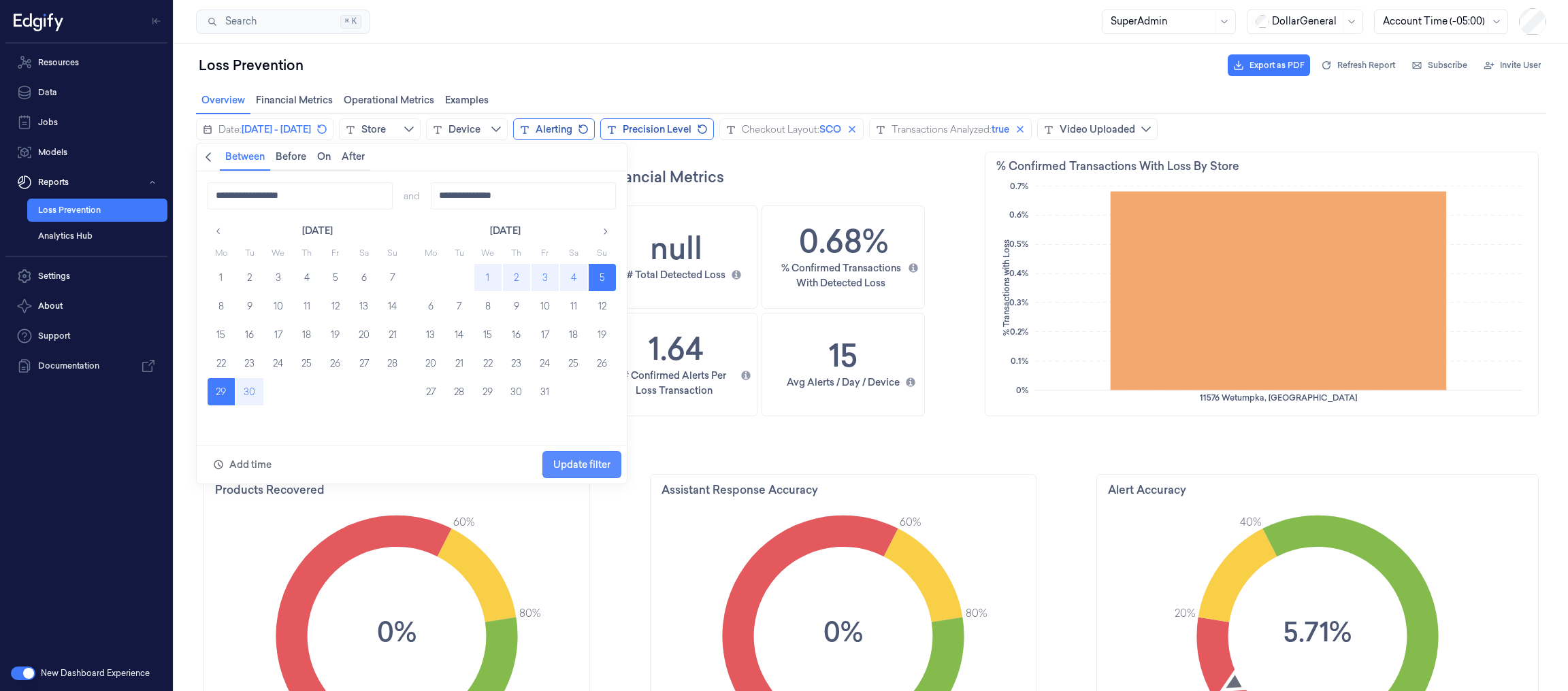
click at [607, 461] on span "Update filter" at bounding box center [582, 464] width 57 height 11
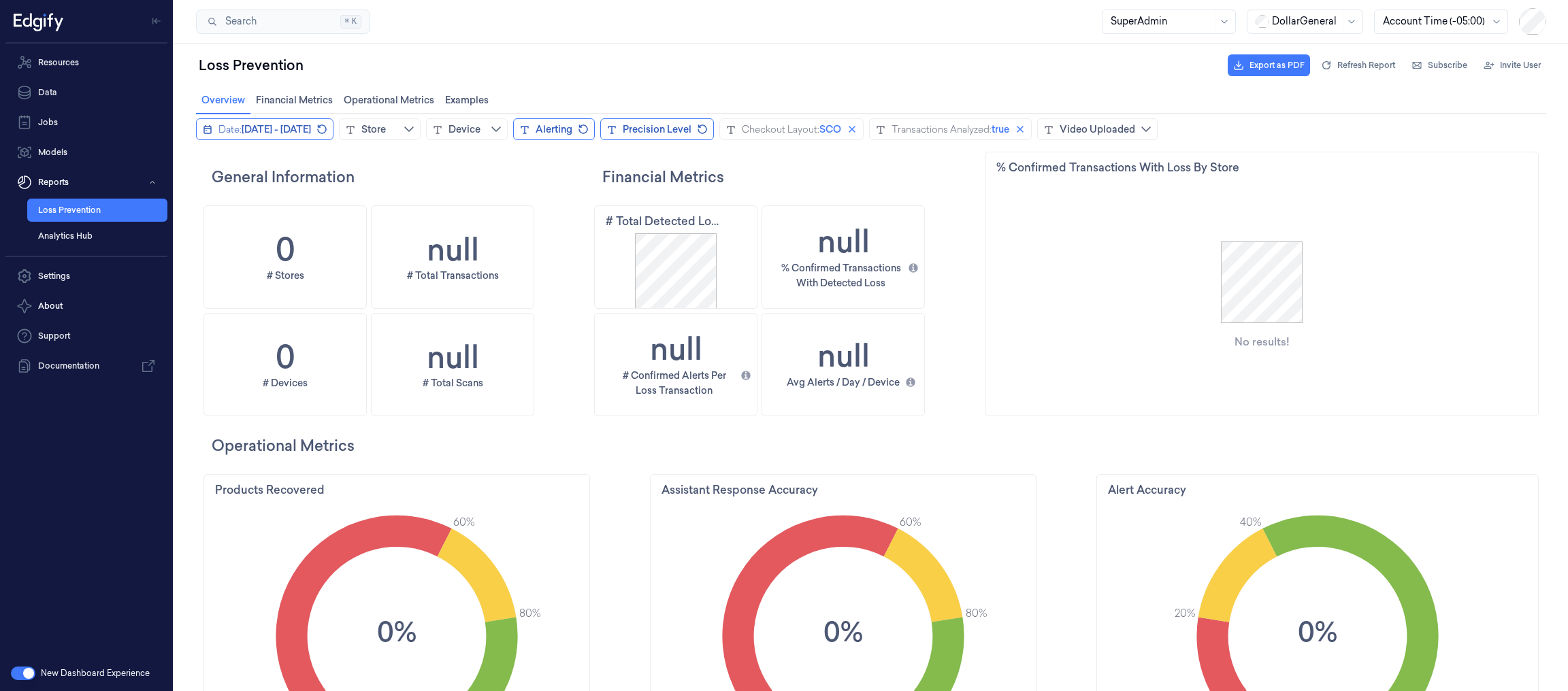
click at [311, 136] on span "September 29, 2025 - October 5, 2025" at bounding box center [276, 128] width 69 height 14
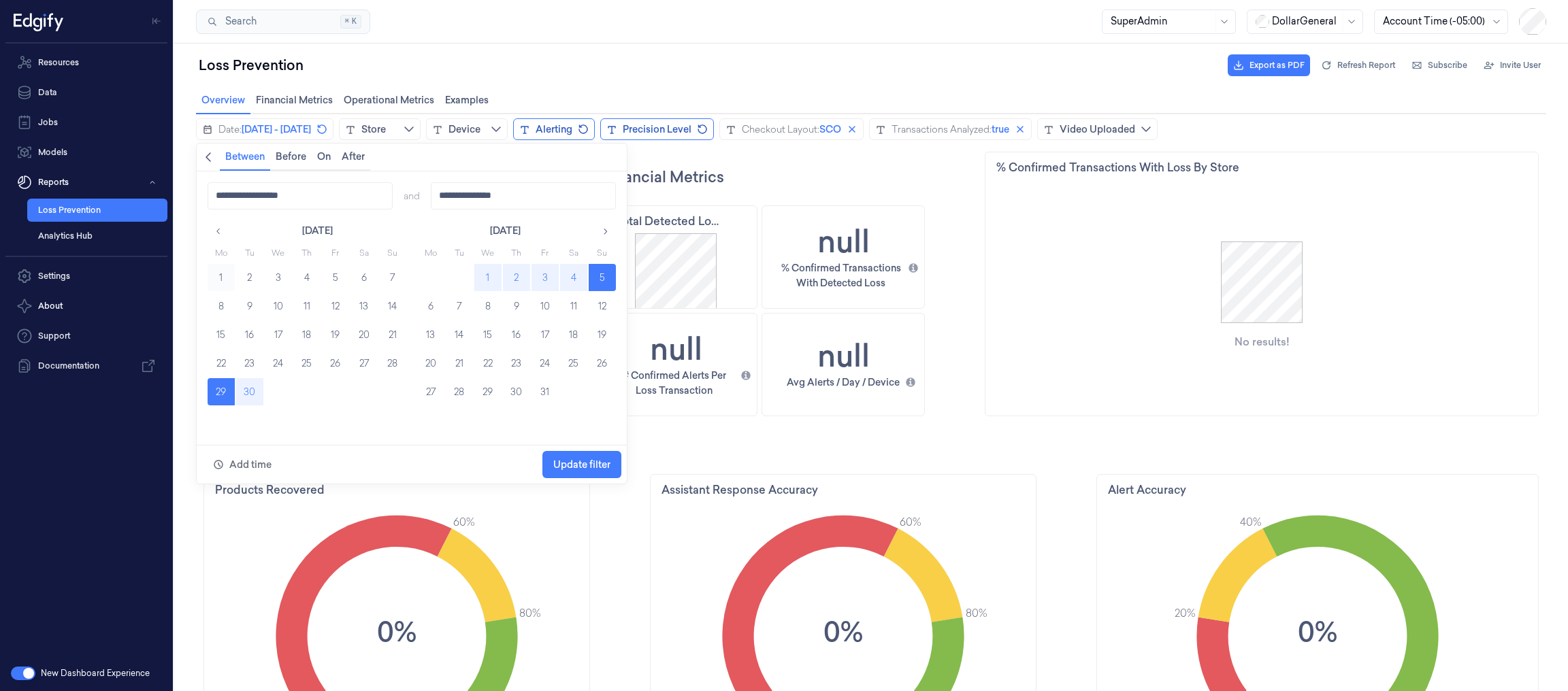
click at [219, 270] on button "1" at bounding box center [221, 278] width 27 height 27
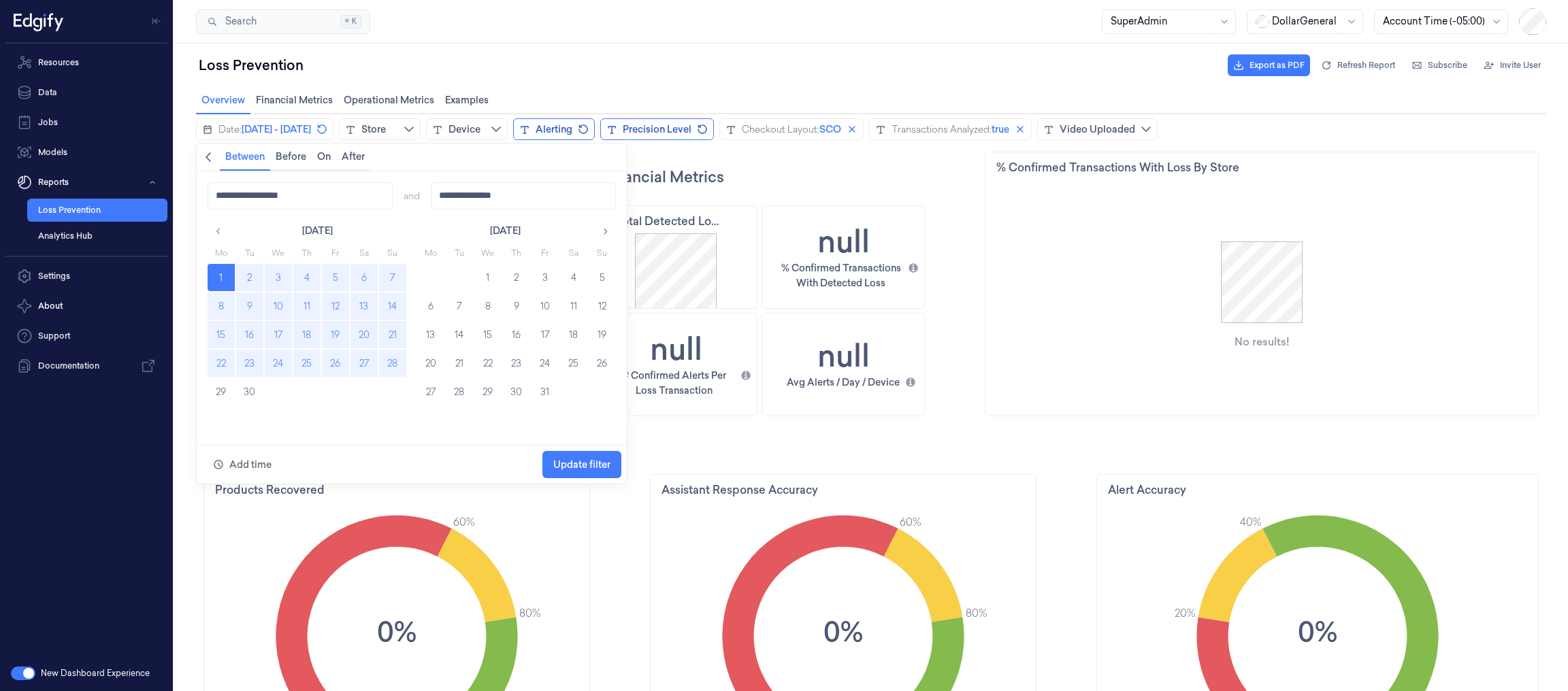
click at [389, 369] on button "28" at bounding box center [393, 363] width 27 height 27
type input "**********"
click at [601, 472] on span "Update filter" at bounding box center [582, 464] width 57 height 26
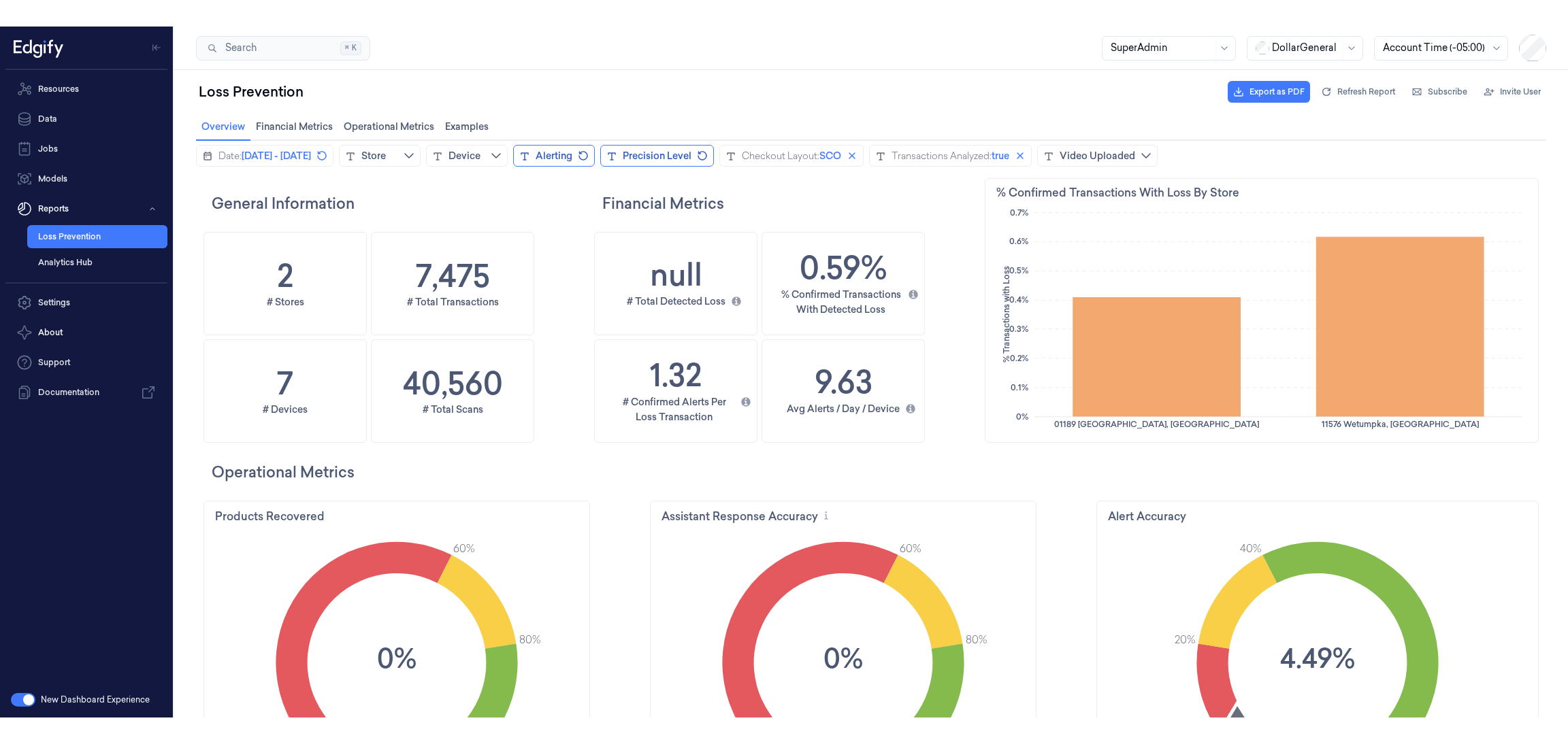
scroll to position [414, 65]
